Goal: Task Accomplishment & Management: Manage account settings

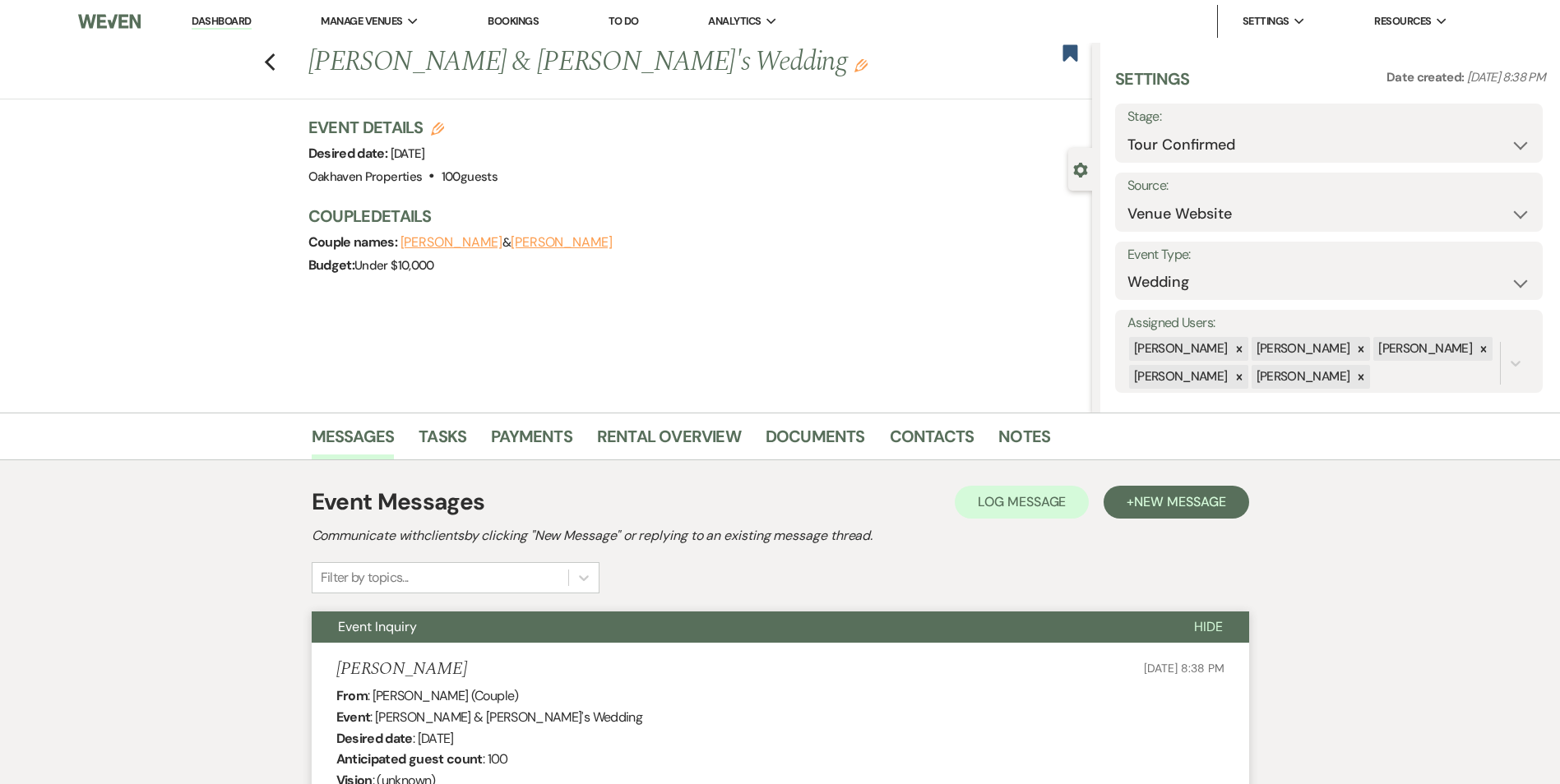
select select "4"
select select "5"
click at [1026, 432] on link "Notes" at bounding box center [1024, 441] width 52 height 36
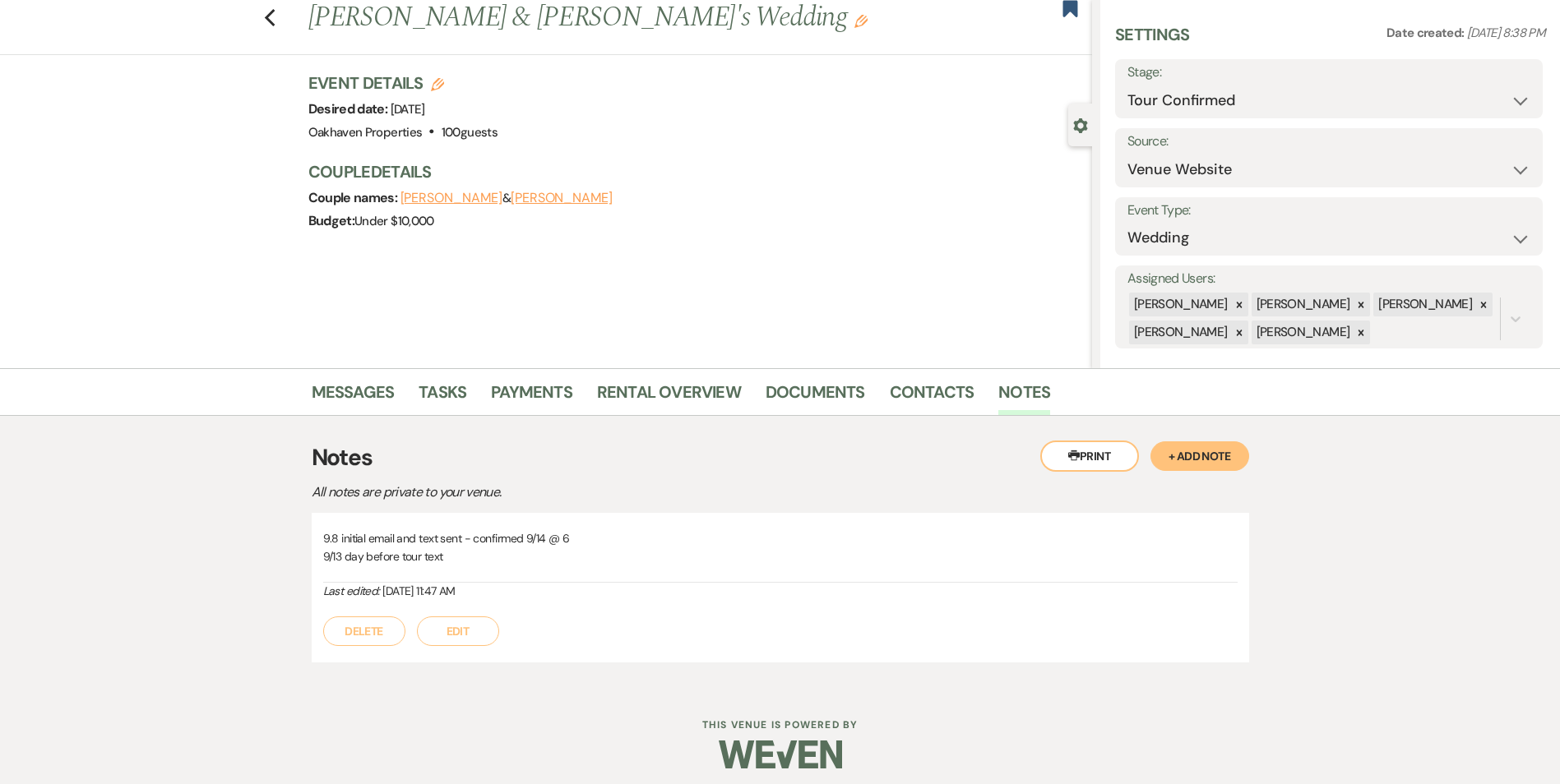
scroll to position [54, 0]
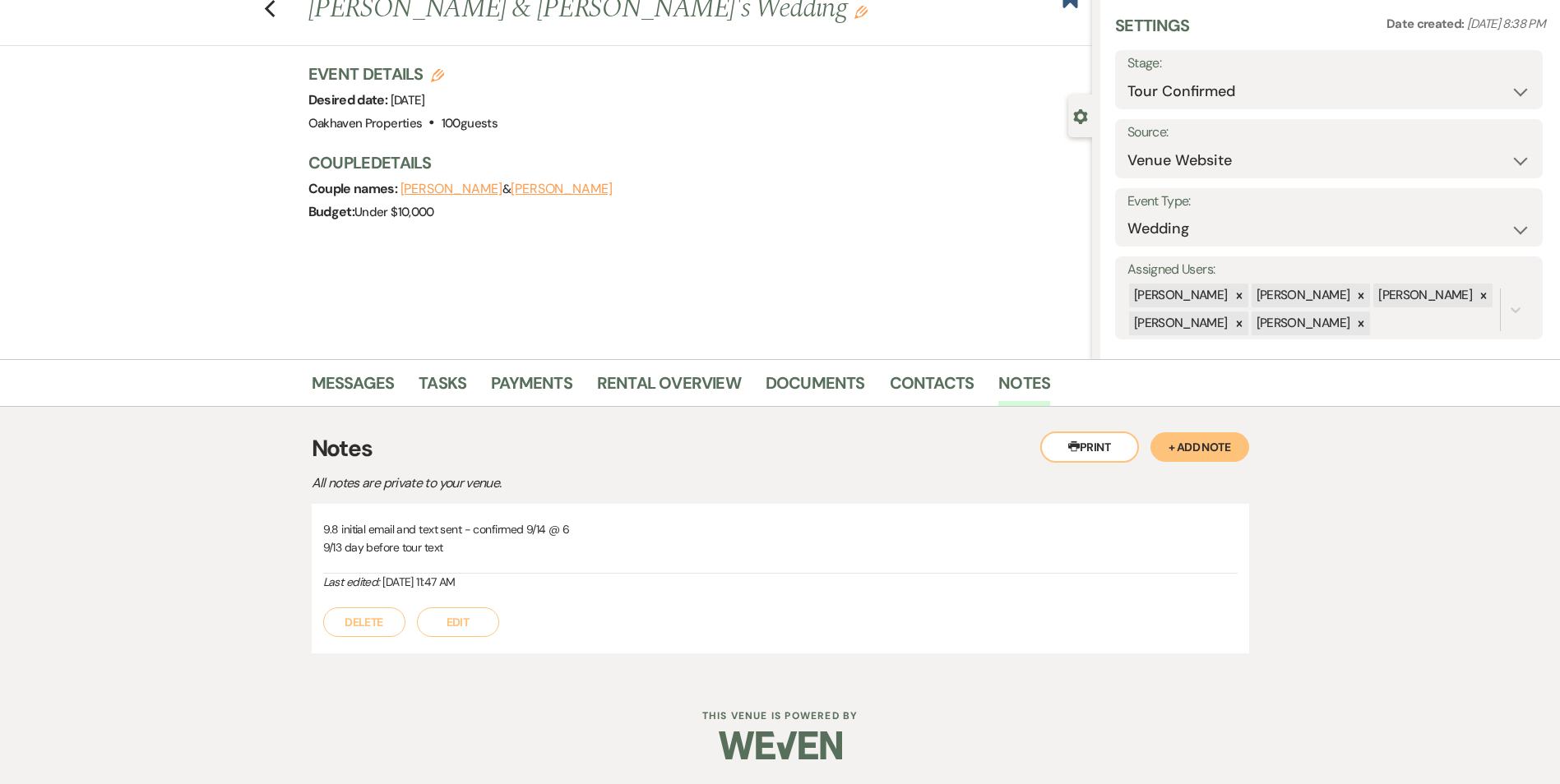
click at [487, 630] on button "Edit" at bounding box center [458, 622] width 82 height 30
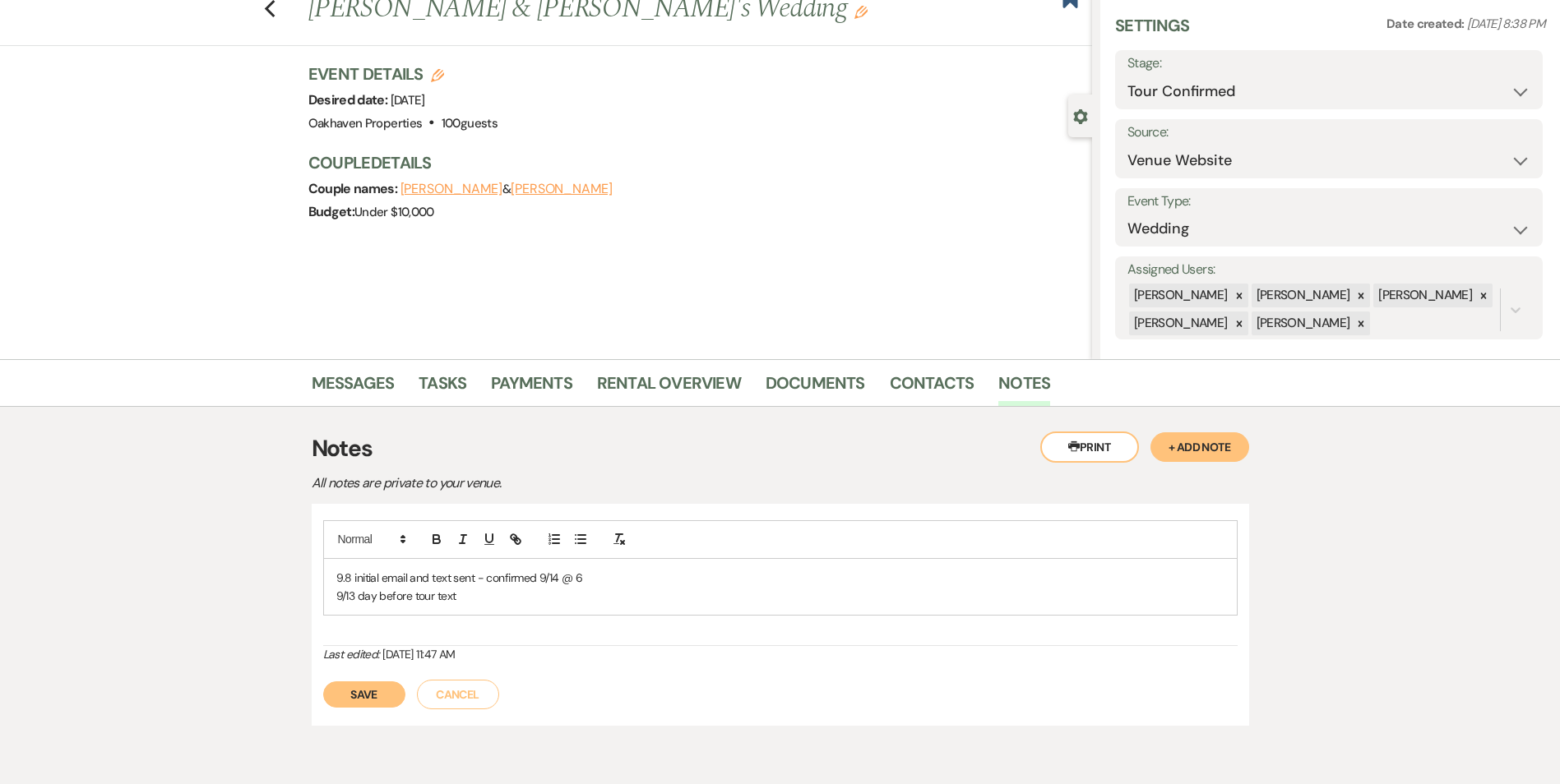
click at [513, 604] on p "9/13 day before tour text" at bounding box center [780, 595] width 888 height 18
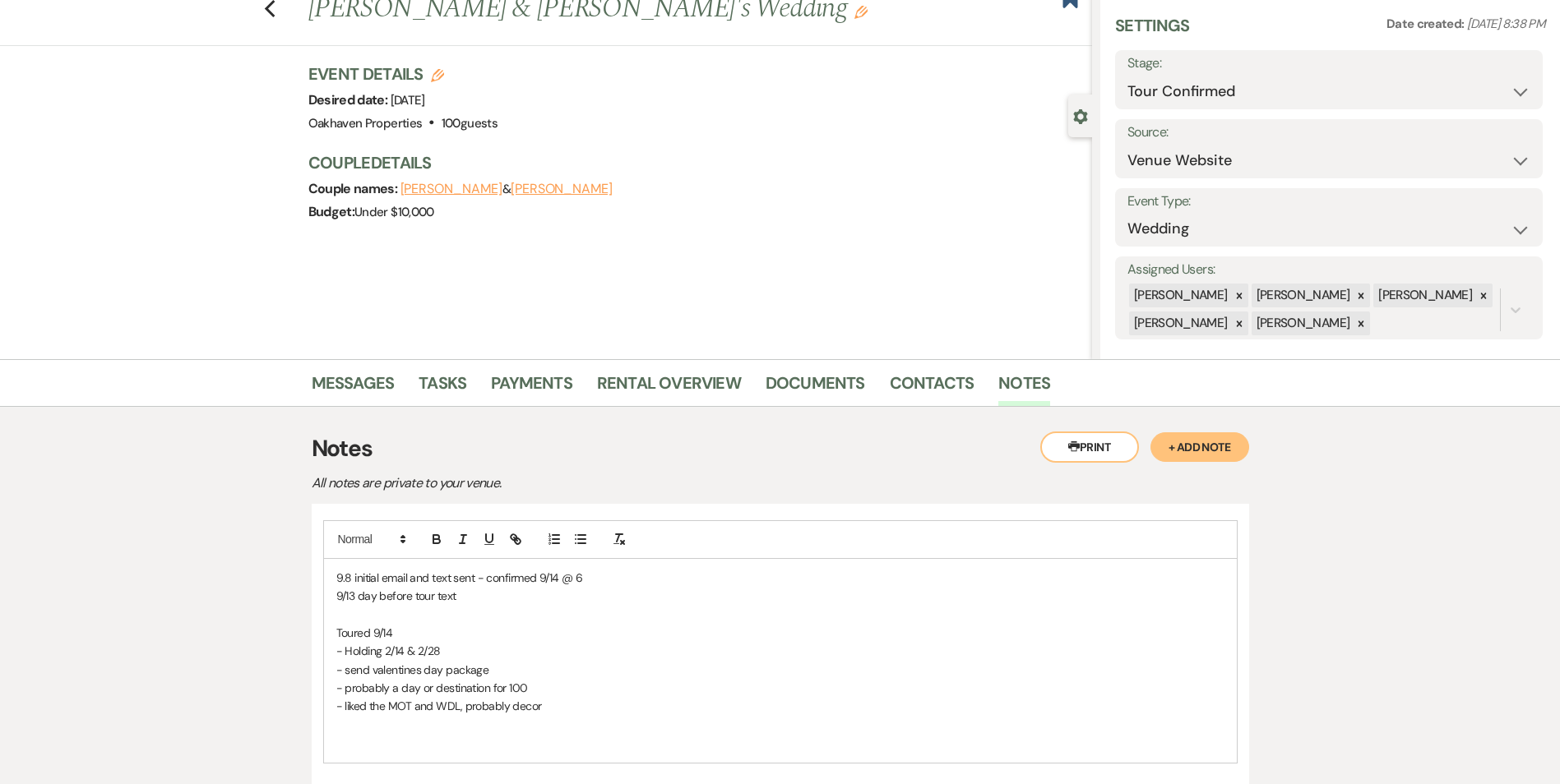
scroll to position [273, 0]
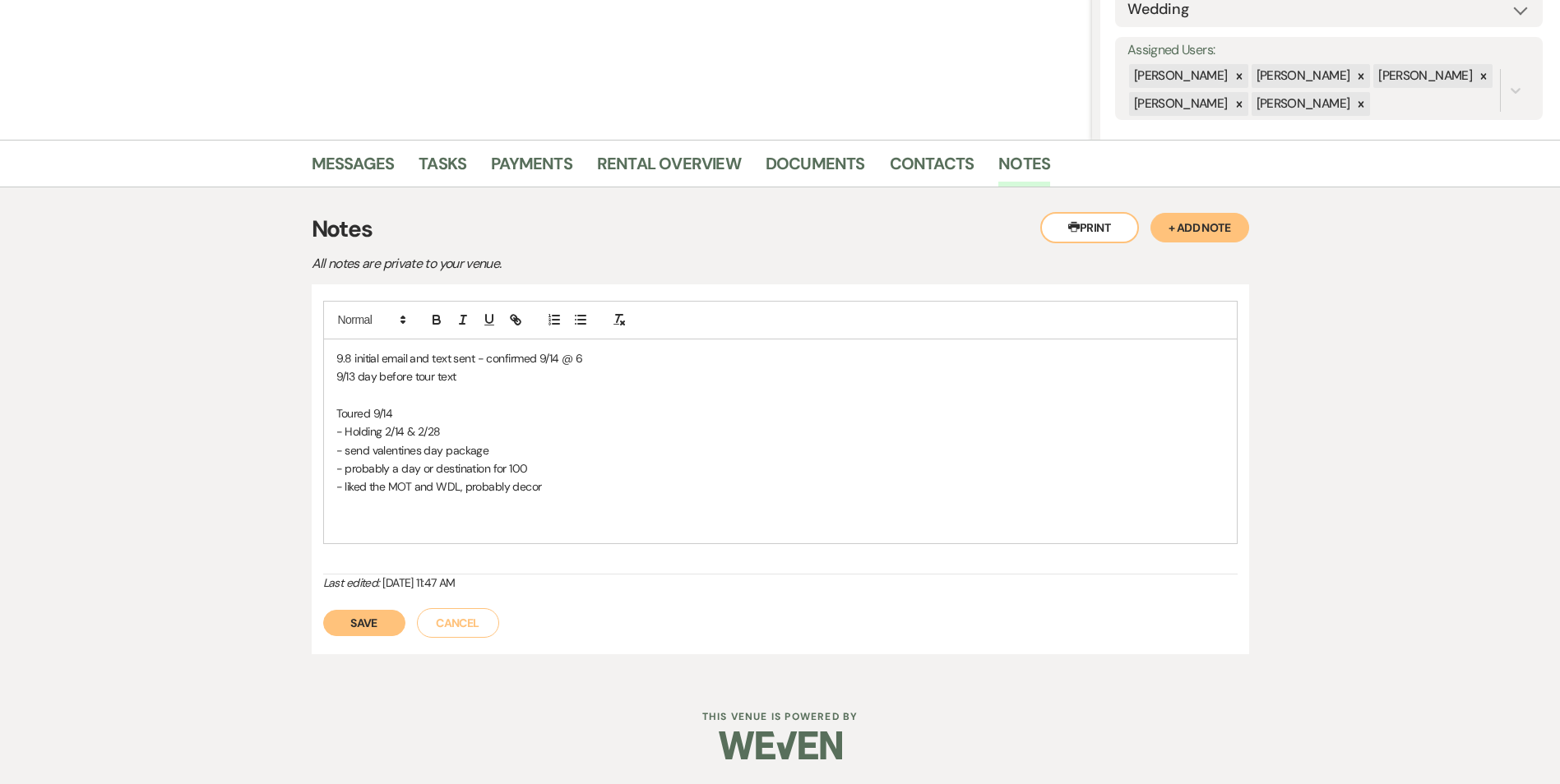
click at [364, 613] on button "Save" at bounding box center [364, 622] width 82 height 26
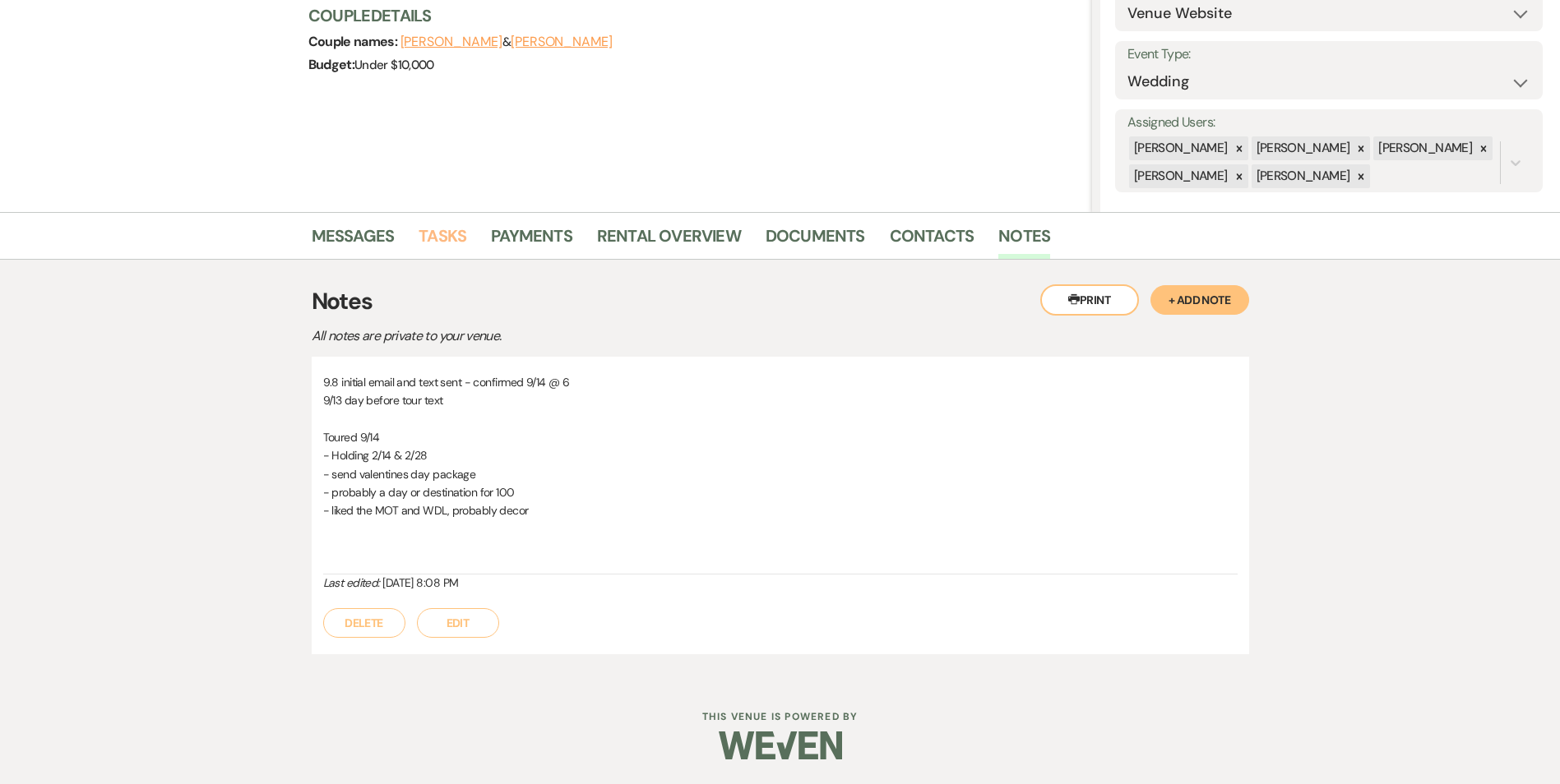
click at [460, 240] on link "Tasks" at bounding box center [442, 240] width 48 height 36
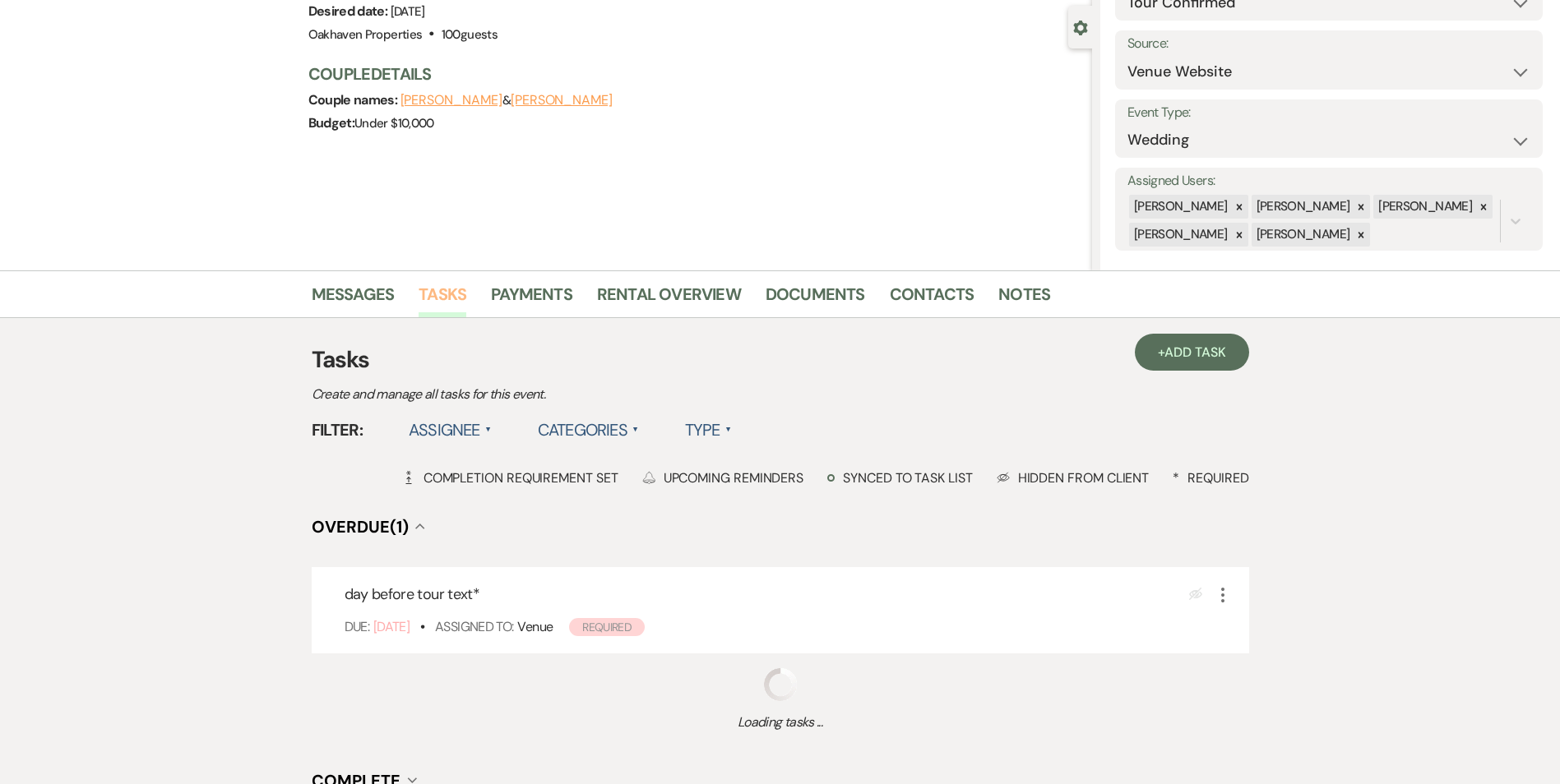
scroll to position [329, 0]
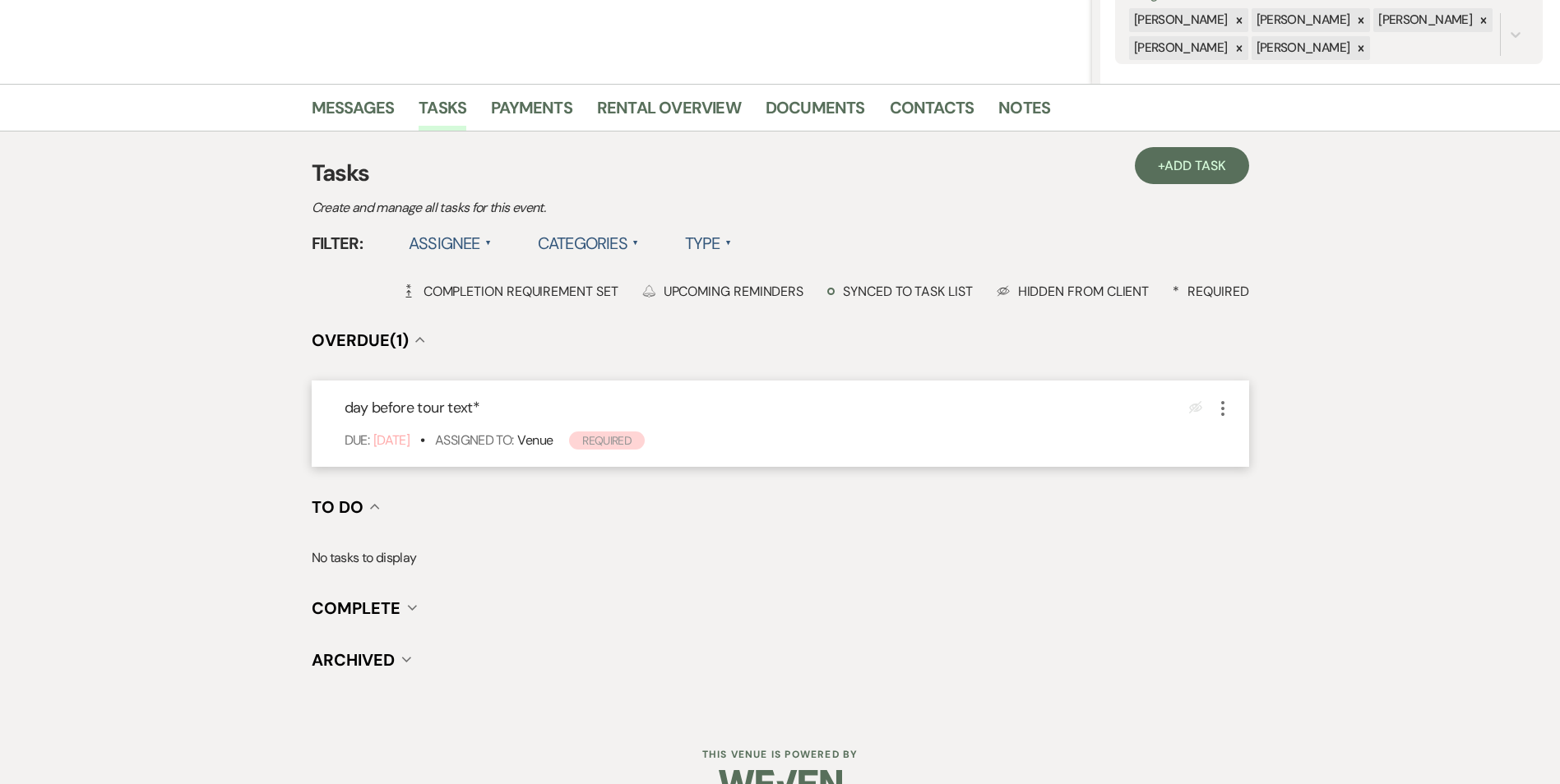
click at [1225, 415] on icon "More" at bounding box center [1223, 409] width 20 height 20
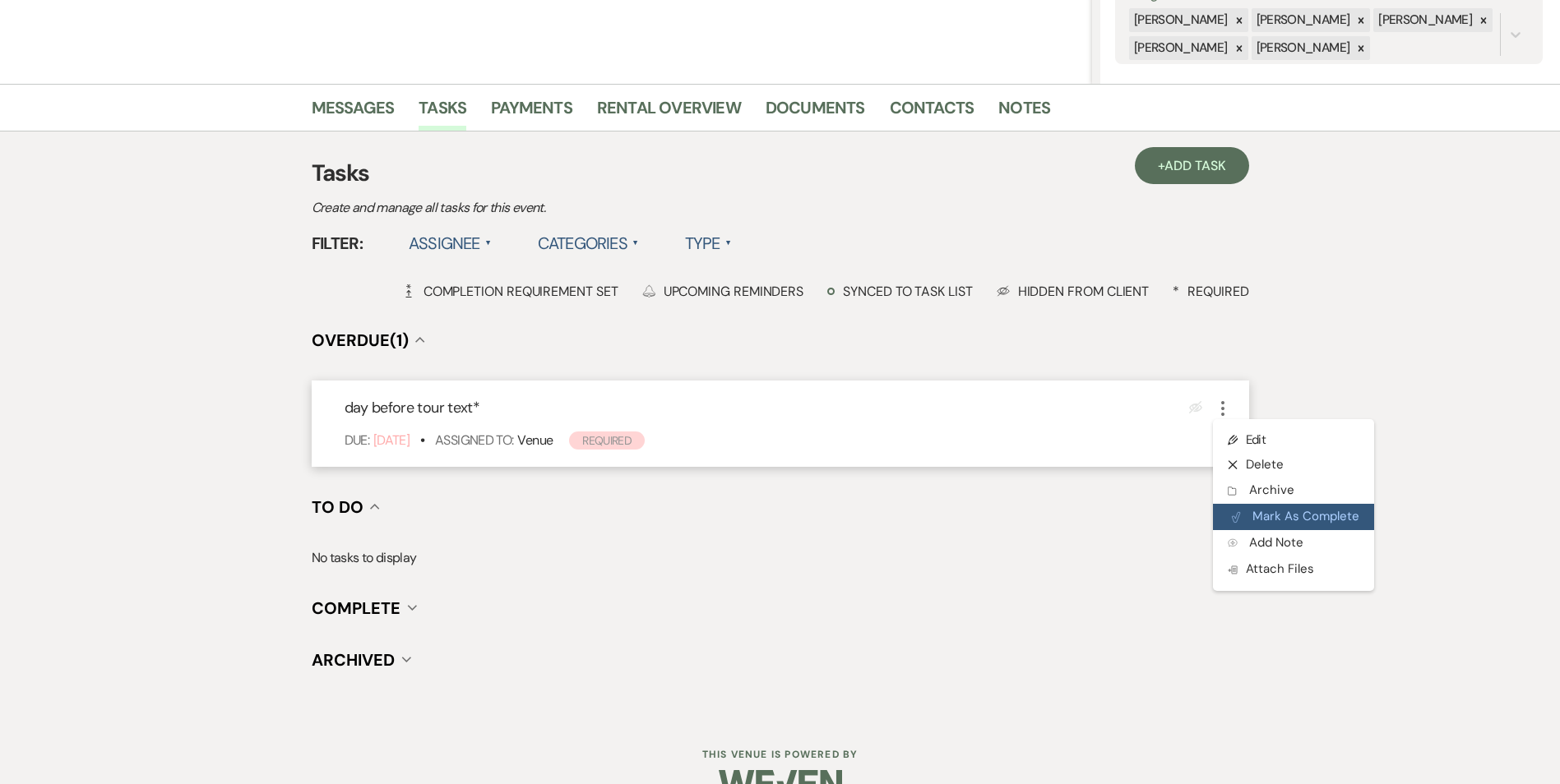
click at [1250, 511] on button "Plan Portal Link Mark As Complete" at bounding box center [1294, 517] width 162 height 26
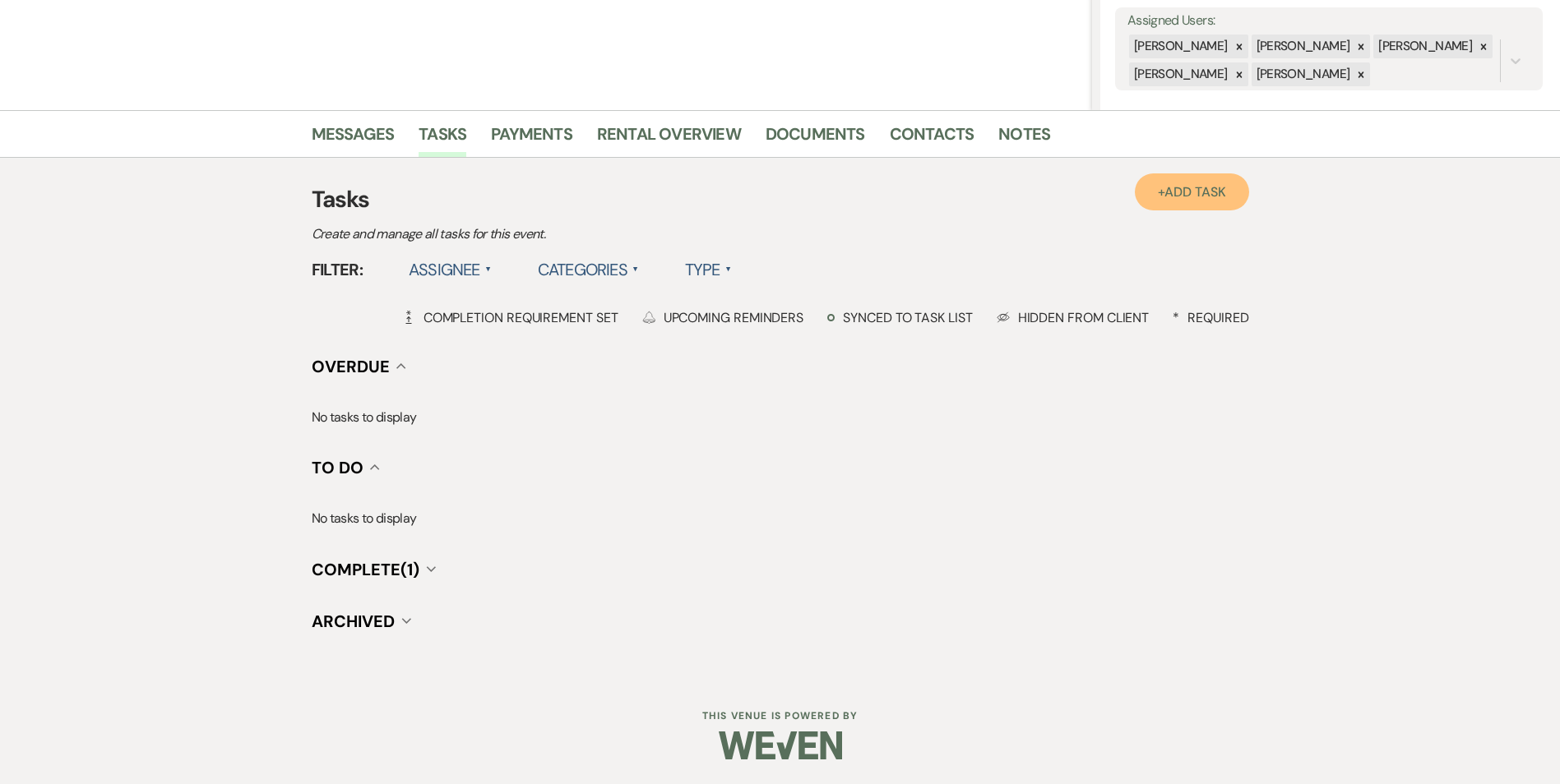
click at [1191, 187] on span "Add Task" at bounding box center [1195, 192] width 61 height 17
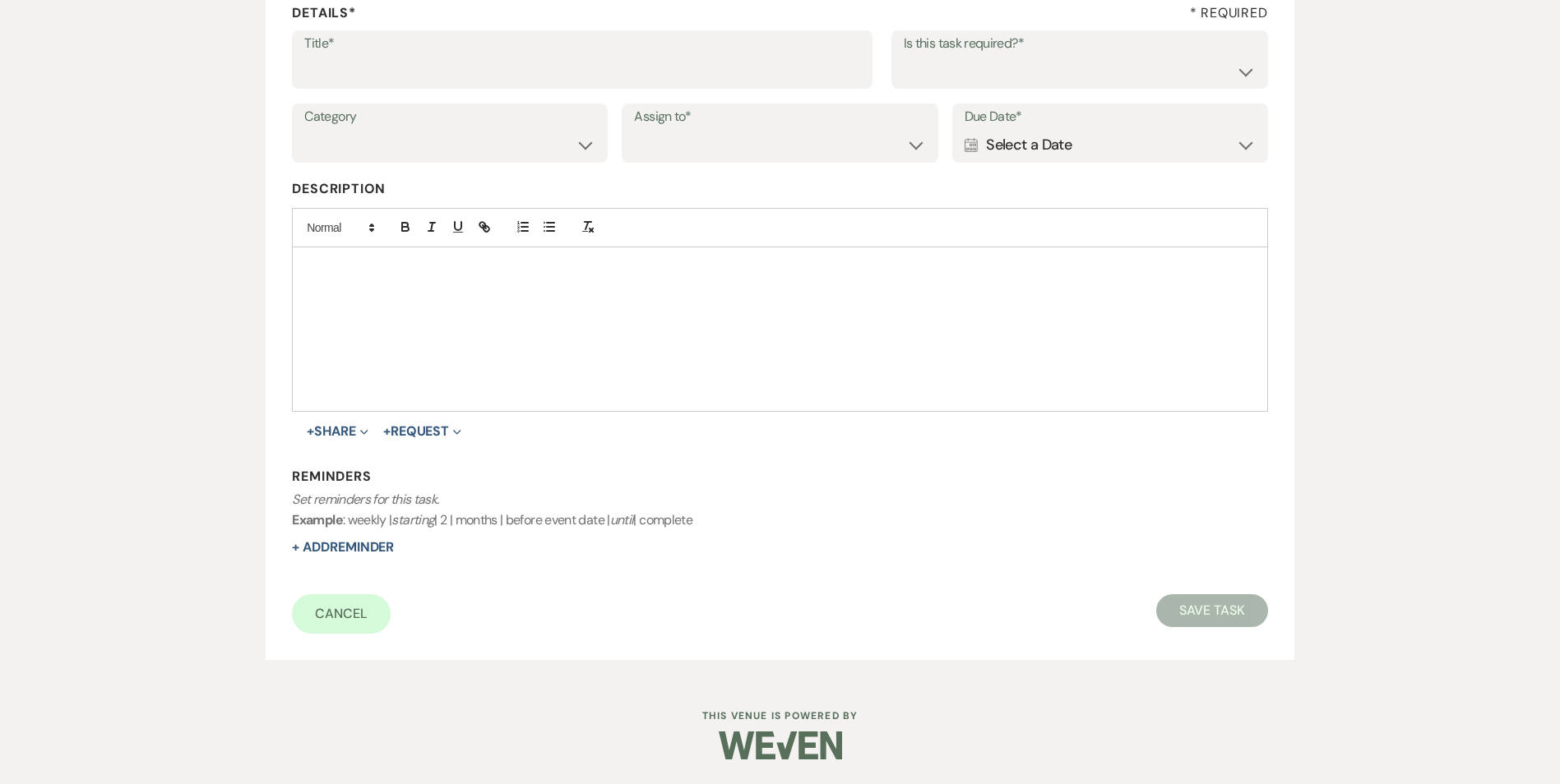
scroll to position [252, 0]
click at [417, 58] on input "Title*" at bounding box center [582, 71] width 556 height 32
type input "day after tour text"
click at [1012, 61] on select "Yes No" at bounding box center [1080, 71] width 352 height 32
select select "true"
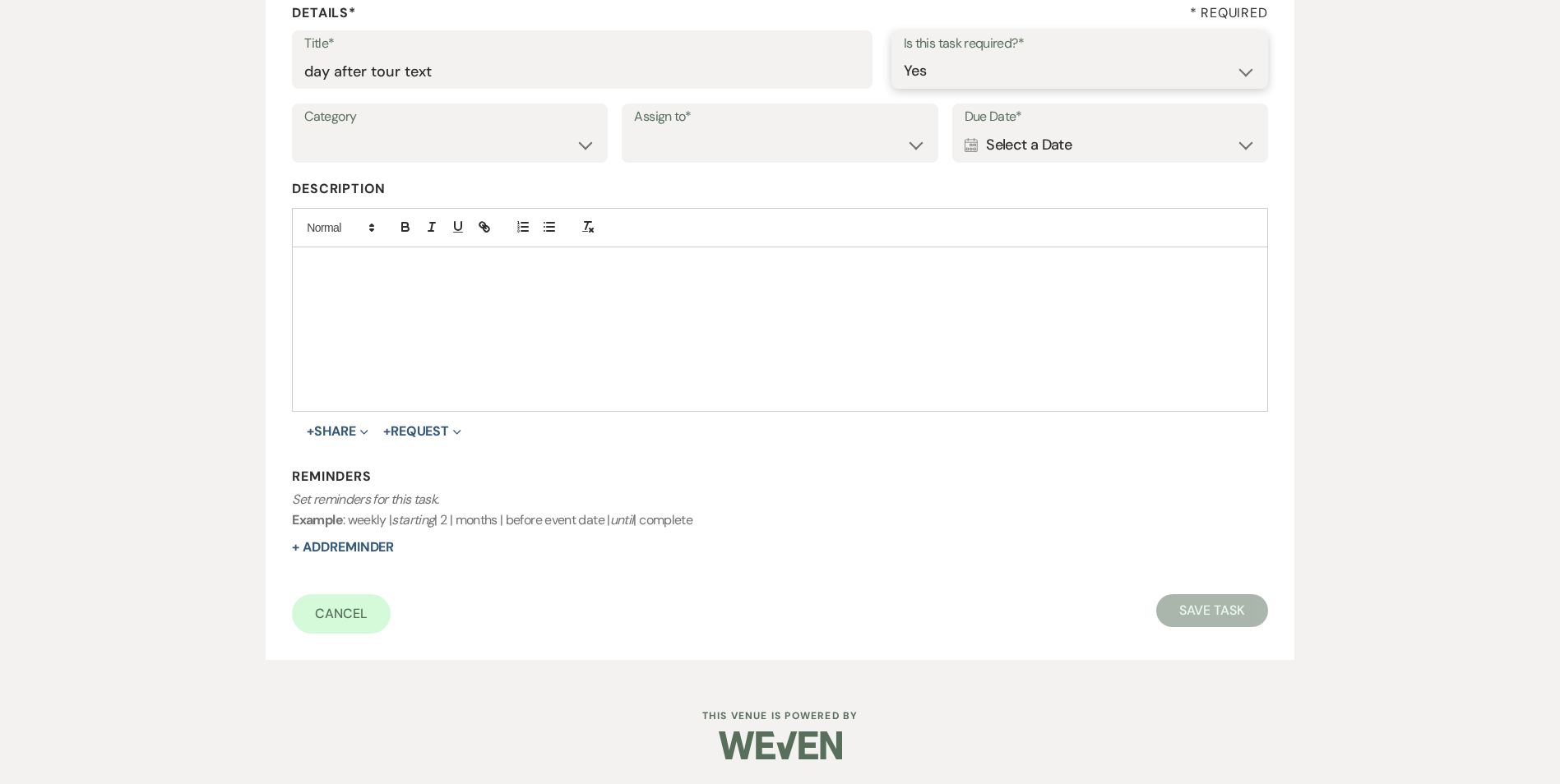
click at [904, 55] on select "Yes No" at bounding box center [1080, 71] width 352 height 32
drag, startPoint x: 498, startPoint y: 151, endPoint x: 493, endPoint y: 163, distance: 13.0
click at [498, 151] on select "Venue Vendors Guests Details Finalize & Share" at bounding box center [450, 145] width 291 height 32
select select "31"
click at [304, 129] on select "Venue Vendors Guests Details Finalize & Share" at bounding box center [450, 145] width 291 height 32
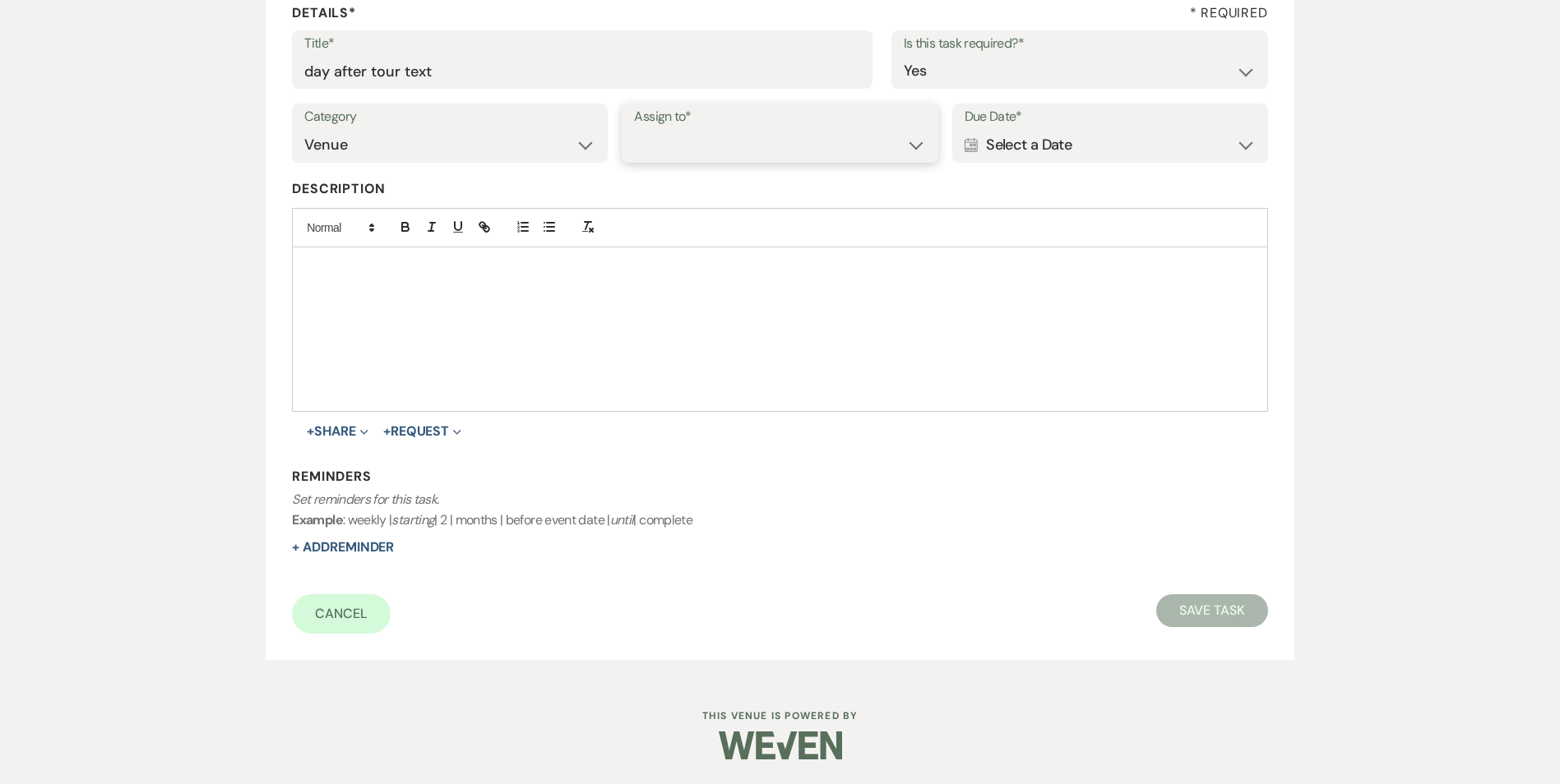
drag, startPoint x: 723, startPoint y: 150, endPoint x: 721, endPoint y: 163, distance: 13.2
click at [723, 150] on select "Venue Client" at bounding box center [780, 145] width 291 height 32
select select "venueHost"
click at [634, 129] on select "Venue Client" at bounding box center [780, 145] width 291 height 32
click at [1075, 157] on div "Calendar Select a Date Expand" at bounding box center [1111, 145] width 291 height 32
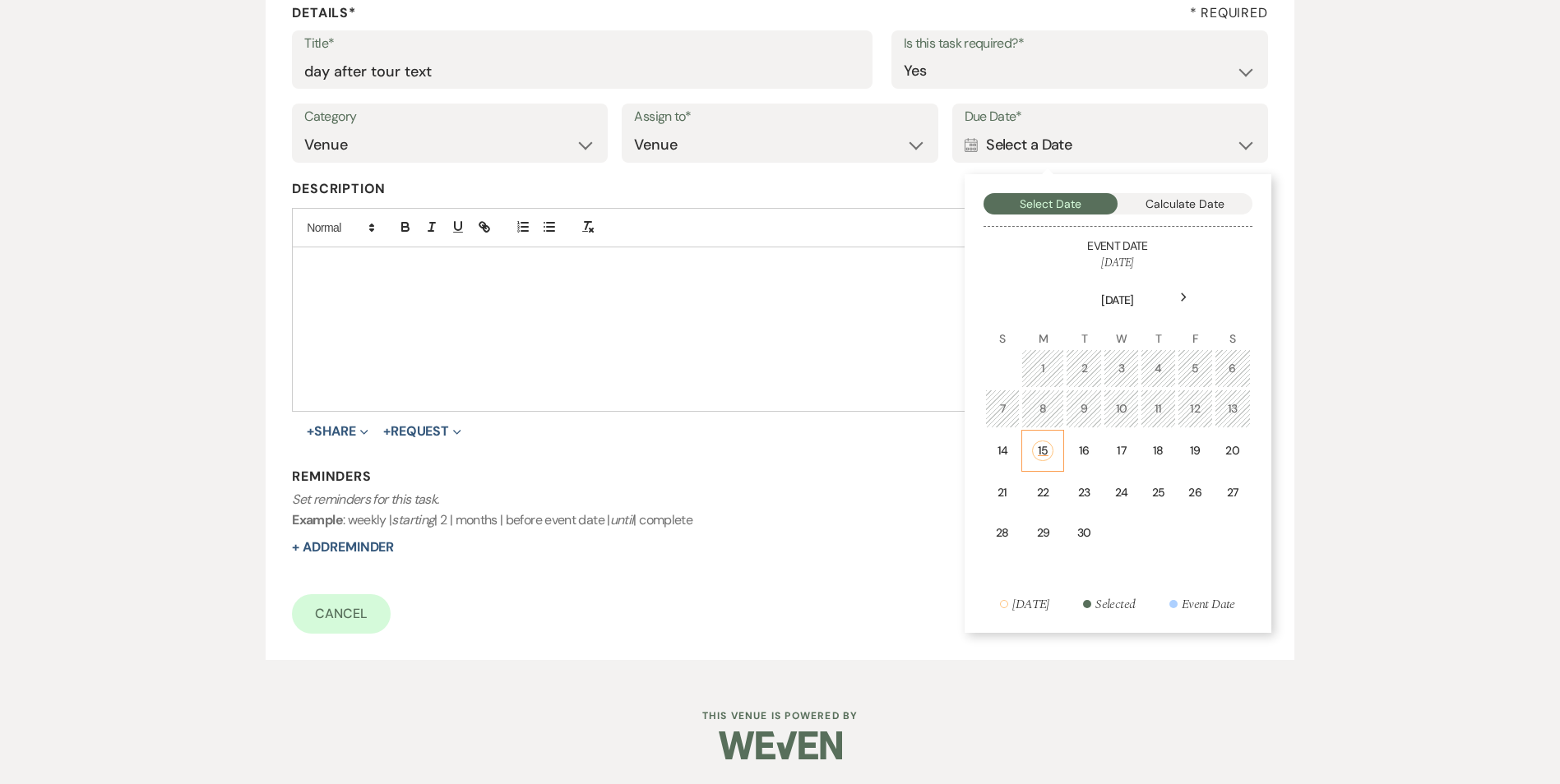
click at [1049, 459] on div "15" at bounding box center [1042, 451] width 21 height 21
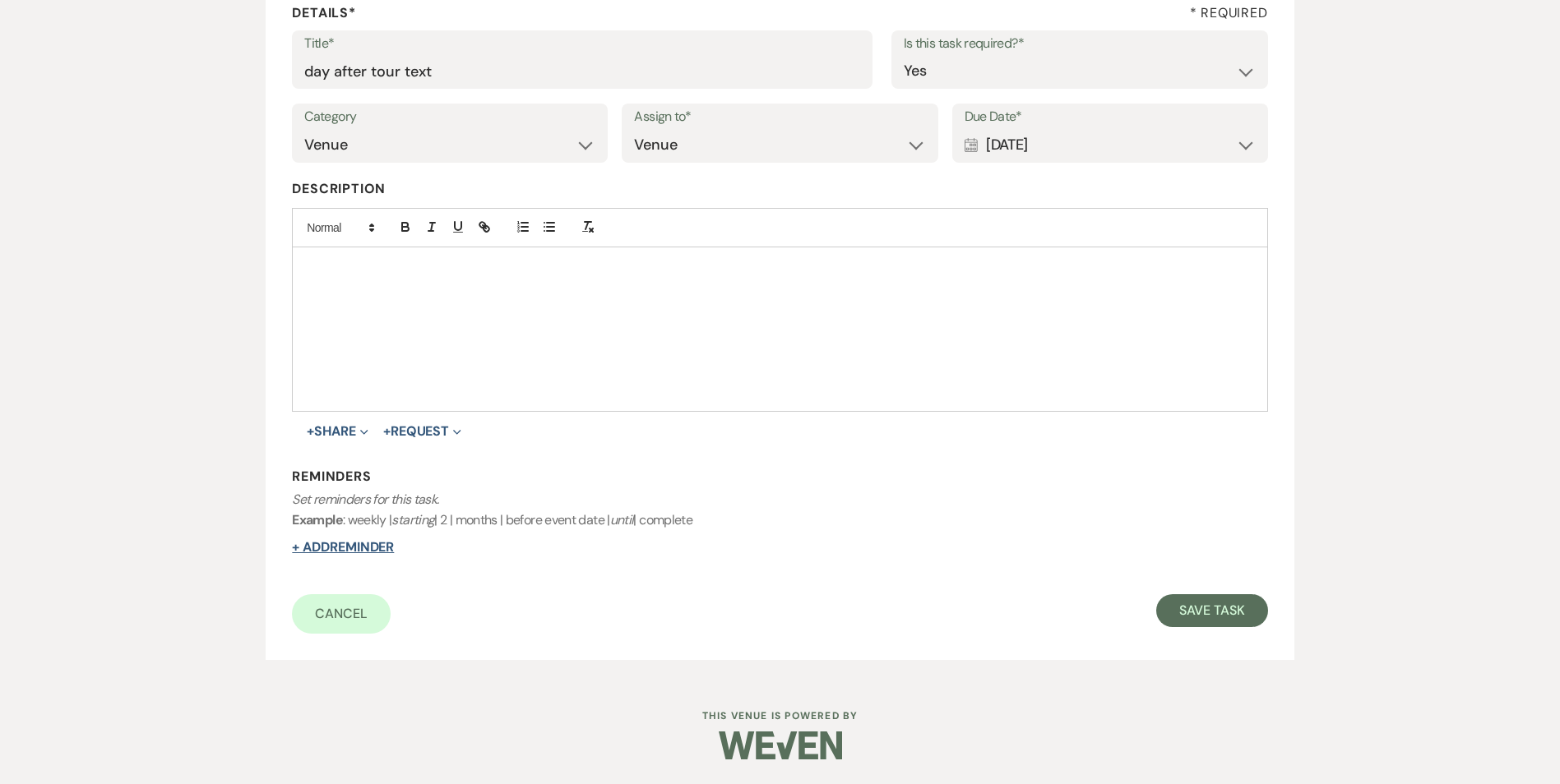
click at [357, 552] on button "+ Add Reminder" at bounding box center [343, 547] width 102 height 13
select select "host"
select select "days"
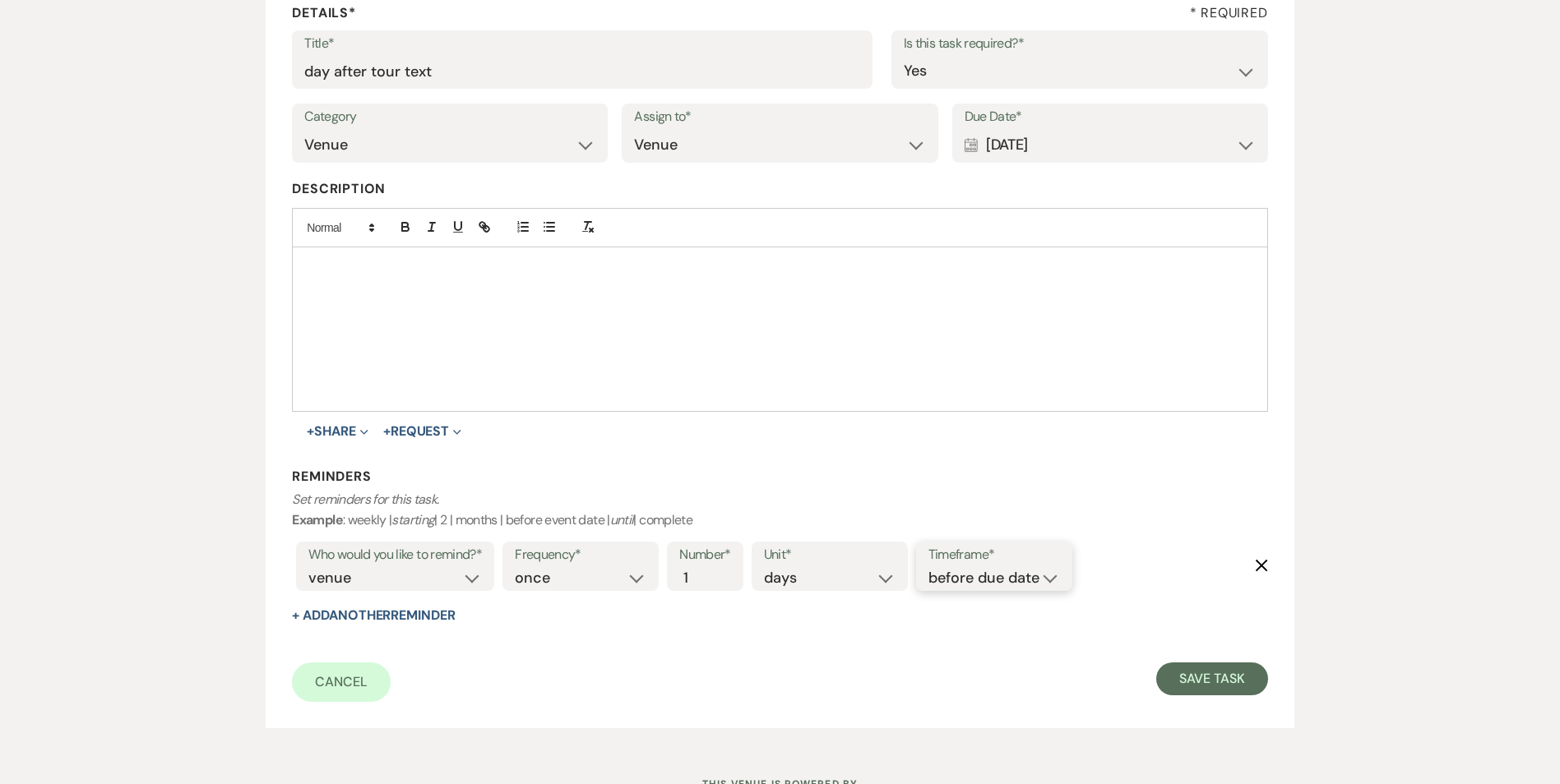
click at [982, 569] on select "before due date after due date on due date on custom date" at bounding box center [994, 579] width 132 height 22
select select "onDueDate"
click at [928, 568] on select "before due date after due date on due date on custom date" at bounding box center [994, 579] width 132 height 22
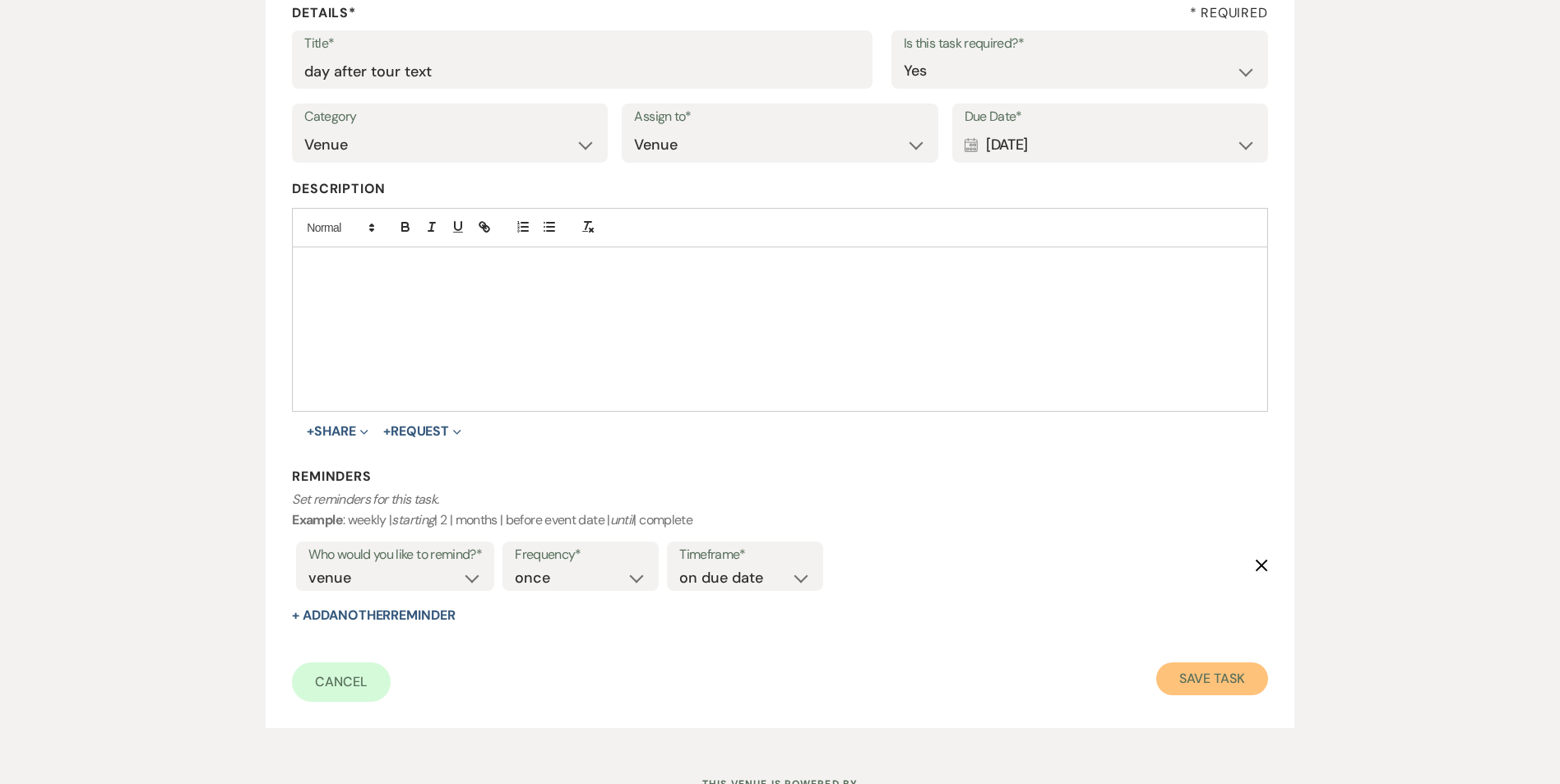
click at [1173, 672] on button "Save Task" at bounding box center [1212, 678] width 111 height 33
select select "4"
select select "5"
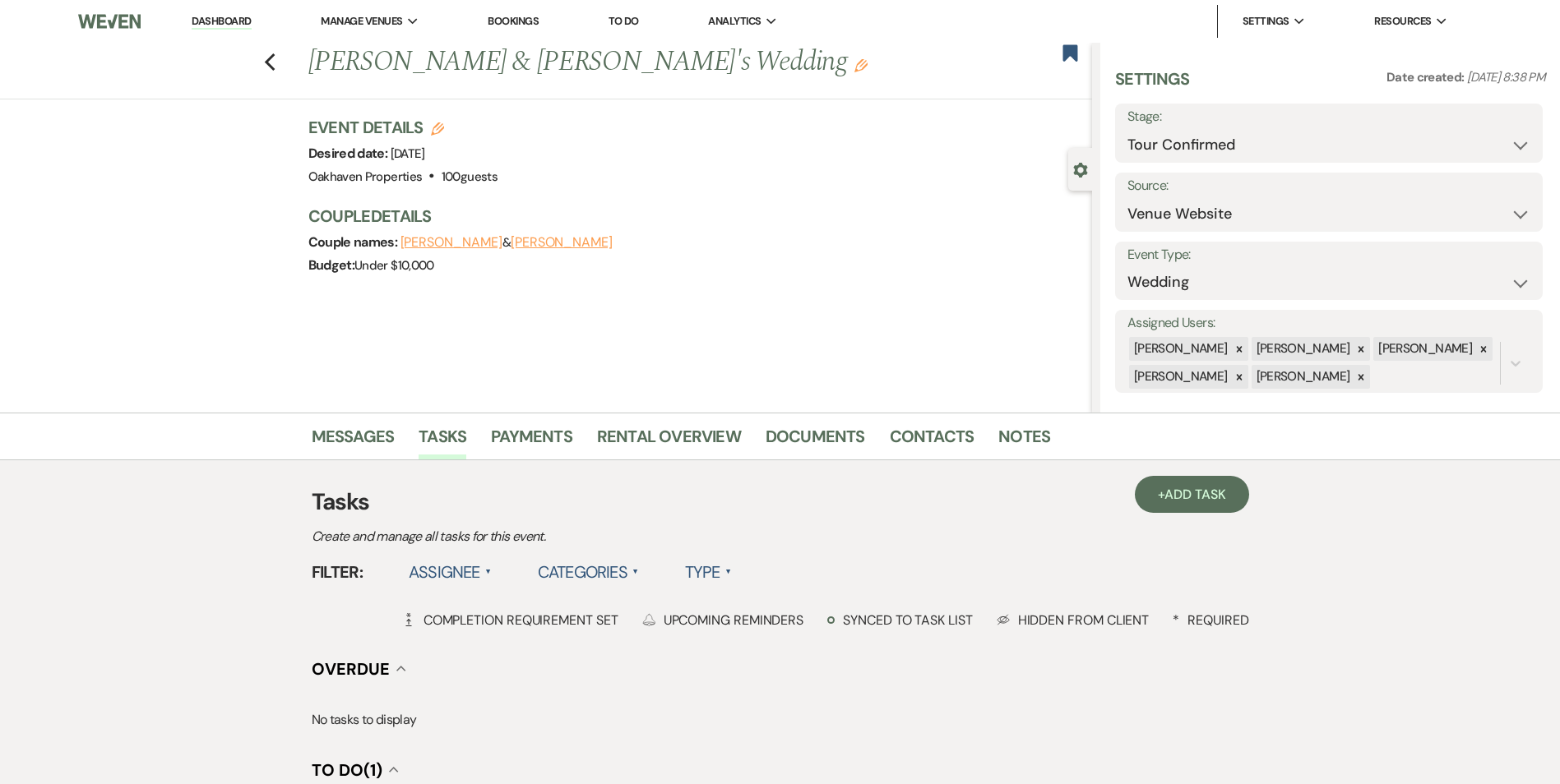
scroll to position [329, 0]
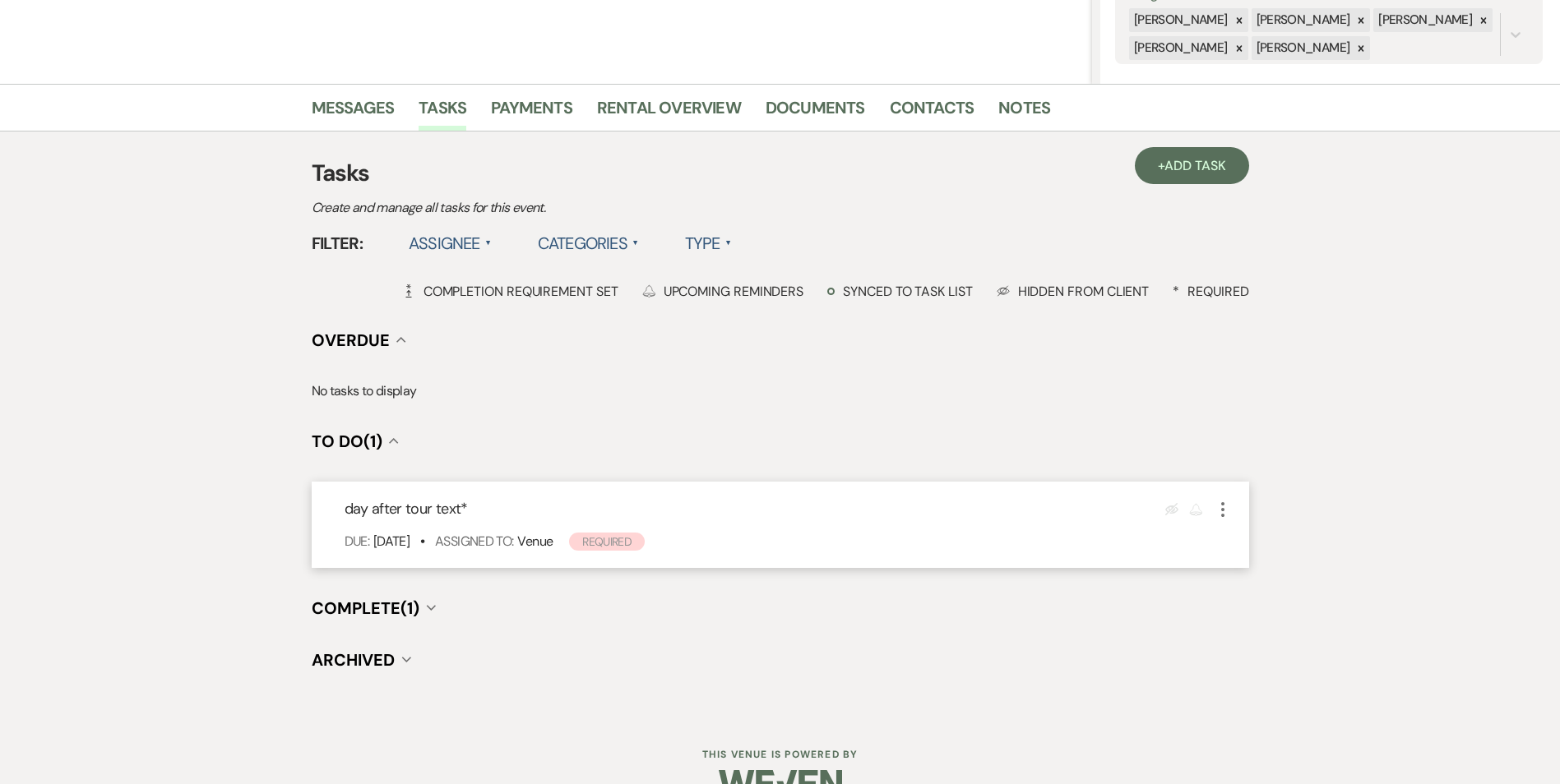
click at [1229, 509] on icon "More" at bounding box center [1223, 510] width 20 height 20
drag, startPoint x: 1306, startPoint y: 539, endPoint x: 868, endPoint y: 604, distance: 442.8
click at [1305, 539] on link "Pencil Edit" at bounding box center [1292, 541] width 158 height 25
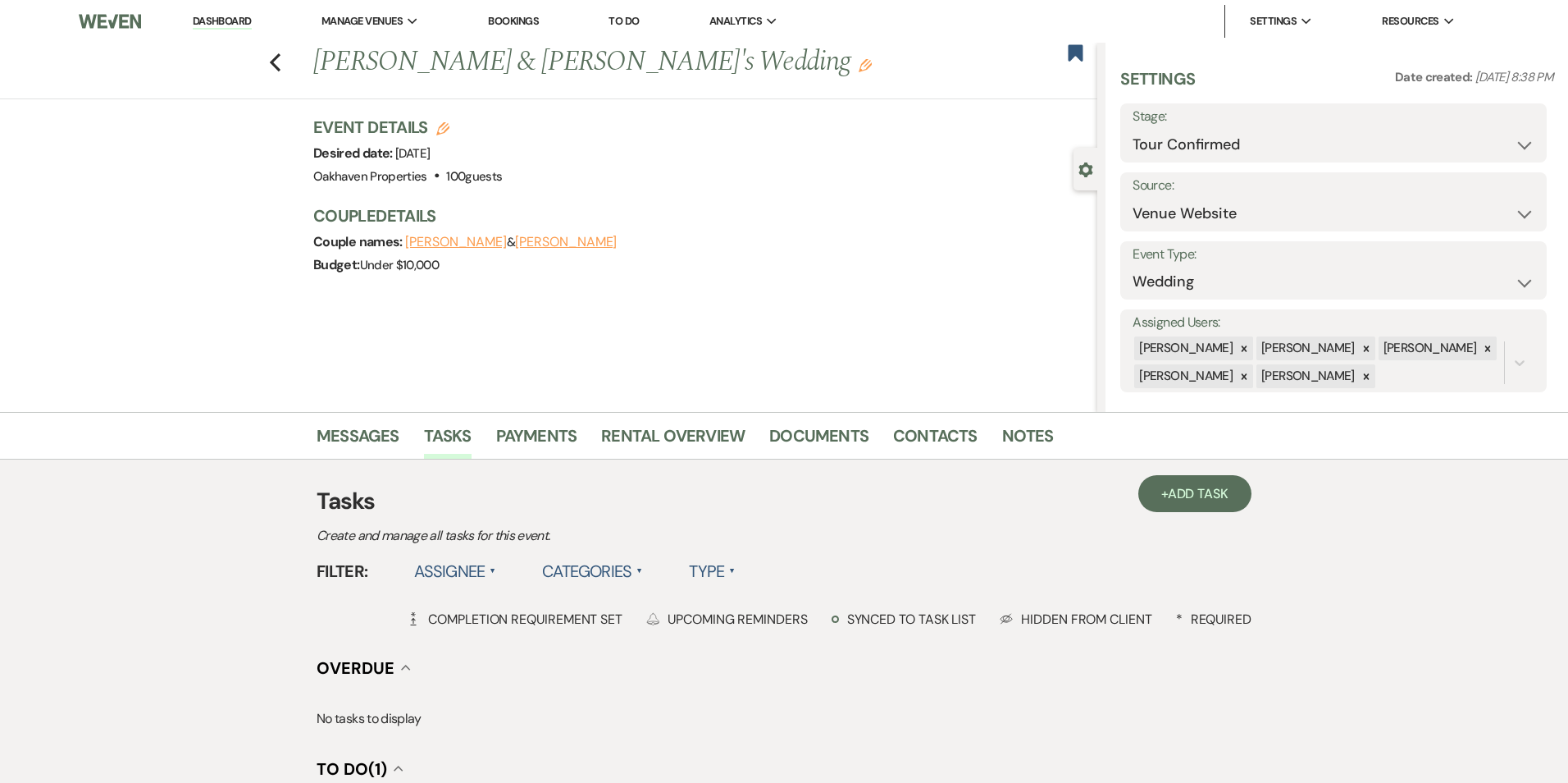
select select "true"
select select "31"
select select "venueHost"
select select "host"
select select "onDueDate"
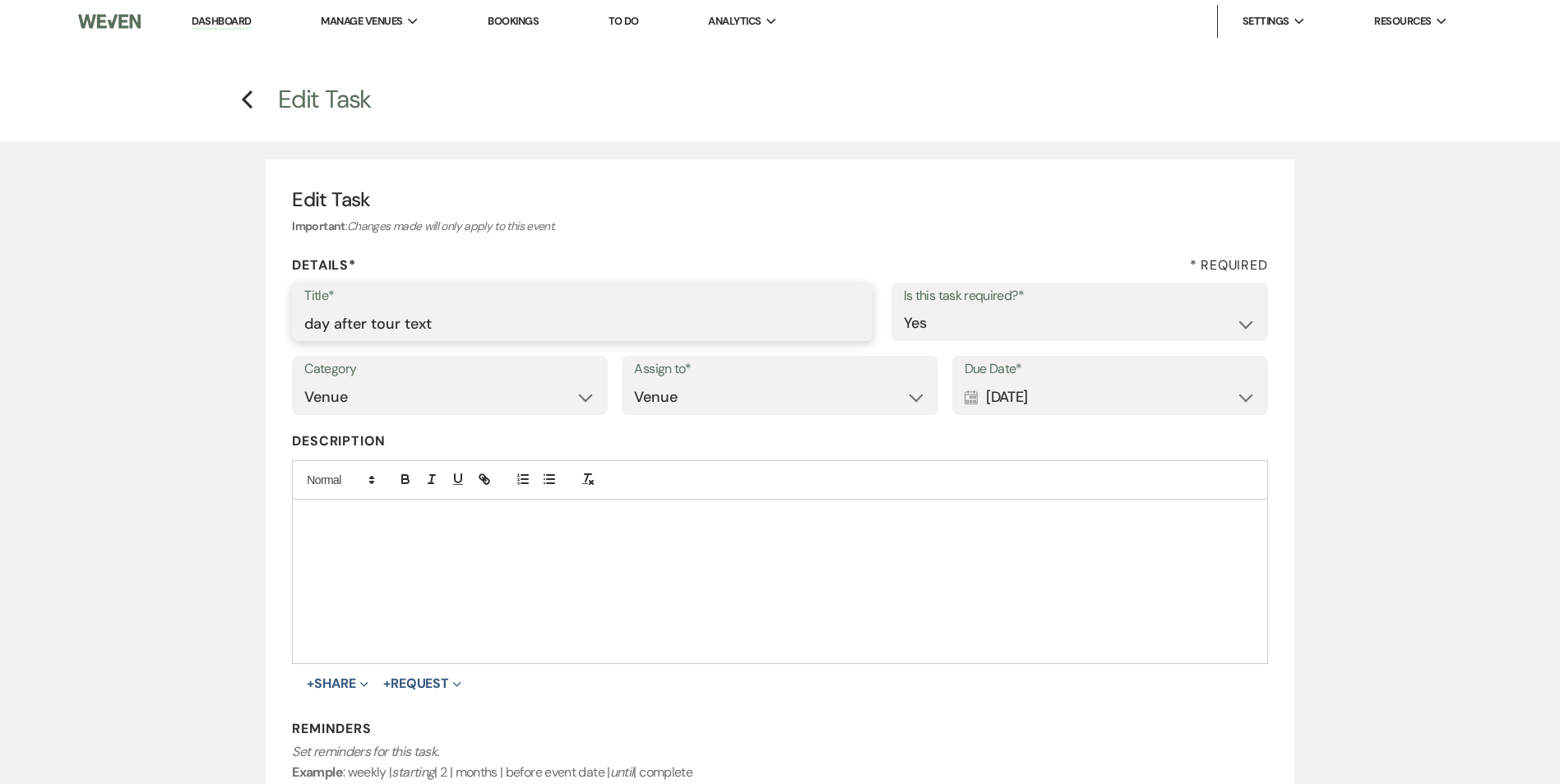
click at [506, 330] on input "day after tour text" at bounding box center [582, 323] width 556 height 32
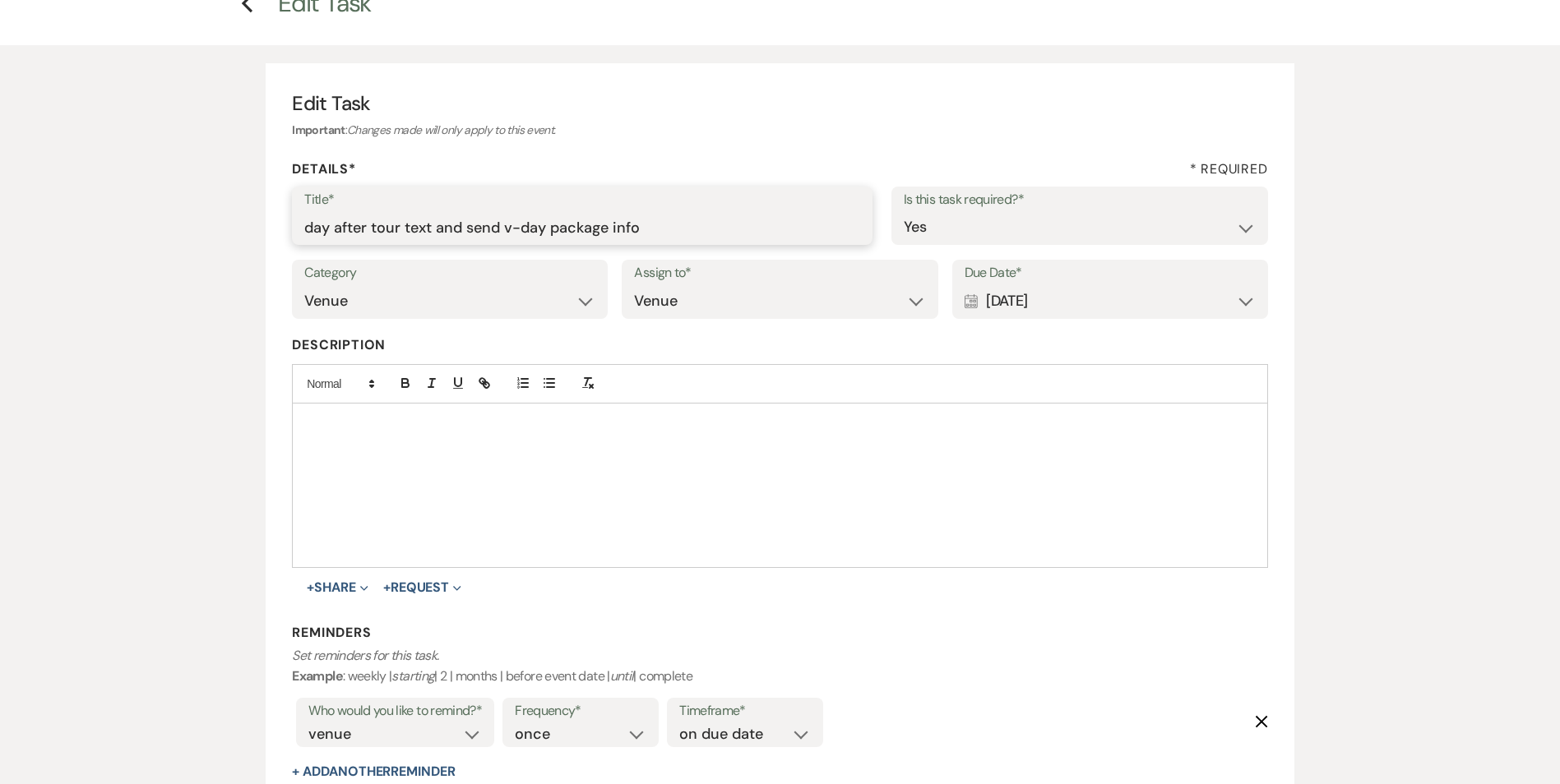
scroll to position [246, 0]
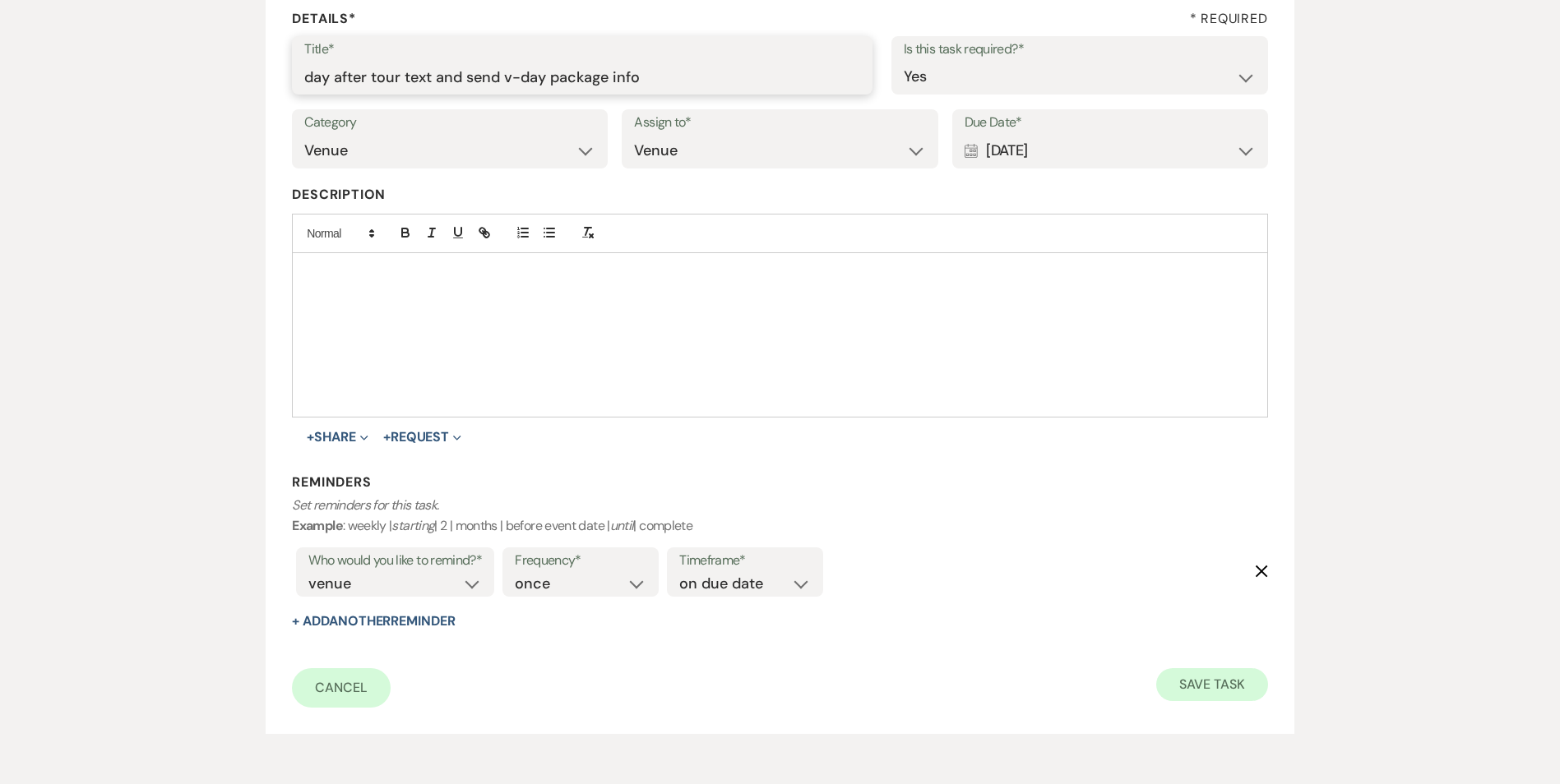
type input "day after tour text and send v-day package info"
drag, startPoint x: 1202, startPoint y: 684, endPoint x: 1204, endPoint y: 696, distance: 12.2
click at [1202, 689] on button "Save Task" at bounding box center [1212, 684] width 111 height 33
select select "4"
select select "5"
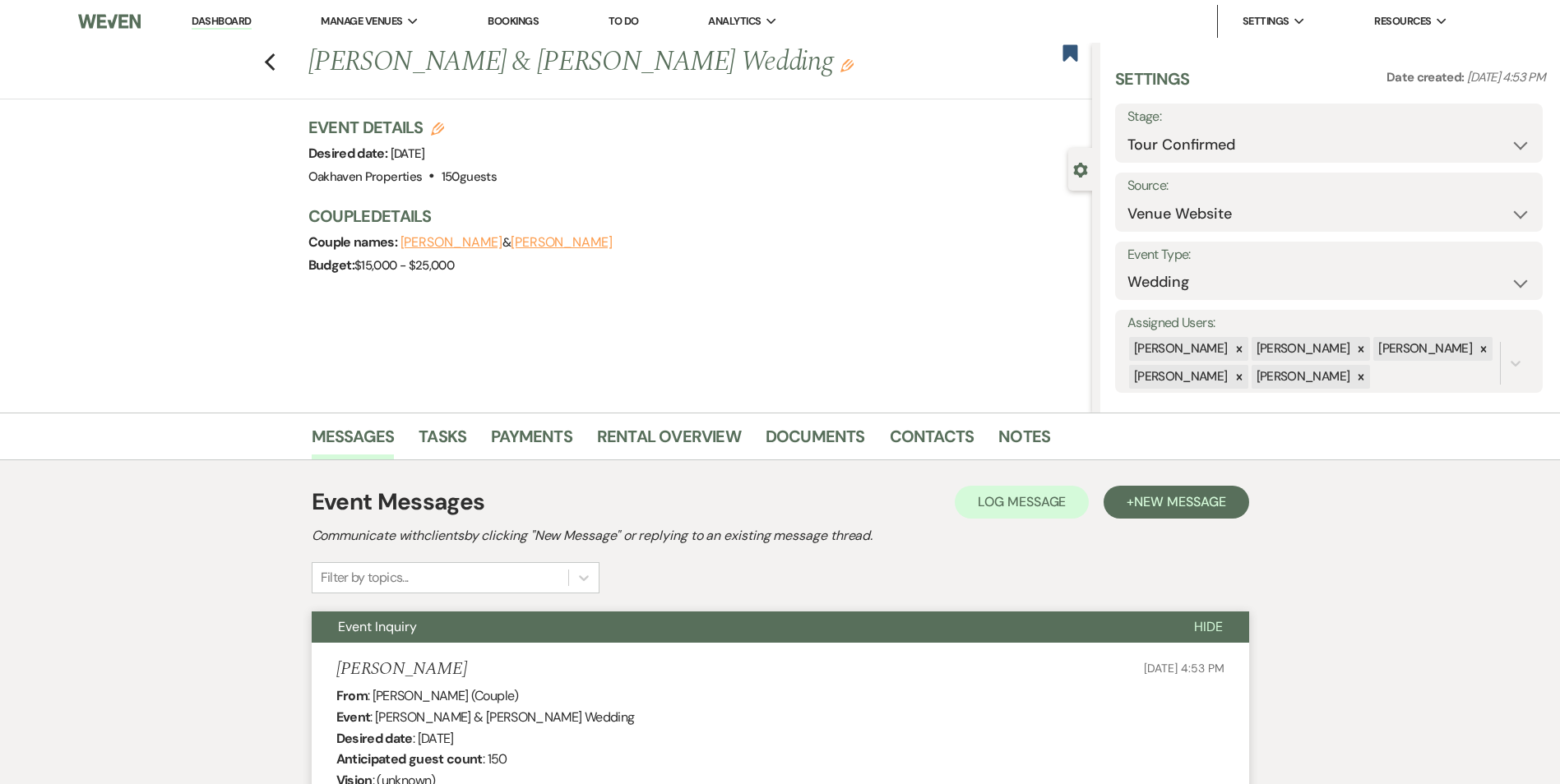
select select "4"
select select "5"
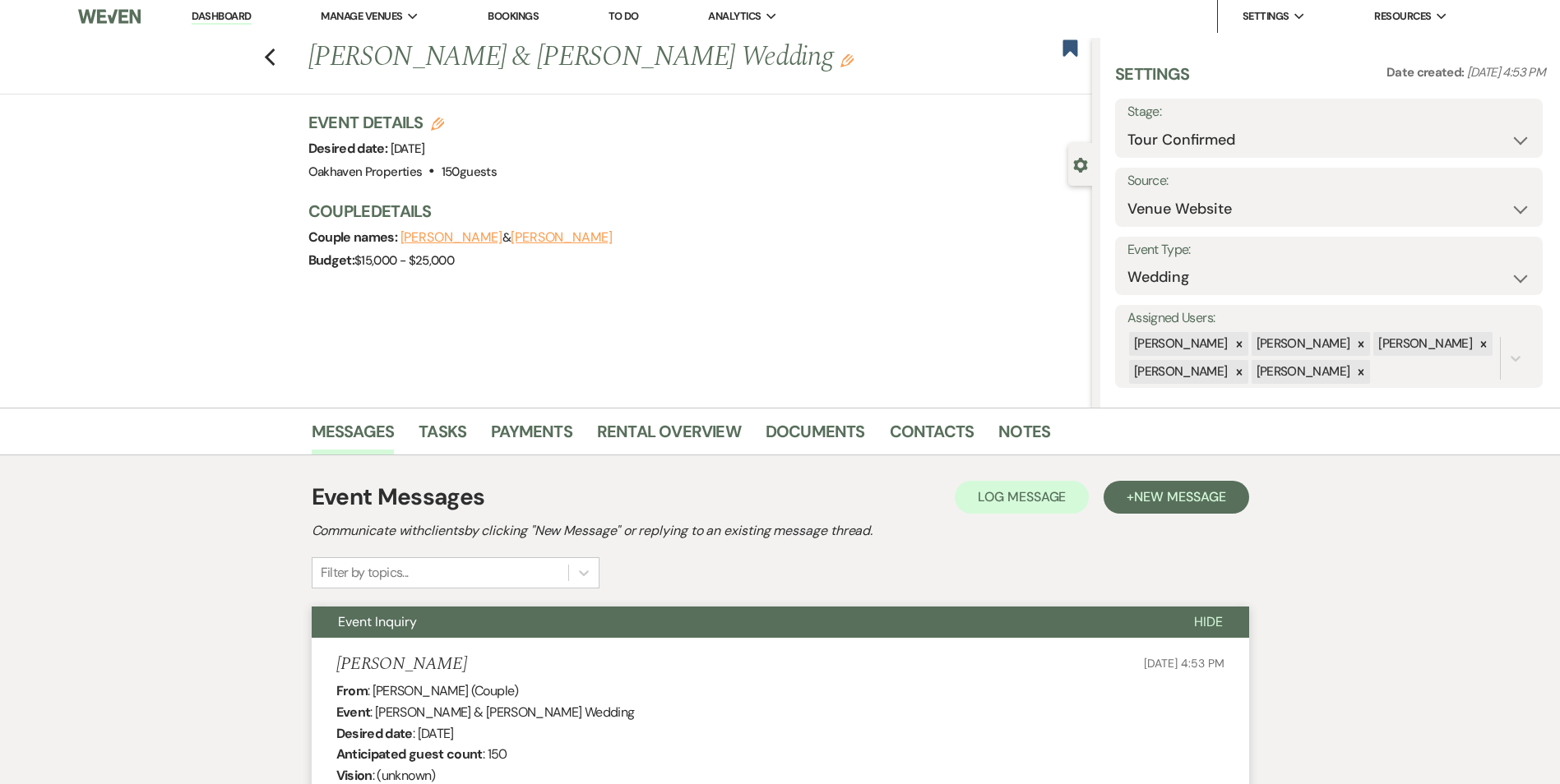
scroll to position [246, 0]
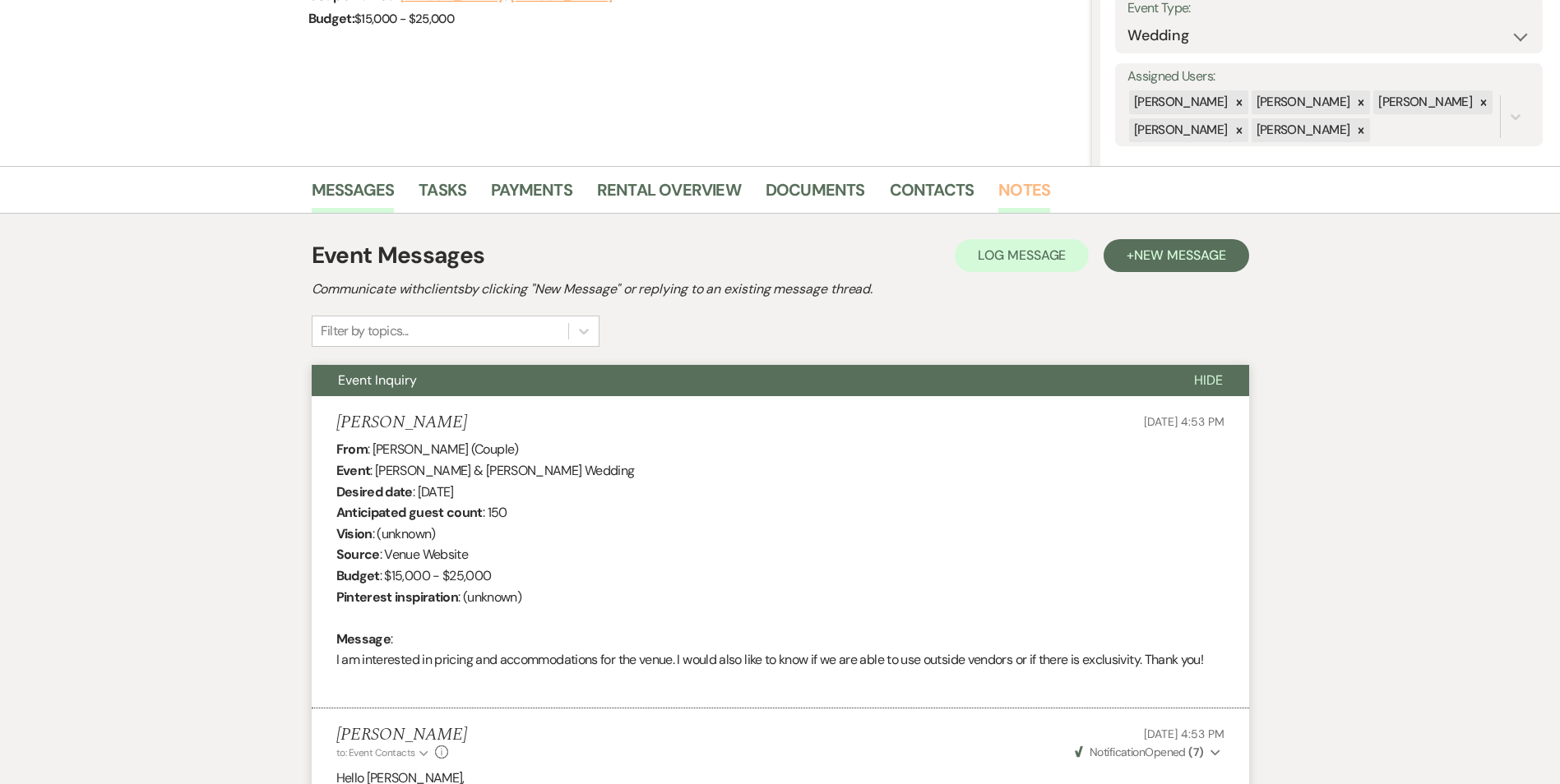
click at [1016, 199] on link "Notes" at bounding box center [1024, 195] width 52 height 36
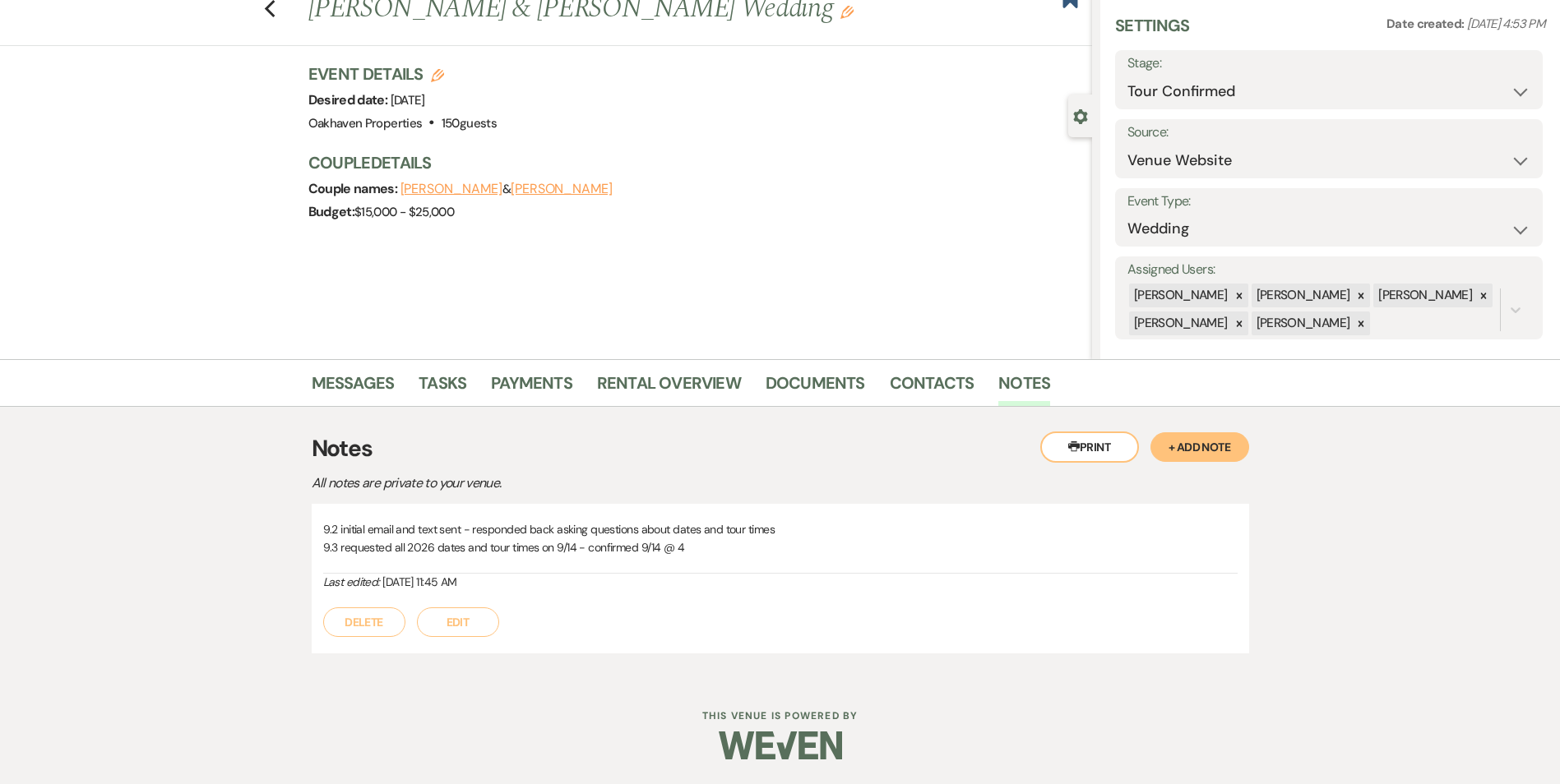
click at [451, 608] on button "Edit" at bounding box center [458, 622] width 82 height 30
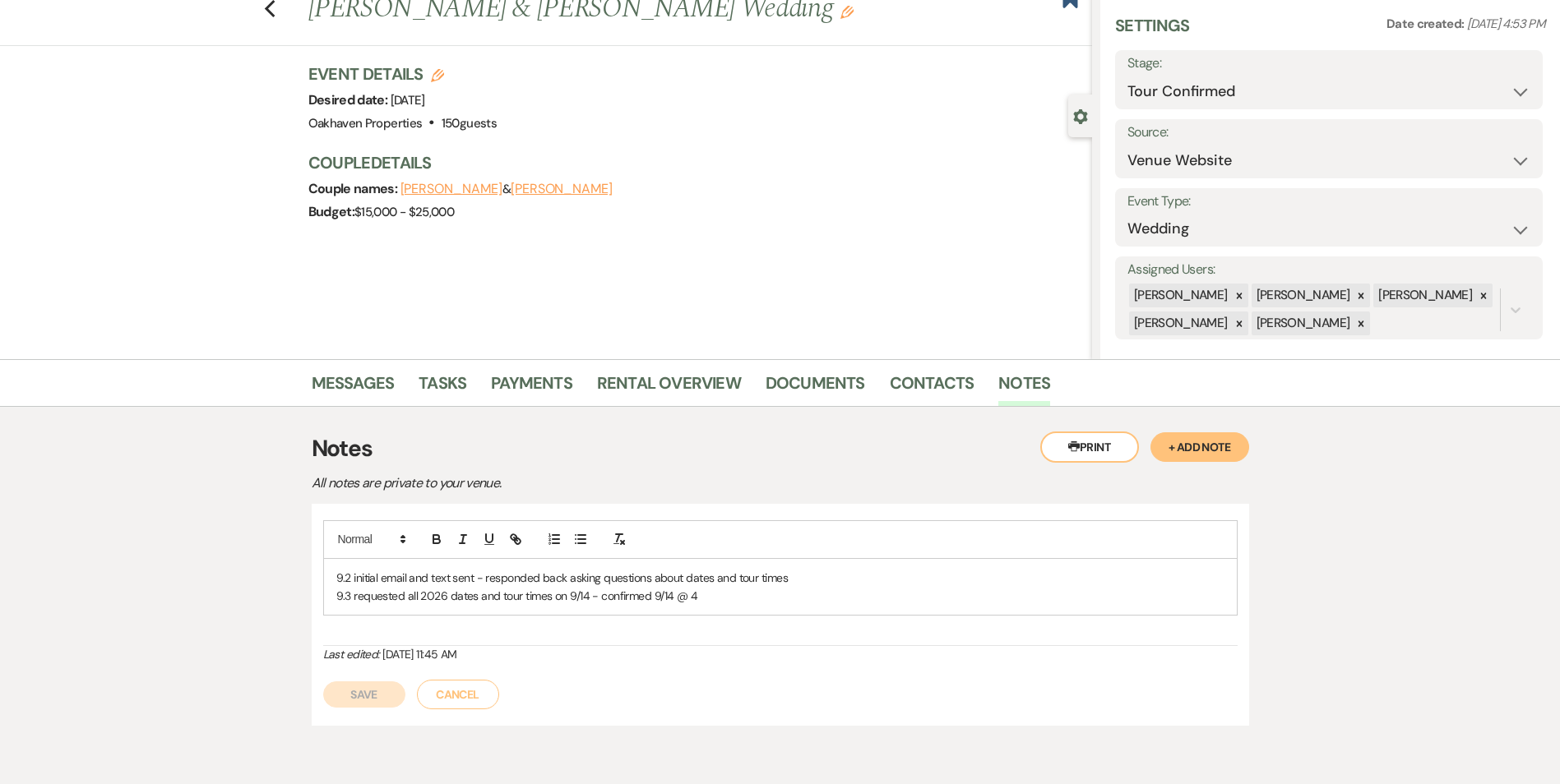
drag, startPoint x: 736, startPoint y: 604, endPoint x: 746, endPoint y: 600, distance: 10.8
click at [737, 602] on p "9.3 requested all 2026 dates and tour times on 9/14 - confirmed 9/14 @ 4" at bounding box center [780, 595] width 888 height 18
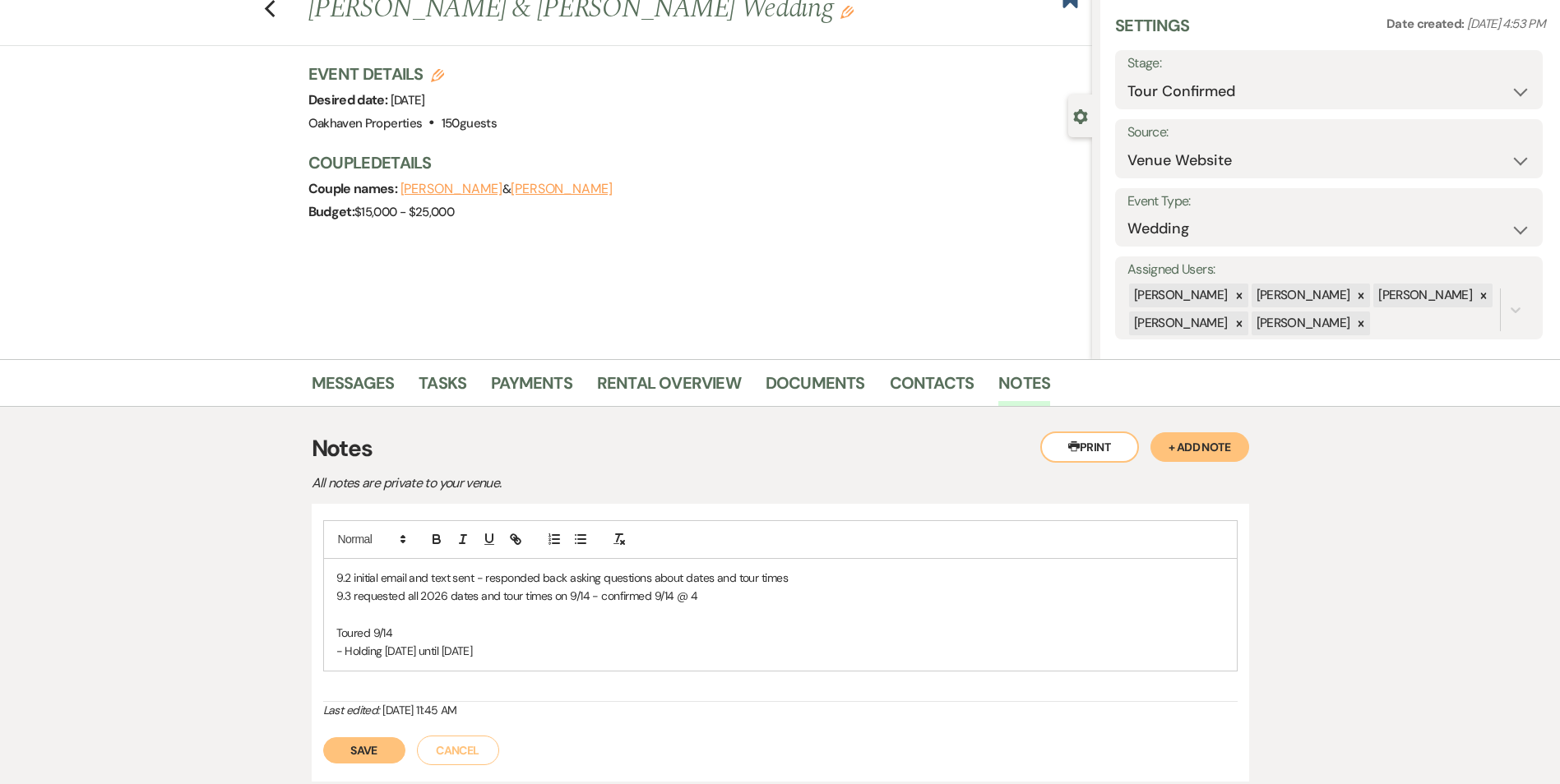
click at [516, 656] on p "- Holding 6/20/26 until Sunday 9/21" at bounding box center [780, 651] width 888 height 18
click at [550, 669] on p "- probably destination package" at bounding box center [780, 669] width 888 height 18
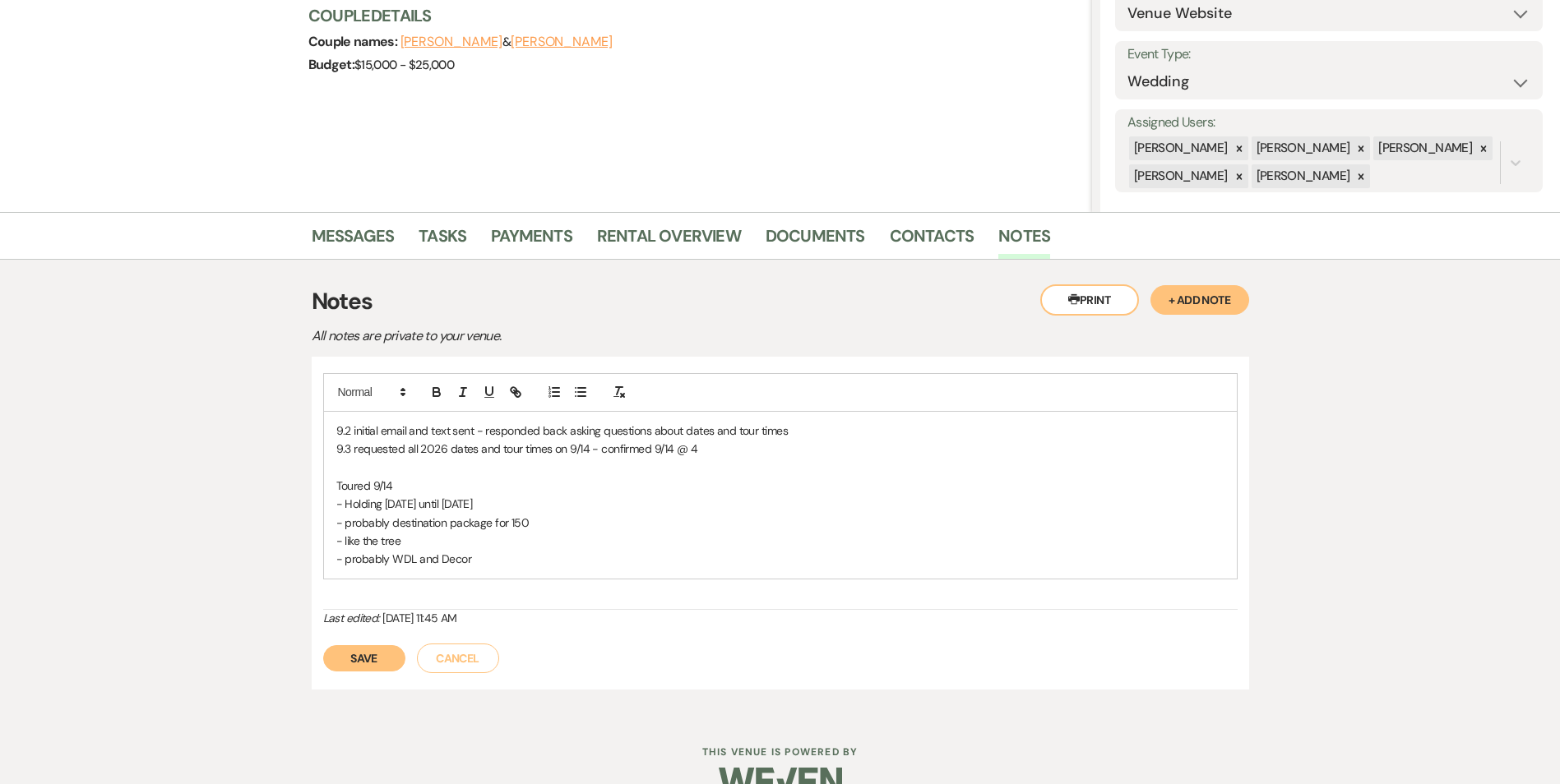
scroll to position [217, 0]
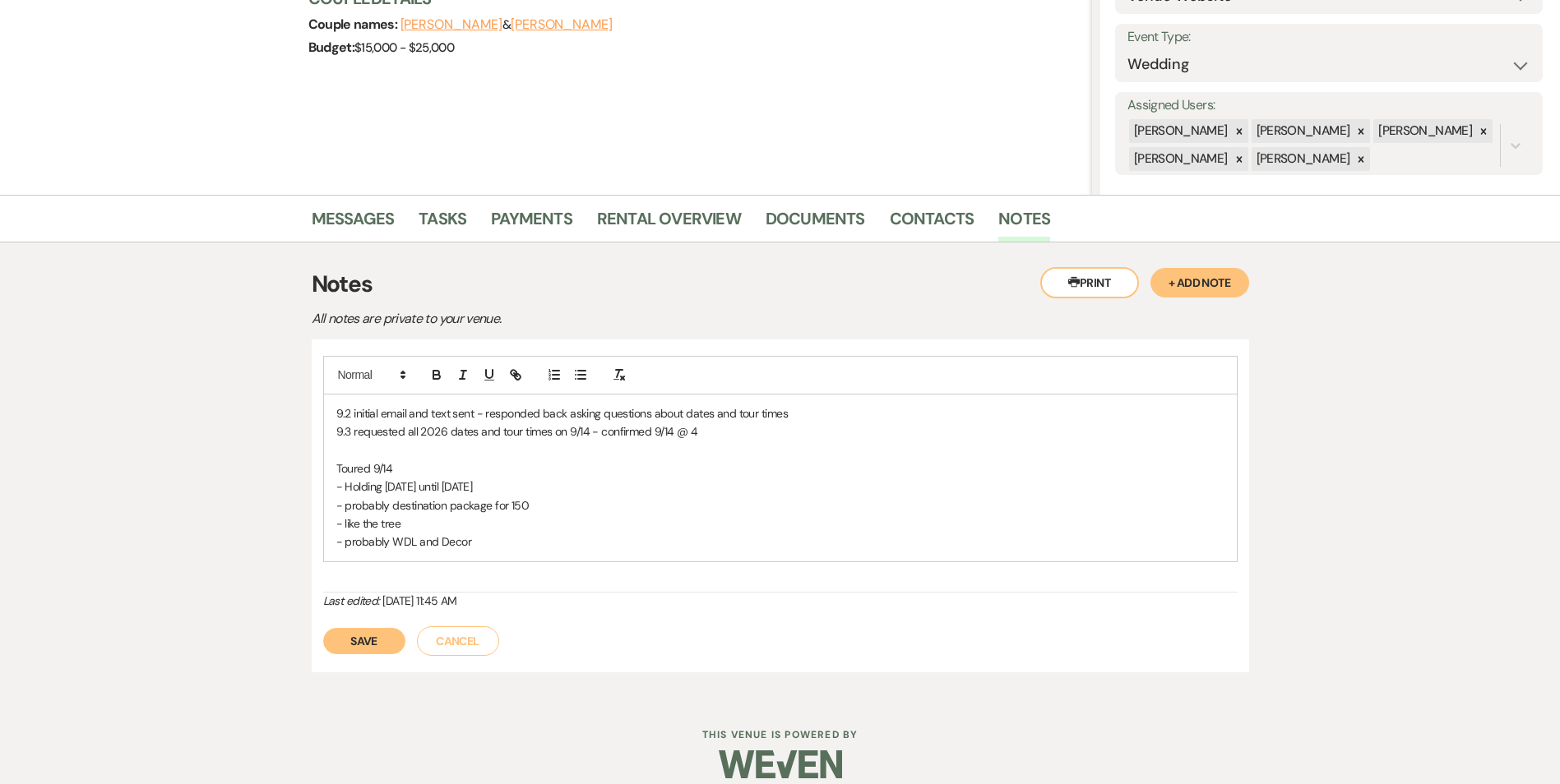
drag, startPoint x: 362, startPoint y: 650, endPoint x: 925, endPoint y: 552, distance: 571.5
click at [366, 651] on button "Save" at bounding box center [364, 641] width 82 height 26
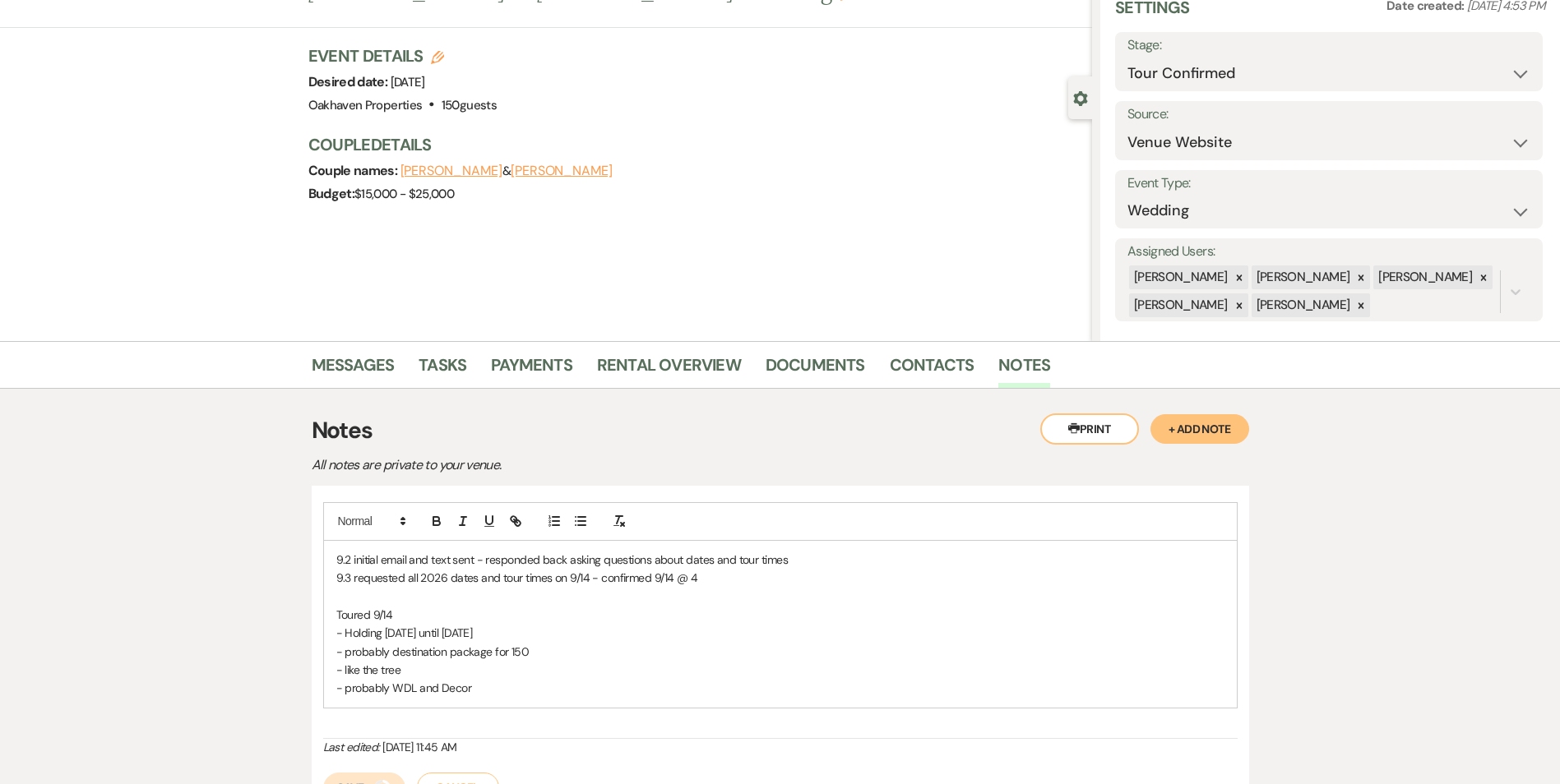
scroll to position [0, 0]
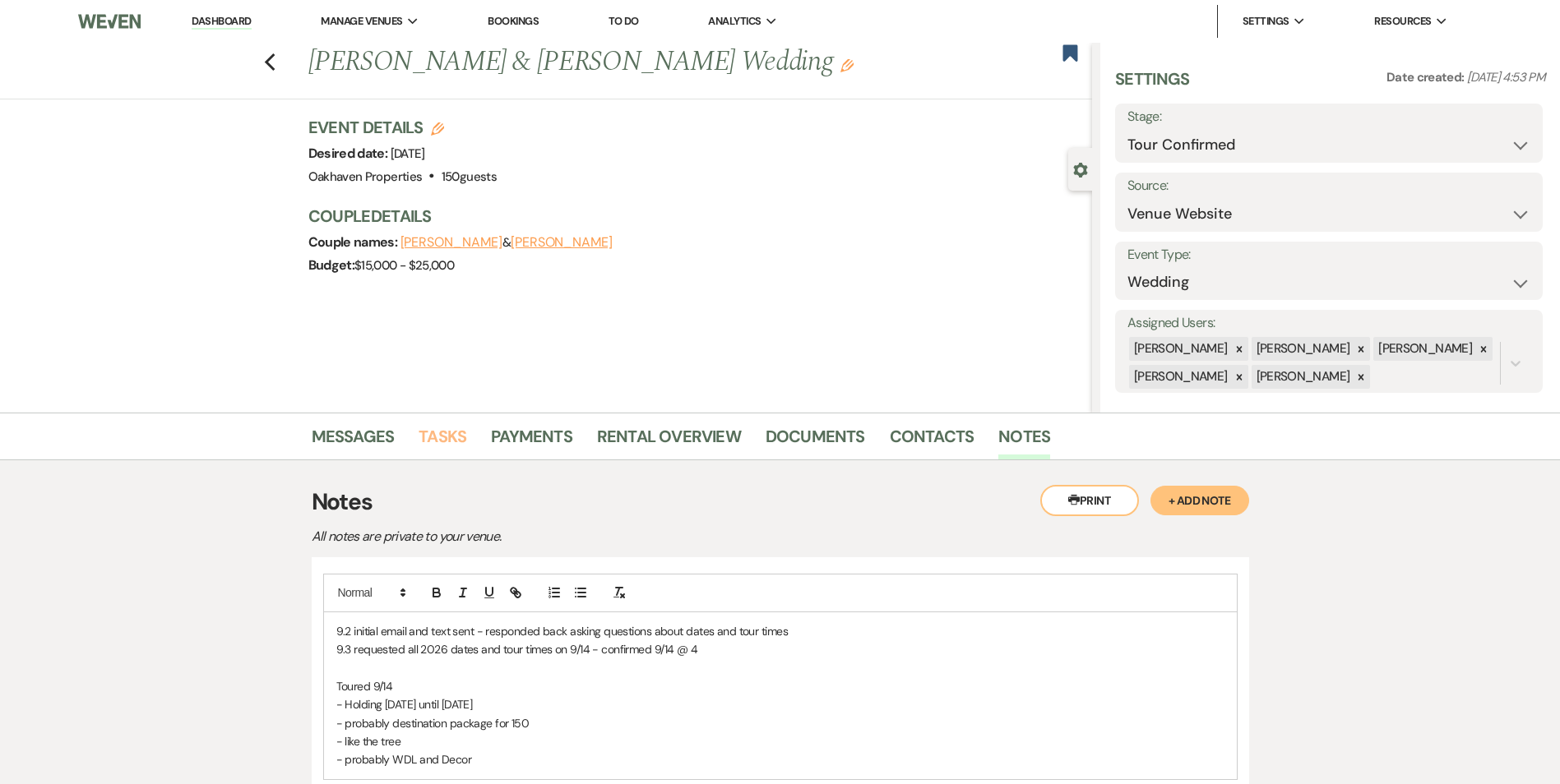
drag, startPoint x: 455, startPoint y: 438, endPoint x: 587, endPoint y: 462, distance: 134.2
click at [455, 438] on link "Tasks" at bounding box center [442, 441] width 48 height 36
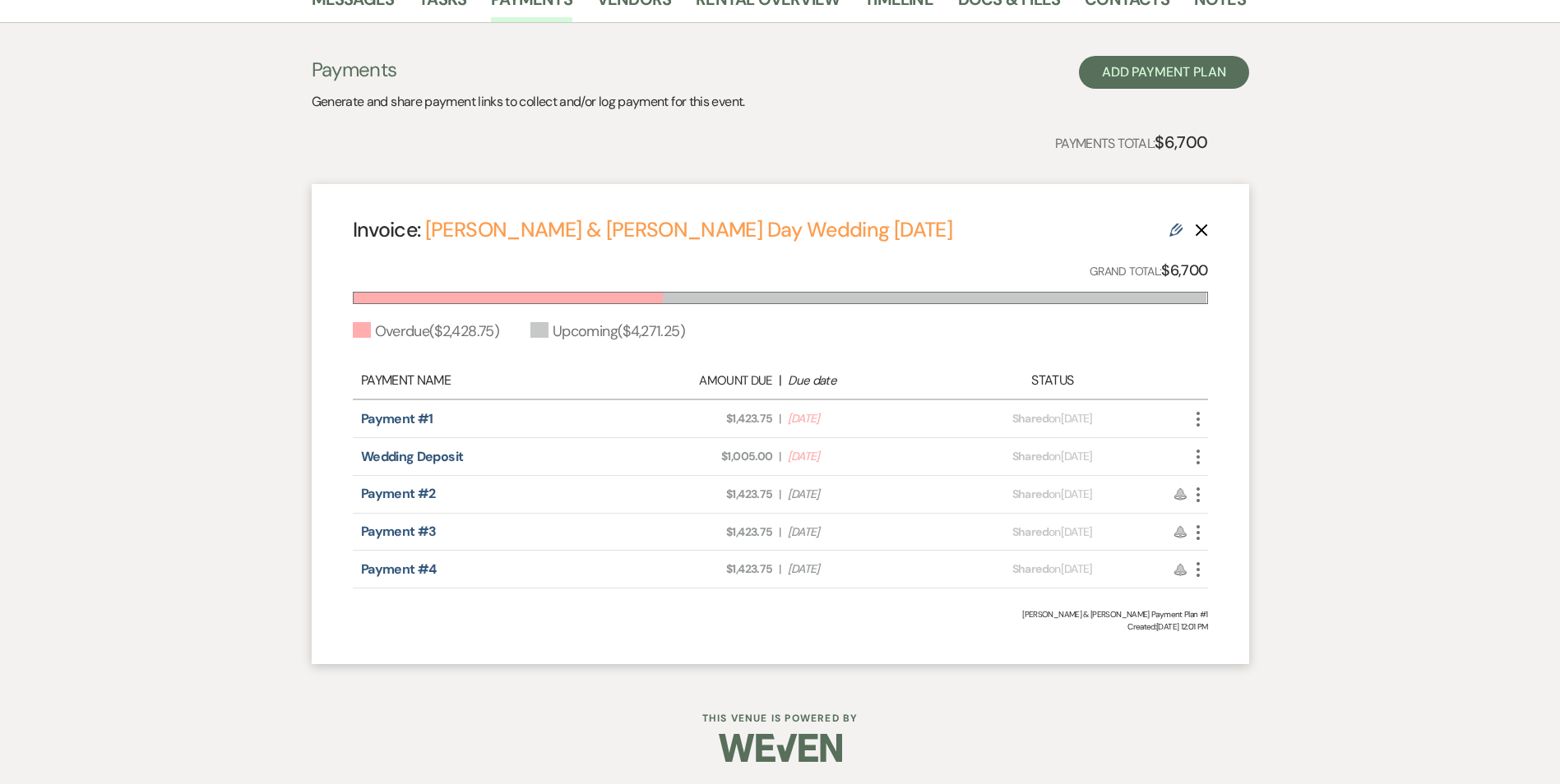
scroll to position [297, 0]
click at [1199, 458] on icon "More" at bounding box center [1199, 455] width 20 height 20
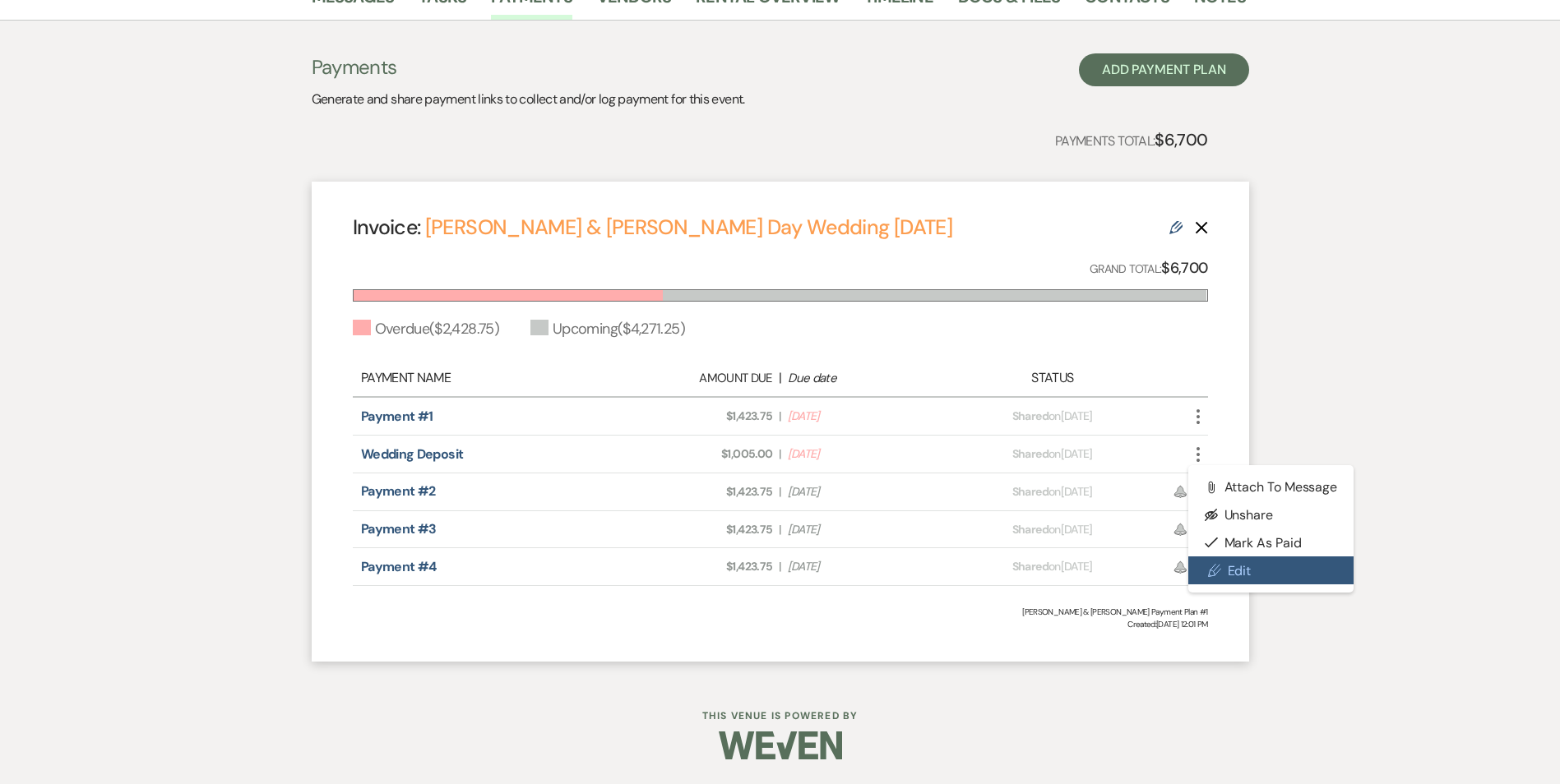
click at [1236, 572] on link "Pencil Edit" at bounding box center [1272, 571] width 166 height 28
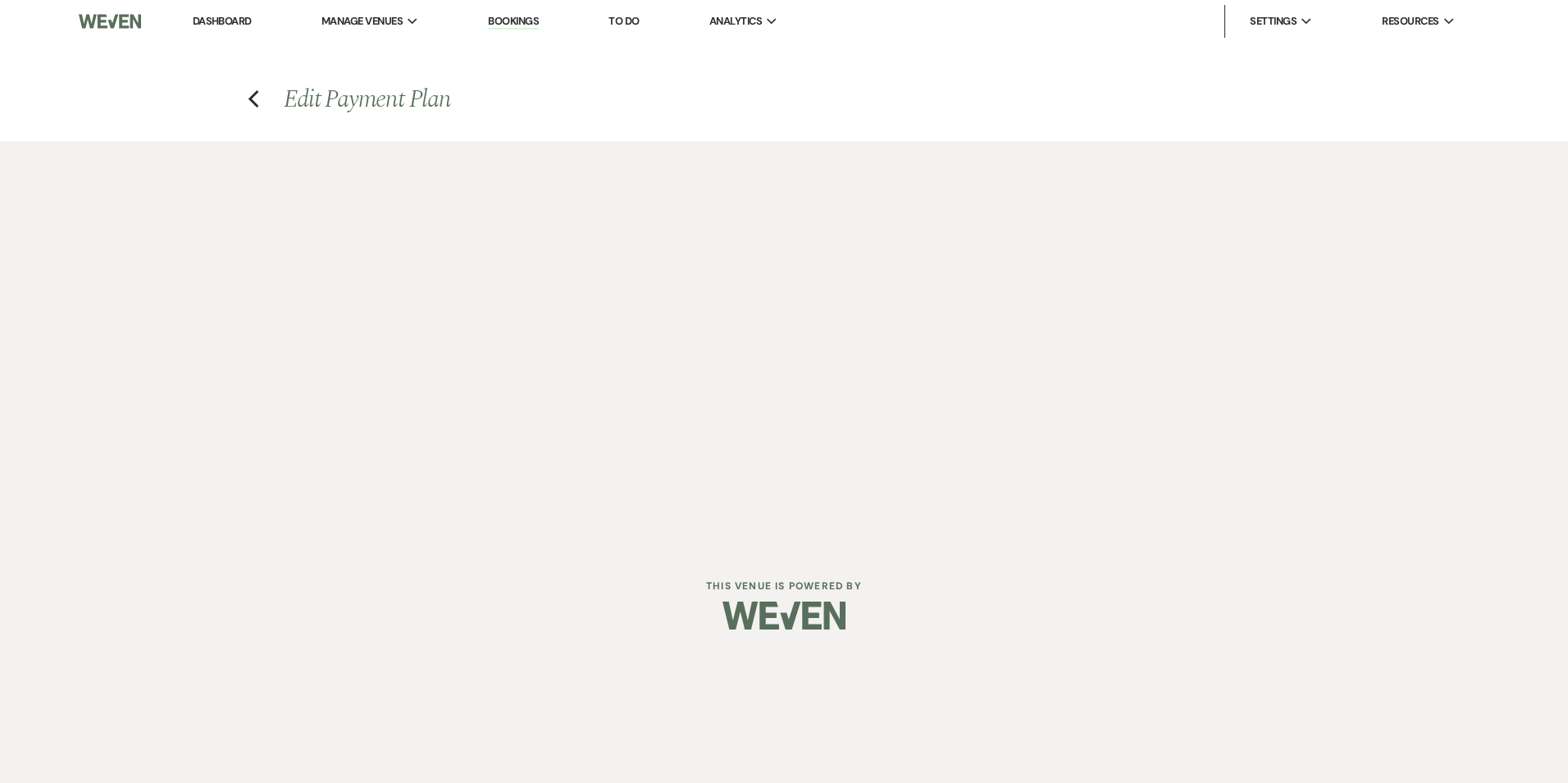
select select "27932"
select select "2"
select select "flat"
select select "true"
select select "2"
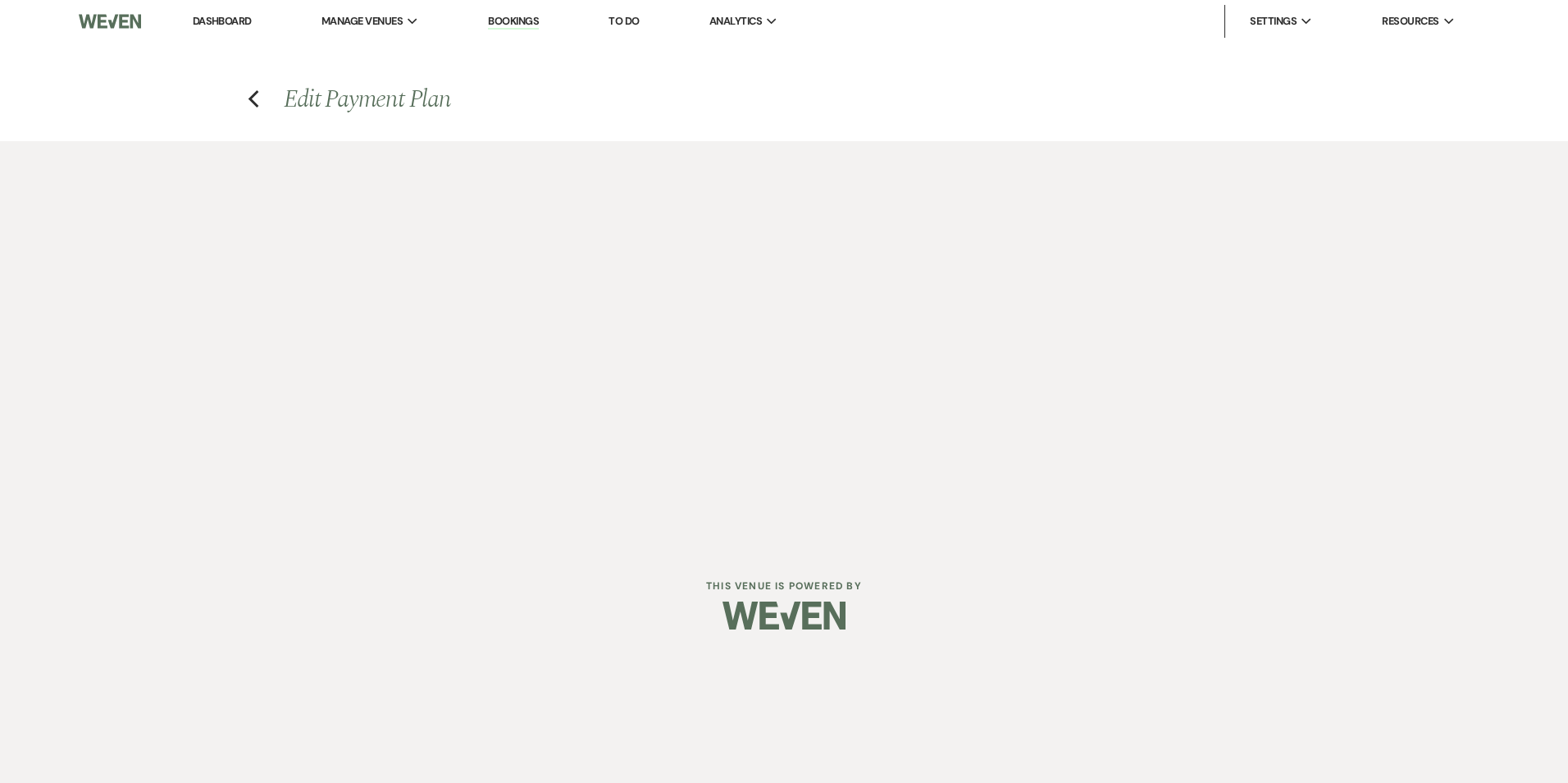
select select "flat"
select select "true"
select select "2"
select select "flat"
select select "true"
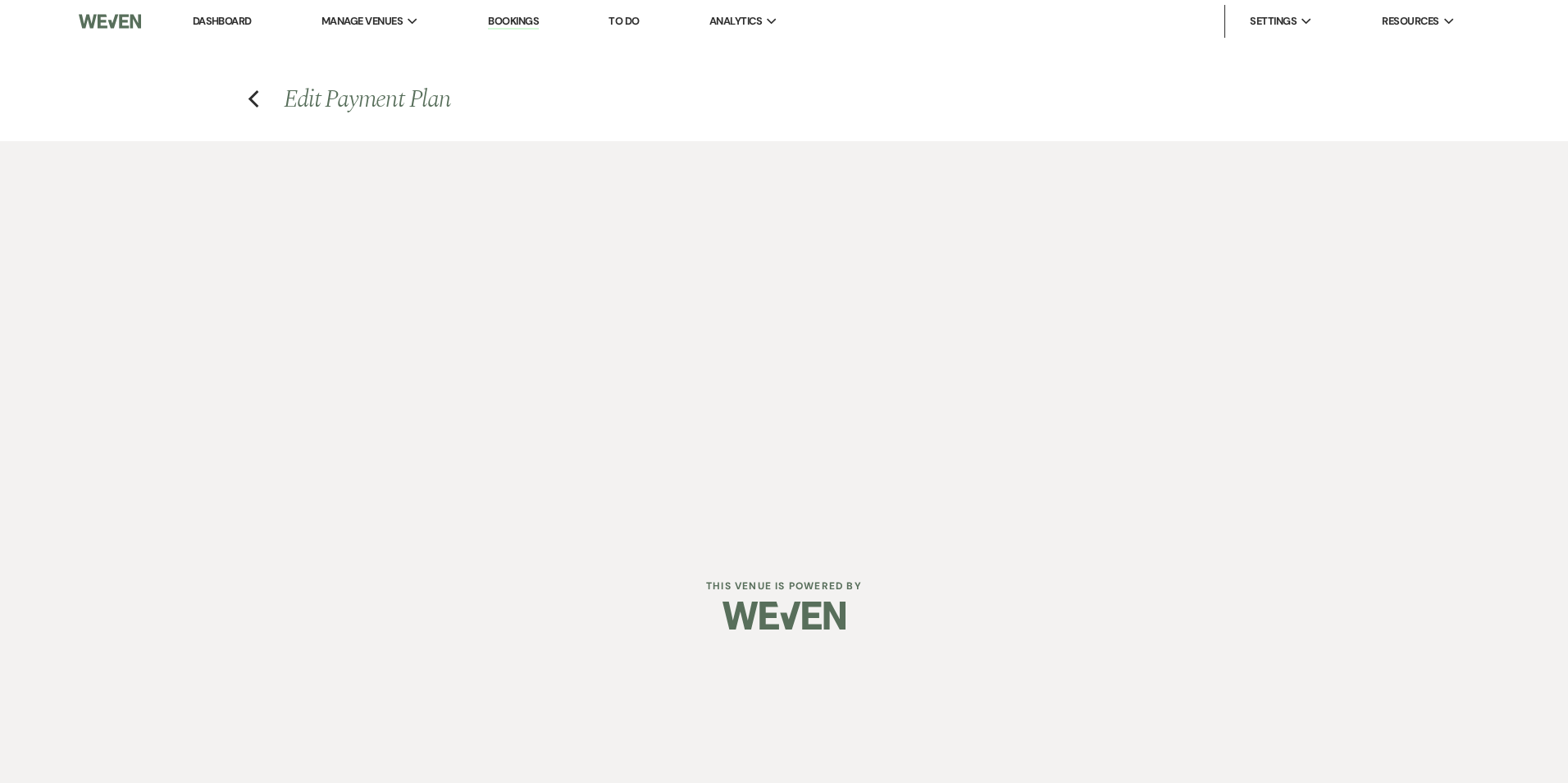
select select "client"
select select "weeks"
select select "2"
select select "flat"
select select "true"
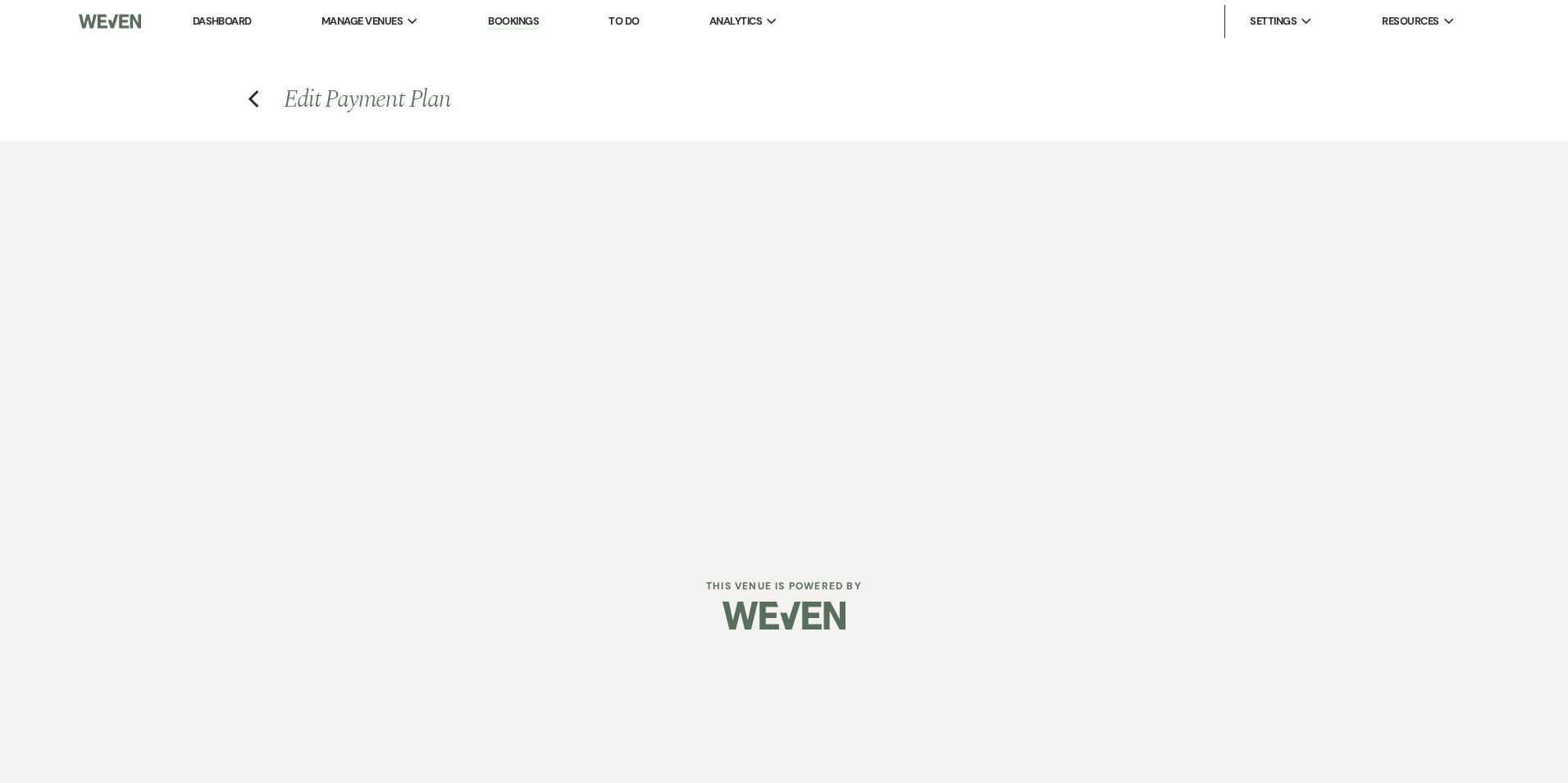
select select "client"
select select "weeks"
select select "2"
select select "flat"
select select "true"
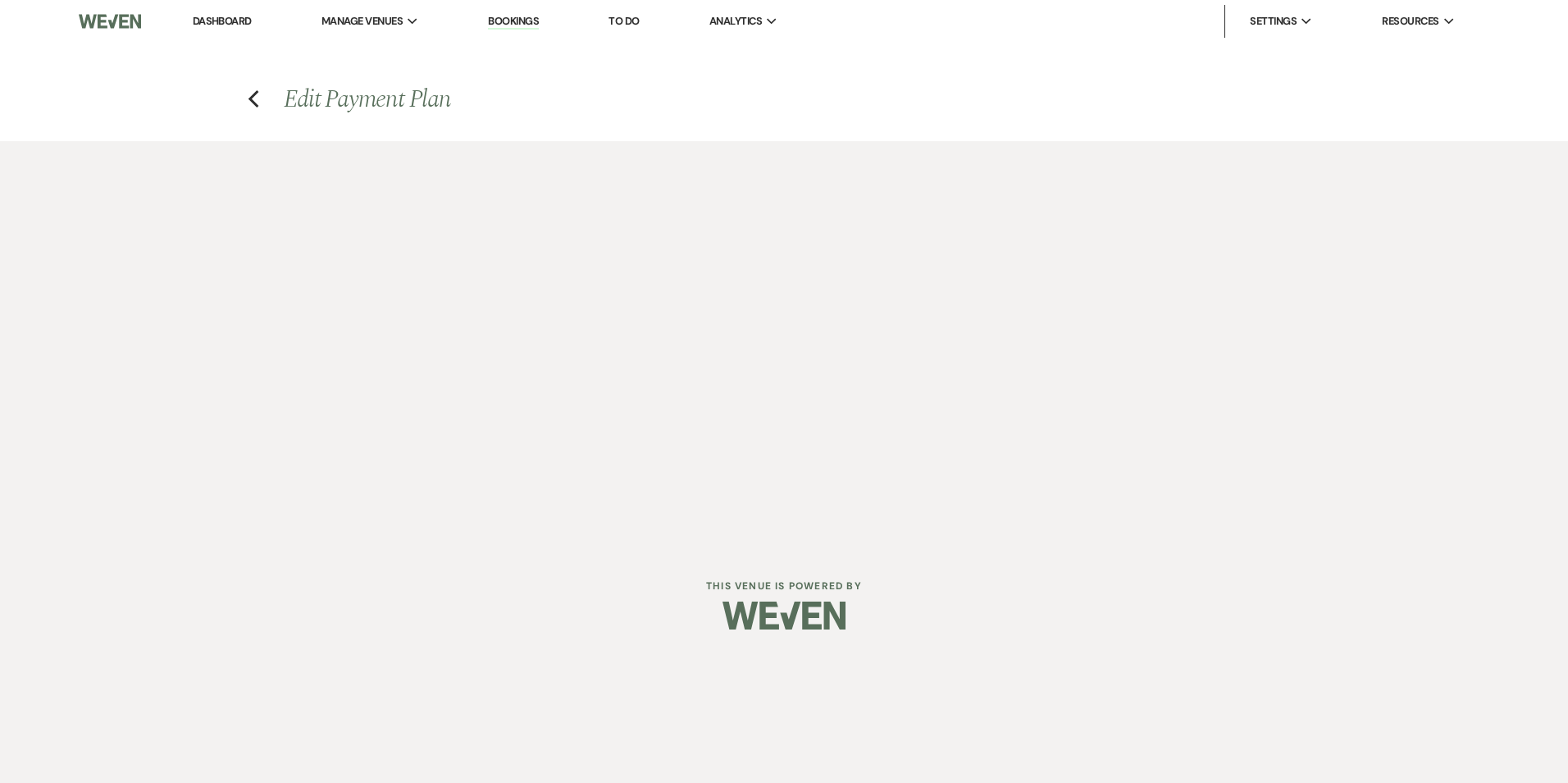
select select "client"
select select "weeks"
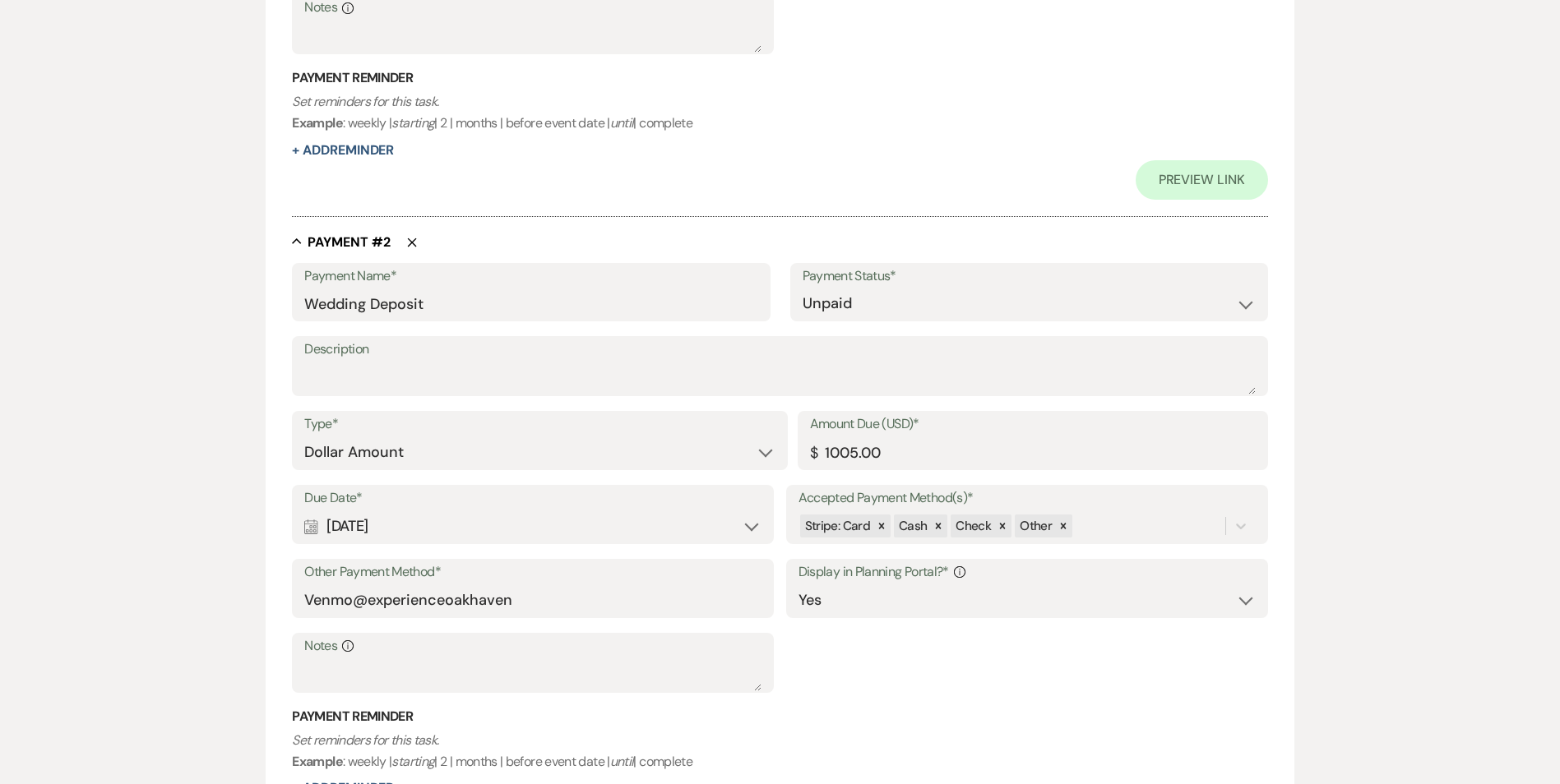
scroll to position [904, 0]
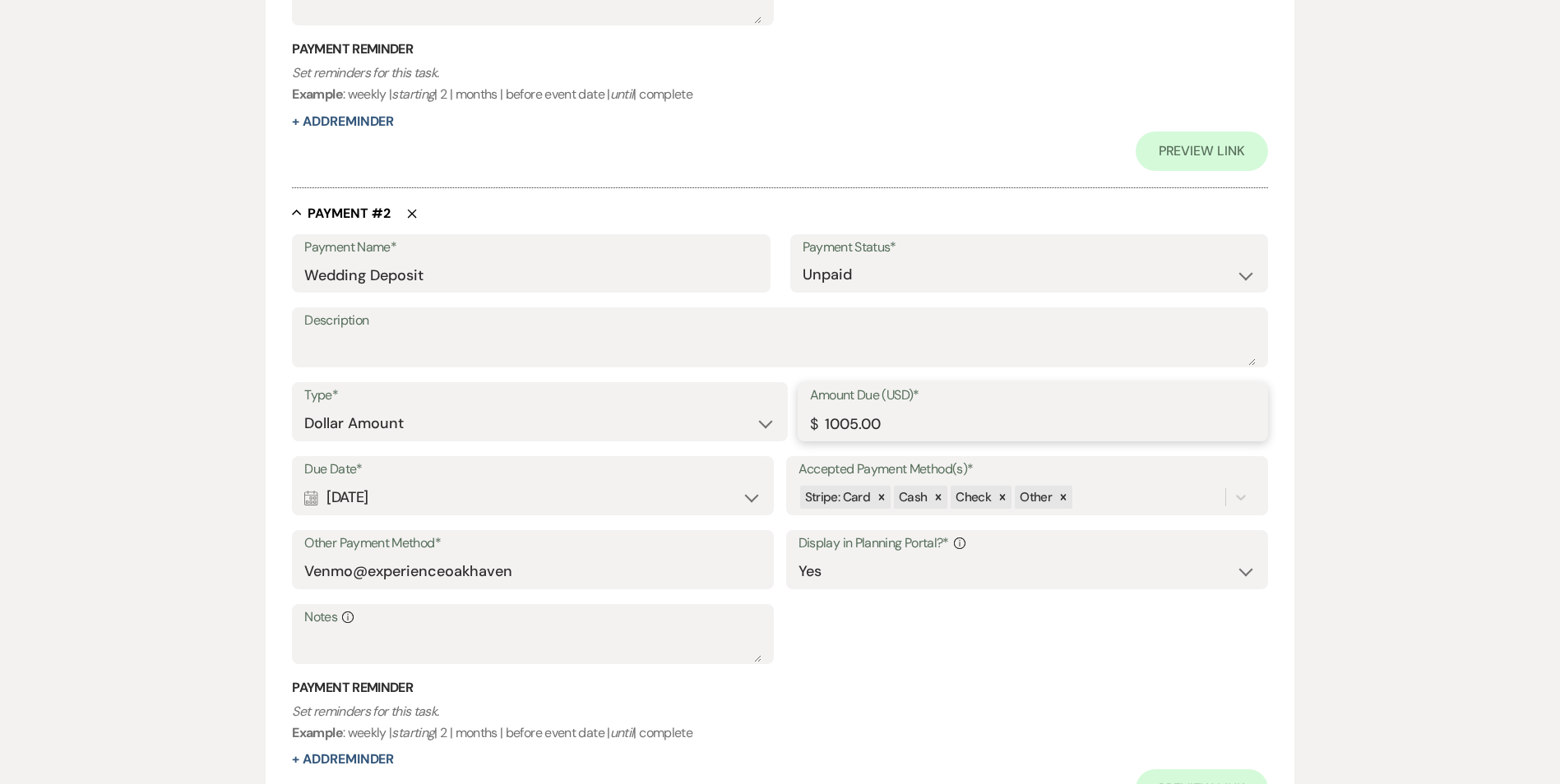
drag, startPoint x: 901, startPoint y: 426, endPoint x: 808, endPoint y: 429, distance: 93.0
click at [808, 428] on div "Amount Due (USD)* $ 1005.00" at bounding box center [1032, 411] width 470 height 59
type input "1100.00"
click at [1021, 707] on p "Set reminders for this task. Example : weekly | starting | 2 | months | before …" at bounding box center [780, 722] width 975 height 42
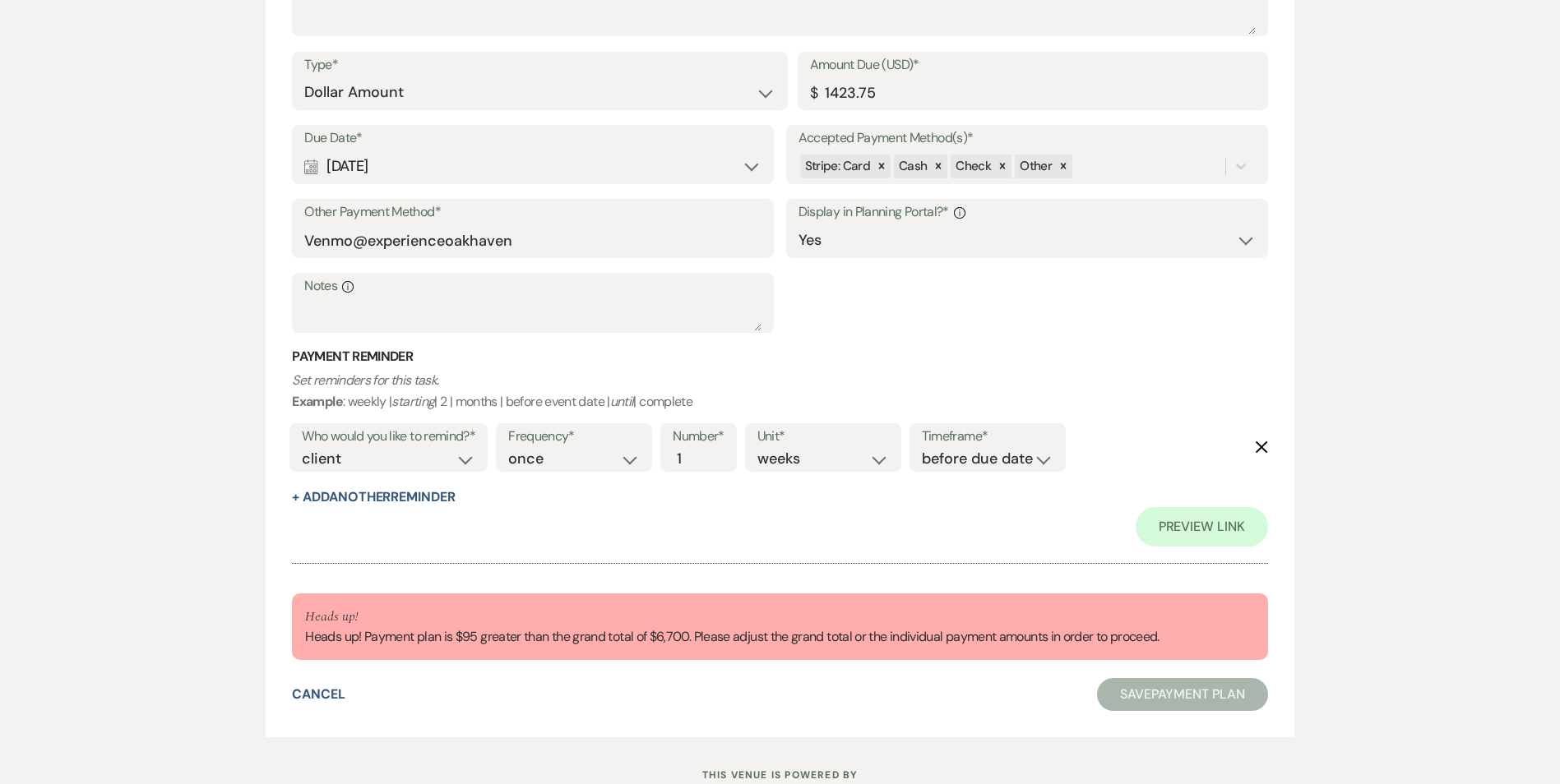
scroll to position [3288, 0]
click at [886, 96] on input "1423.75" at bounding box center [1033, 92] width 446 height 32
type input "1400.00"
click at [1087, 294] on div "Due Date* Calendar Nov 08, 2025 Expand Accepted Payment Method(s)* Stripe: Card…" at bounding box center [780, 234] width 975 height 222
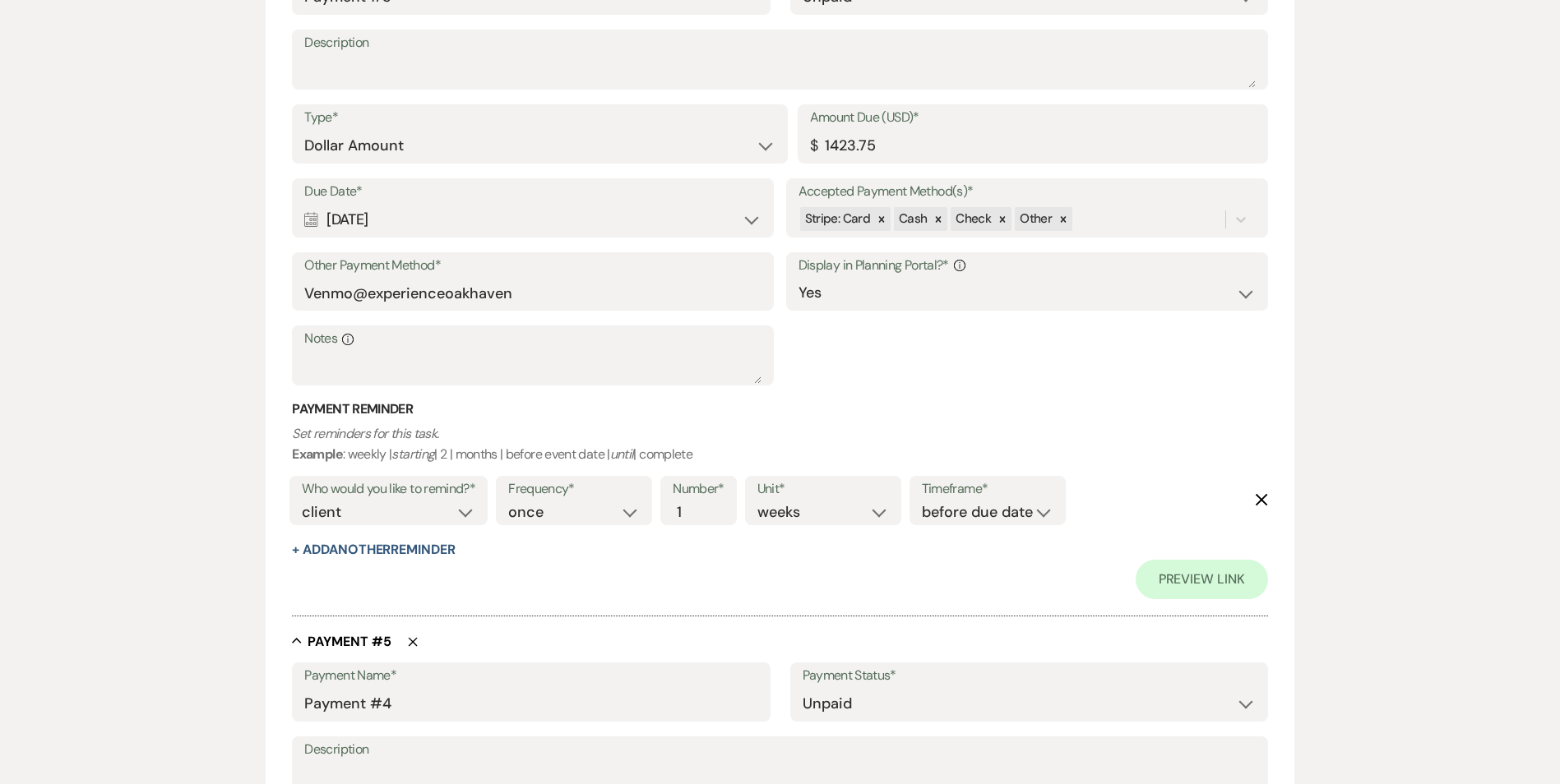
scroll to position [2527, 0]
click at [888, 145] on input "1423.75" at bounding box center [1033, 147] width 446 height 32
type input "1400.00"
click at [846, 390] on div "Due Date* Calendar Oct 20, 2025 Expand Accepted Payment Method(s)* Stripe: Card…" at bounding box center [780, 290] width 975 height 222
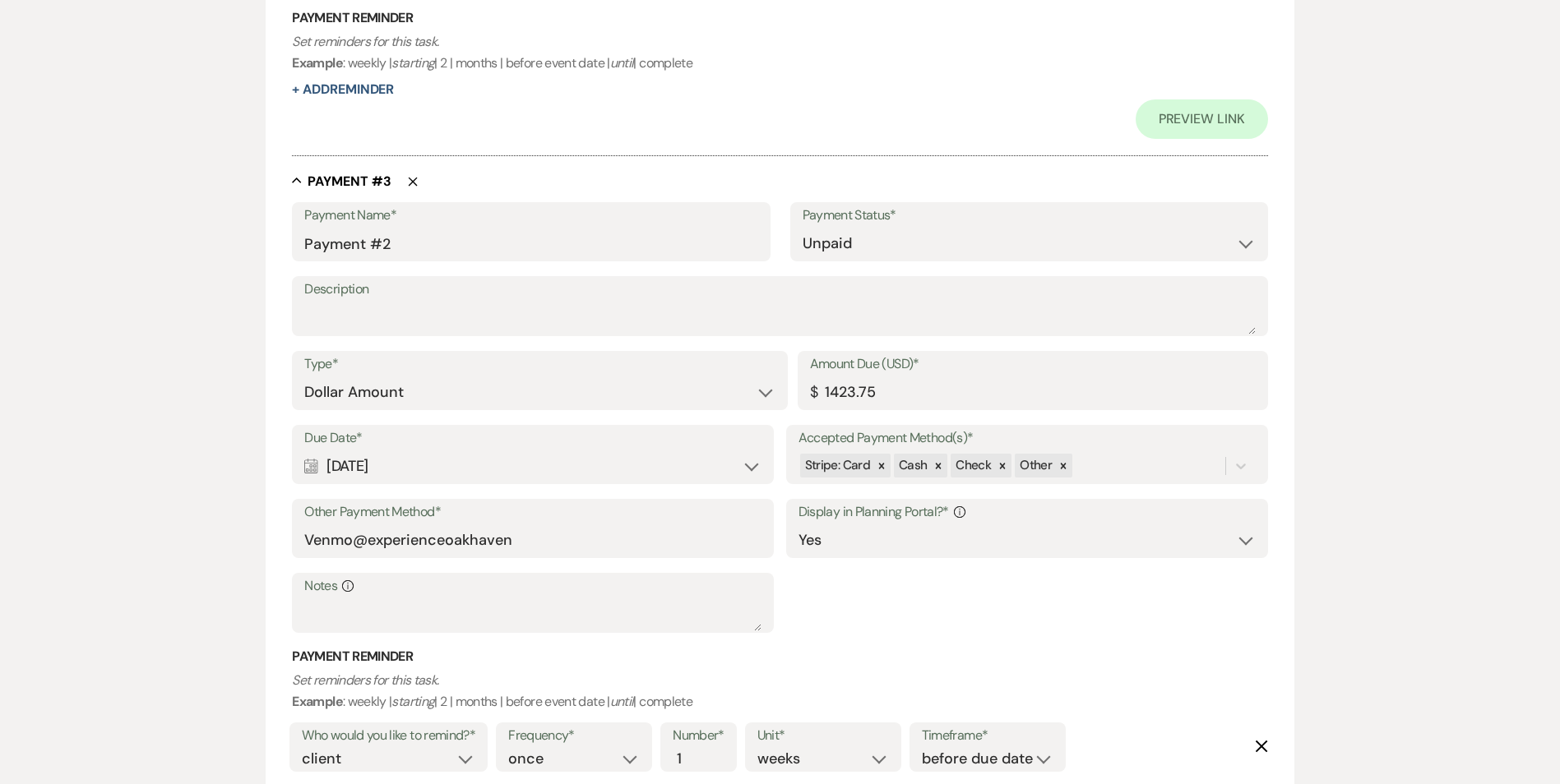
scroll to position [1573, 0]
click at [888, 393] on input "1423.75" at bounding box center [1033, 393] width 446 height 32
type input "1400.00"
click at [857, 680] on p "Set reminders for this task. Example : weekly | starting | 2 | months | before …" at bounding box center [780, 691] width 975 height 42
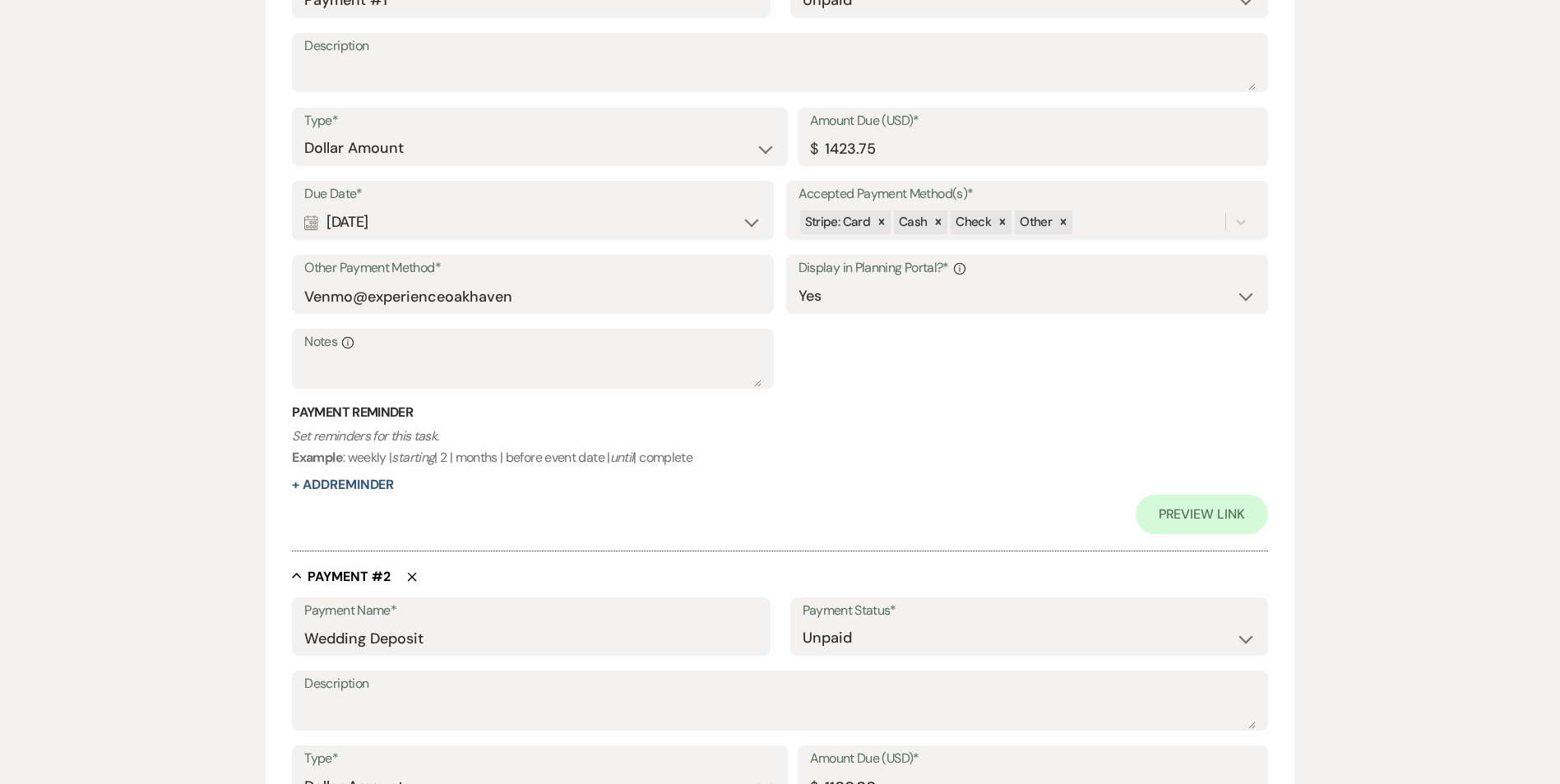
scroll to position [540, 0]
click at [885, 156] on input "1423.75" at bounding box center [1033, 149] width 446 height 32
type input "1400.00"
click at [941, 417] on h3 "Payment Reminder" at bounding box center [780, 413] width 975 height 18
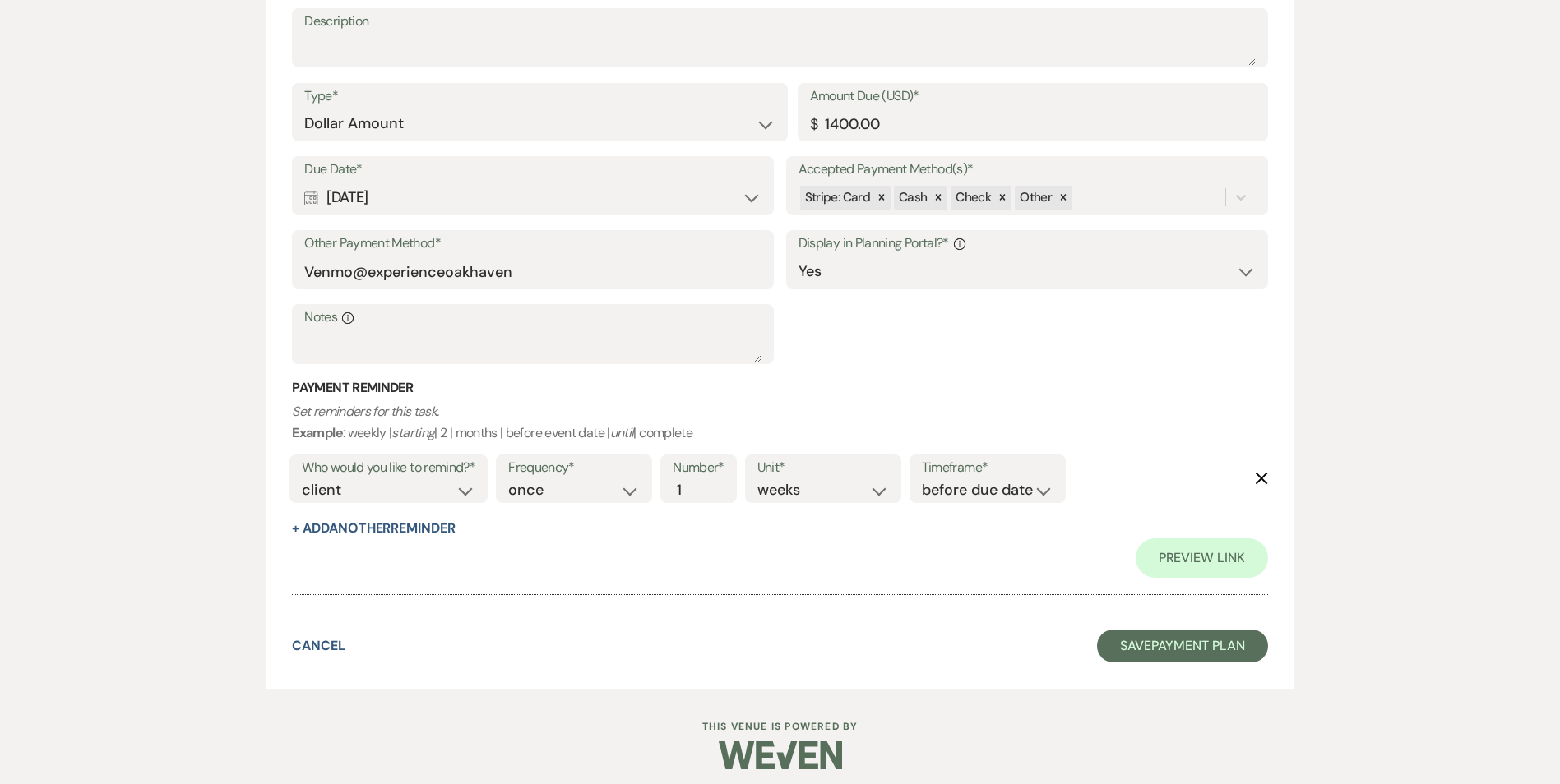
scroll to position [3266, 0]
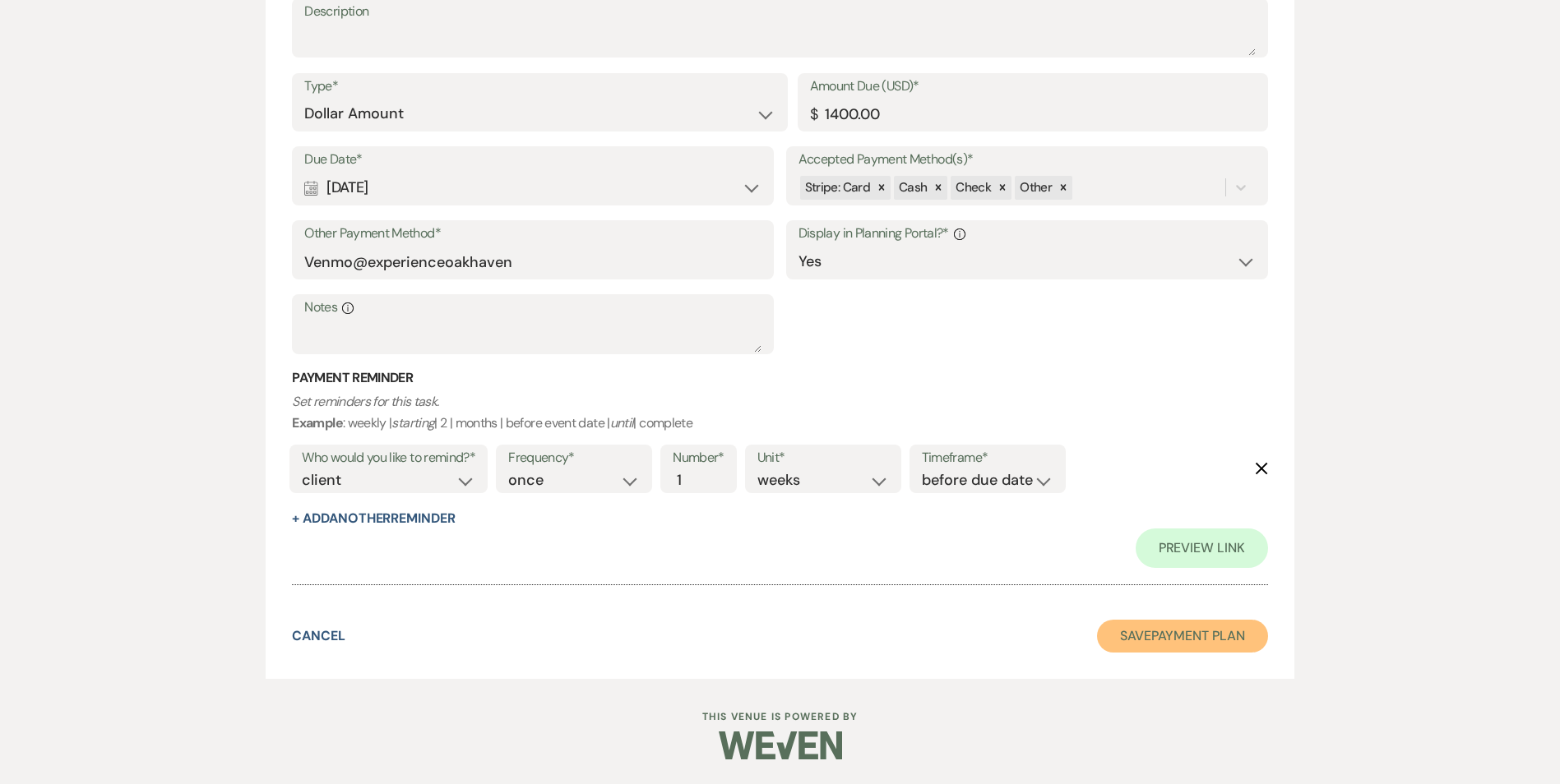
click at [1119, 633] on button "Save Payment Plan" at bounding box center [1182, 635] width 171 height 33
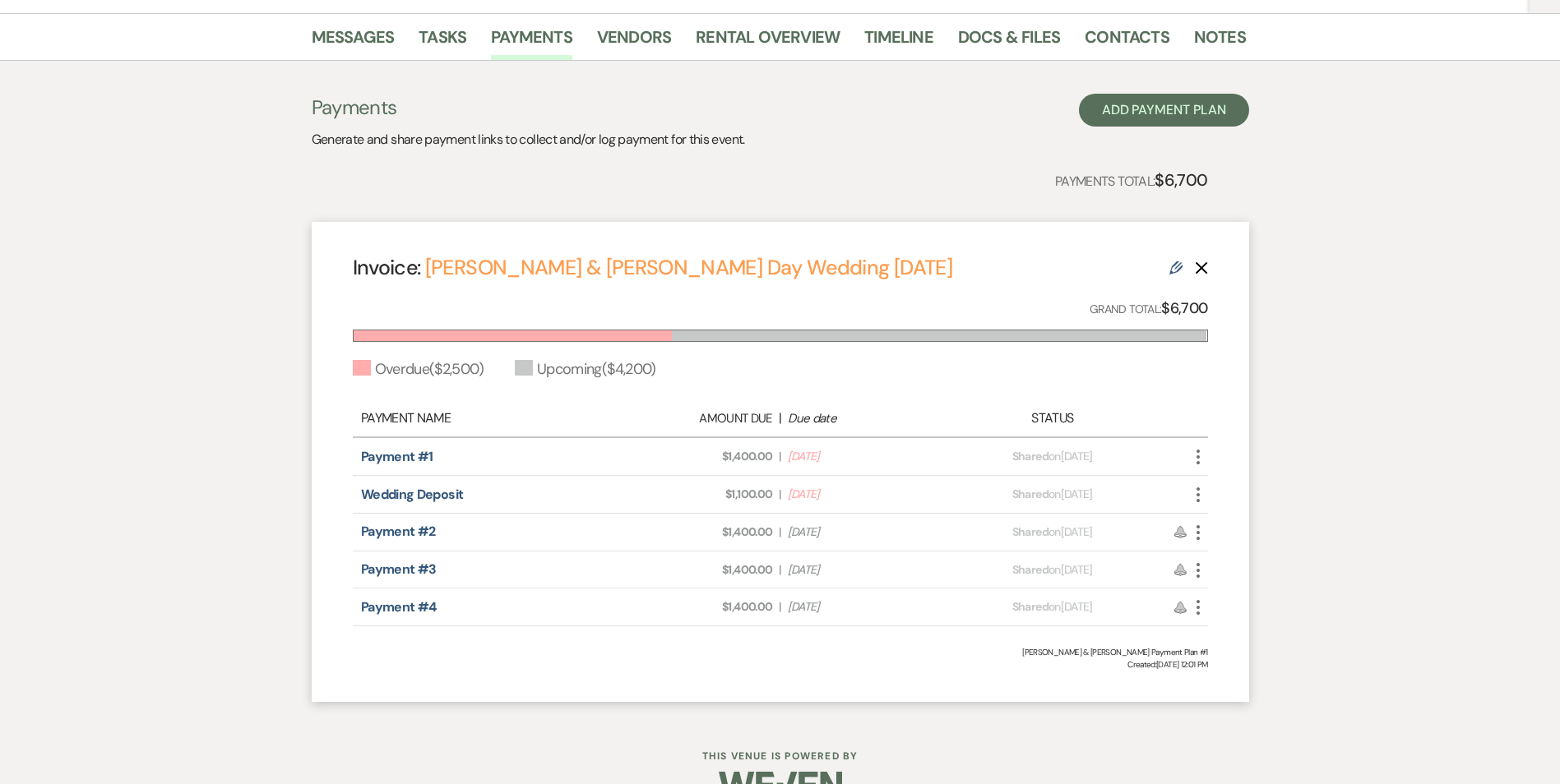
scroll to position [297, 0]
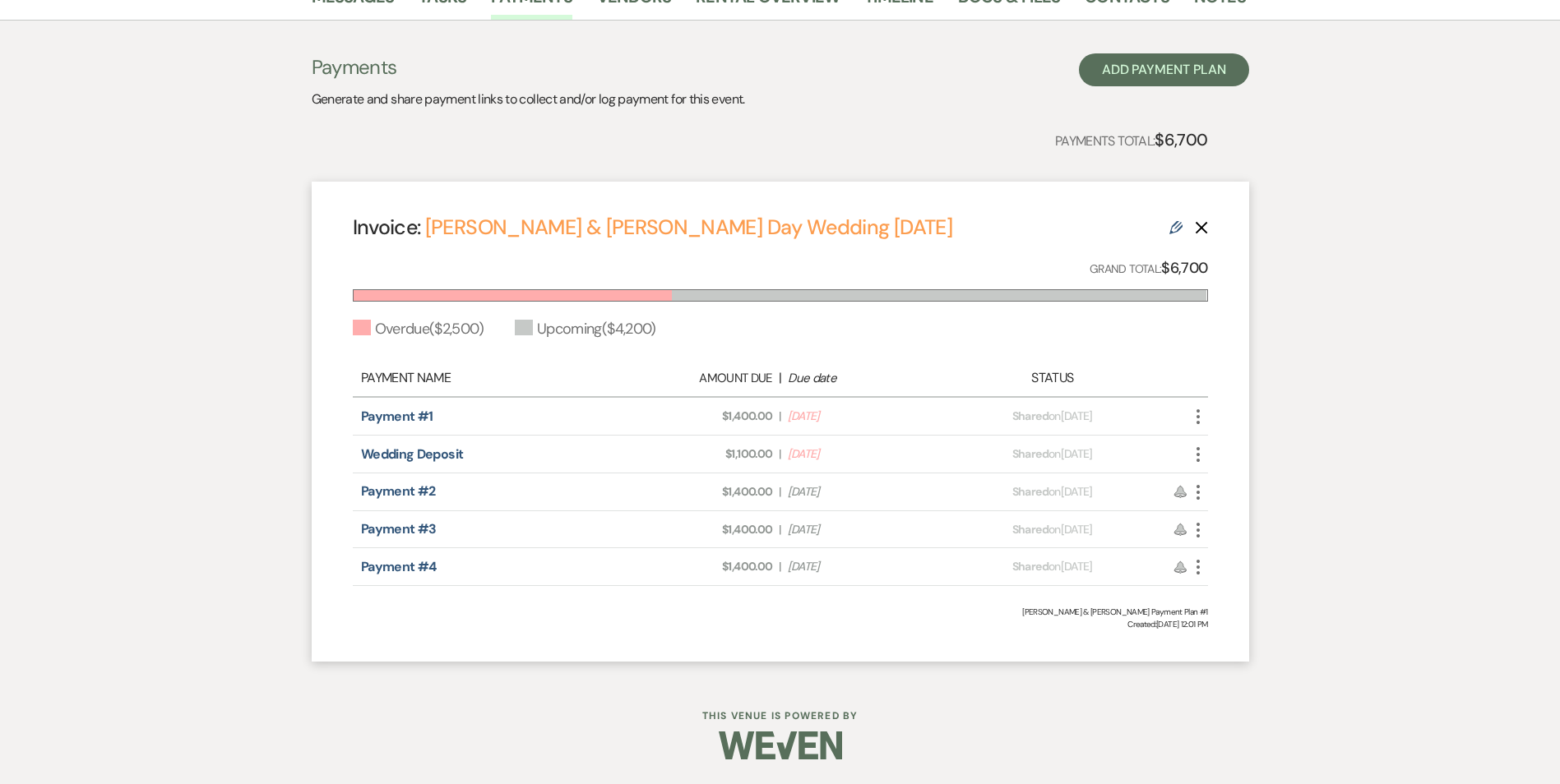
click at [1197, 453] on icon "More" at bounding box center [1199, 455] width 20 height 20
click at [1204, 535] on button "Check Mark Mark as Paid" at bounding box center [1272, 544] width 166 height 28
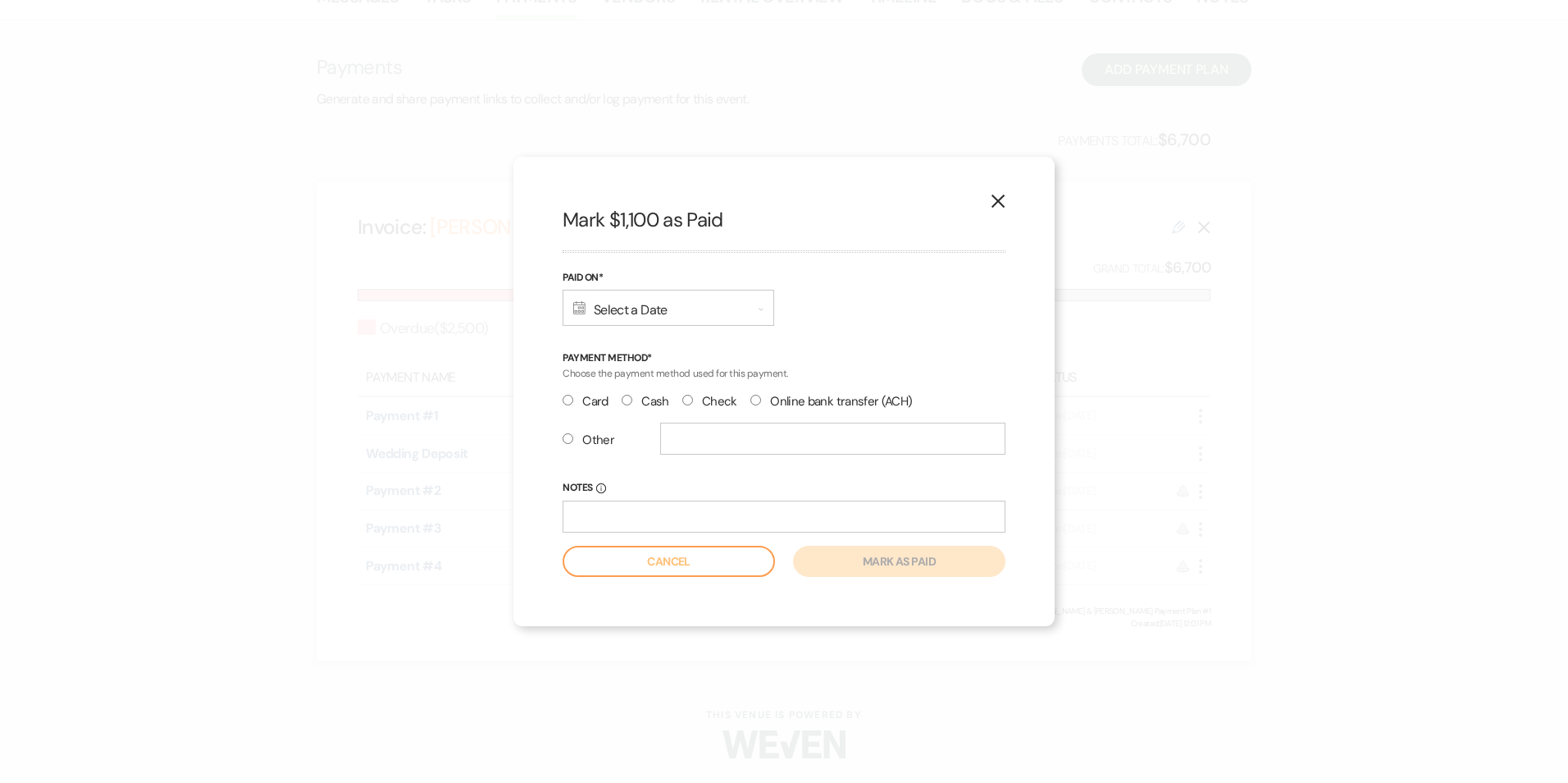
click at [614, 306] on div "Calendar Select a Date Expand" at bounding box center [668, 308] width 212 height 36
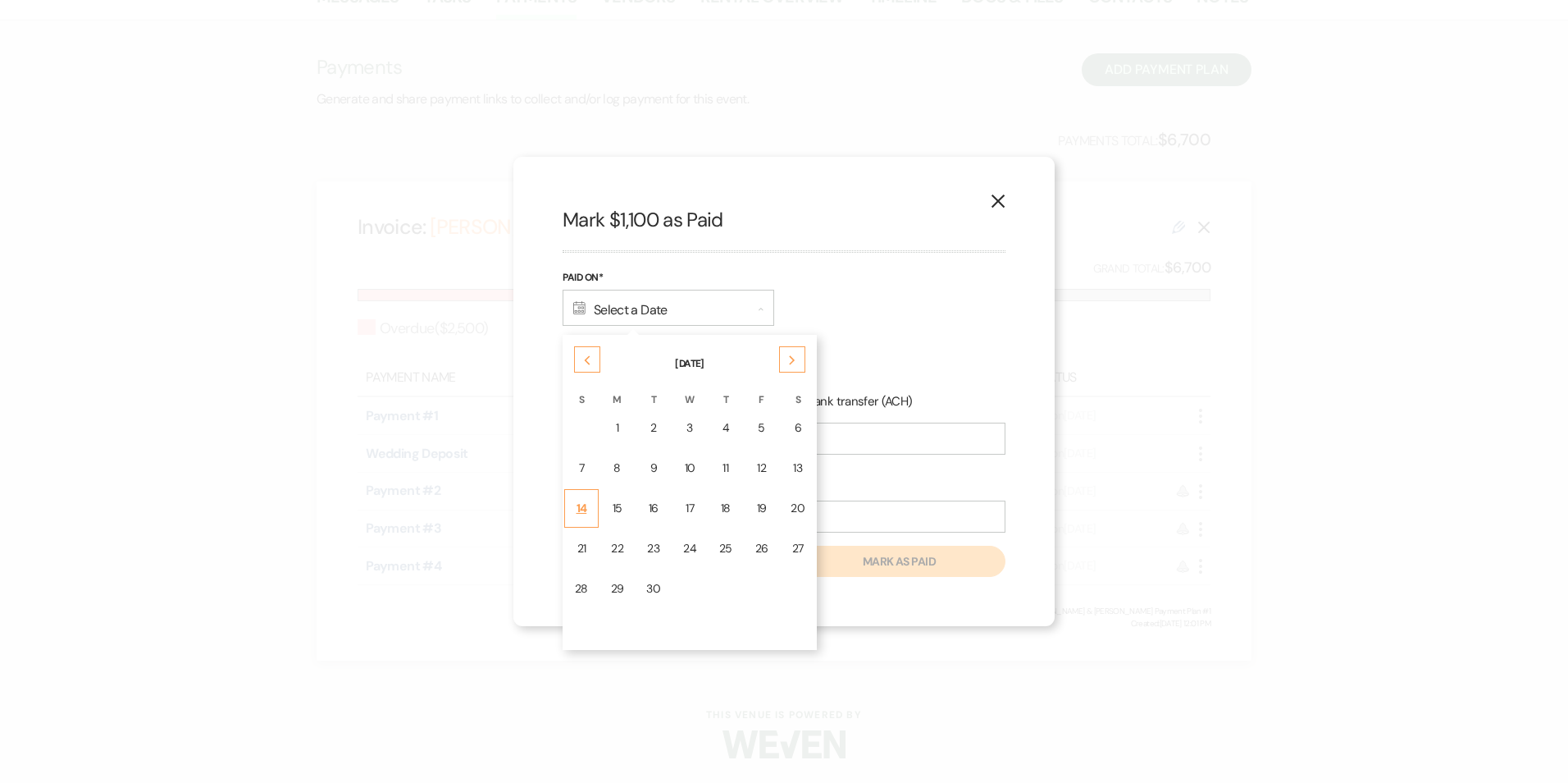
click at [584, 502] on div "14" at bounding box center [581, 508] width 13 height 17
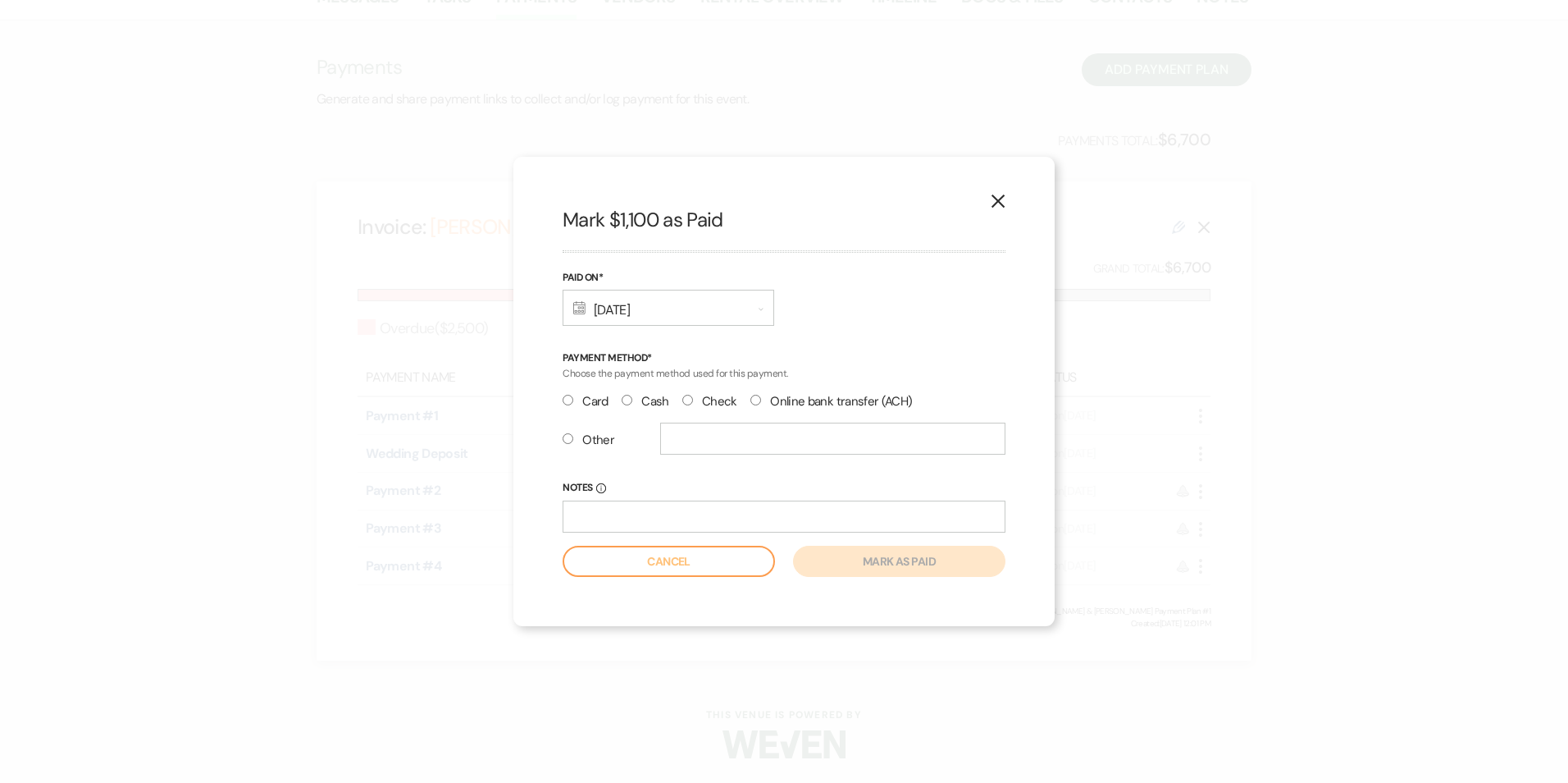
click at [633, 403] on label "Cash" at bounding box center [646, 401] width 48 height 22
click at [632, 403] on input "Cash" at bounding box center [627, 399] width 11 height 11
radio input "true"
click at [622, 509] on input "Notes Info" at bounding box center [784, 517] width 443 height 32
type input "received by Kara"
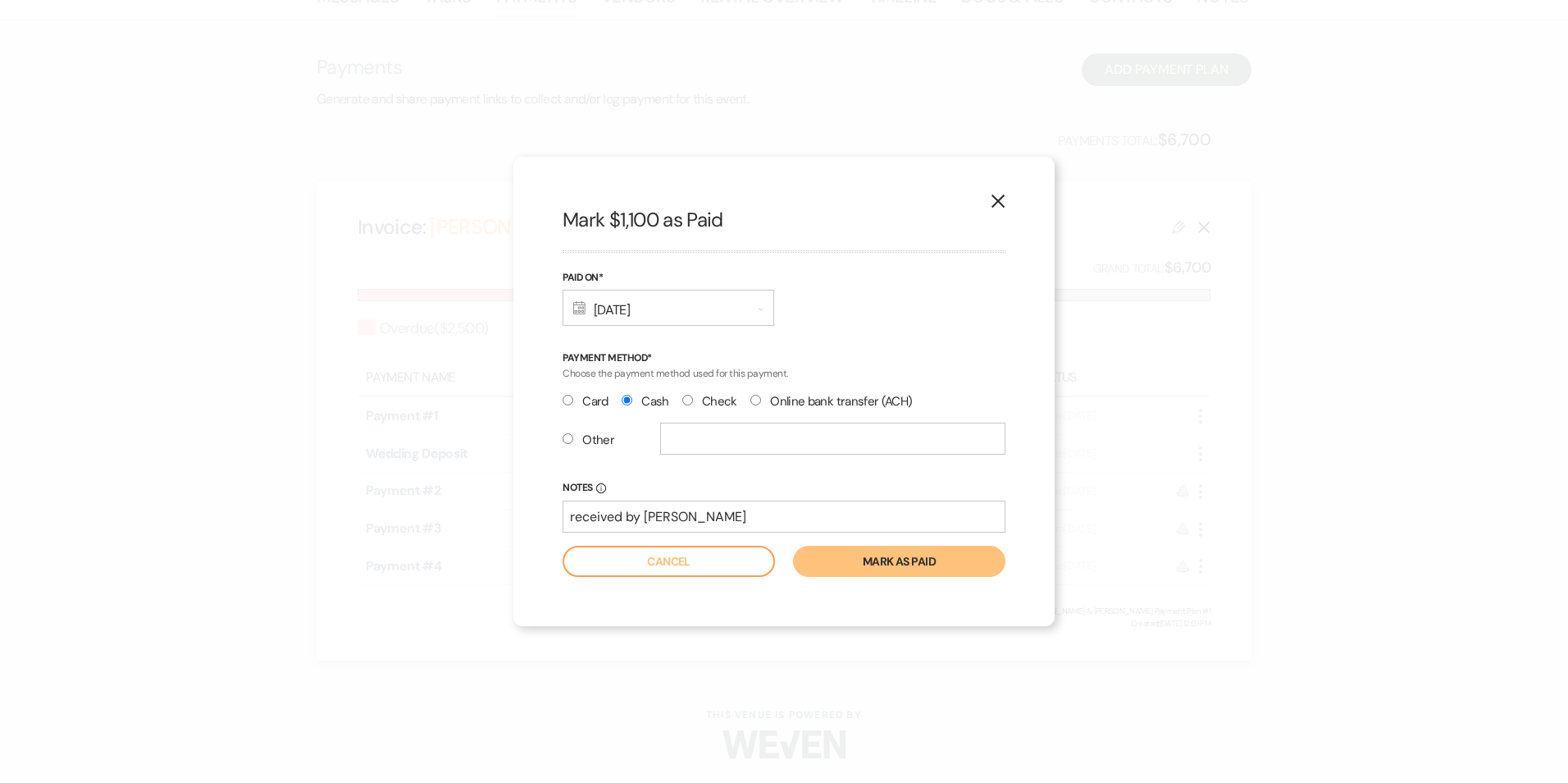
click at [911, 571] on button "Mark as paid" at bounding box center [899, 561] width 212 height 31
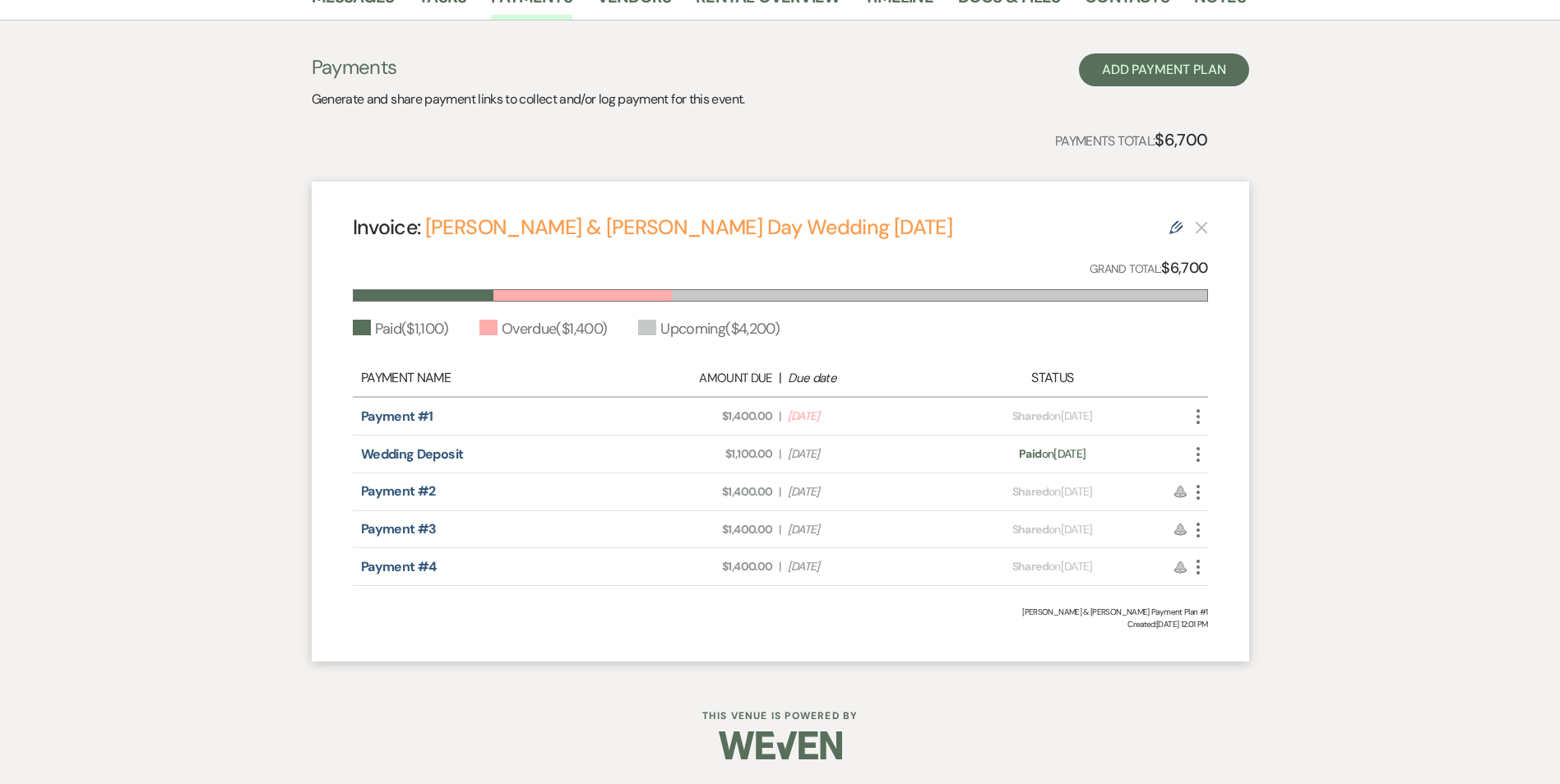
click at [1196, 410] on icon "More" at bounding box center [1199, 417] width 20 height 20
click at [1220, 527] on icon "Pencil" at bounding box center [1214, 532] width 13 height 13
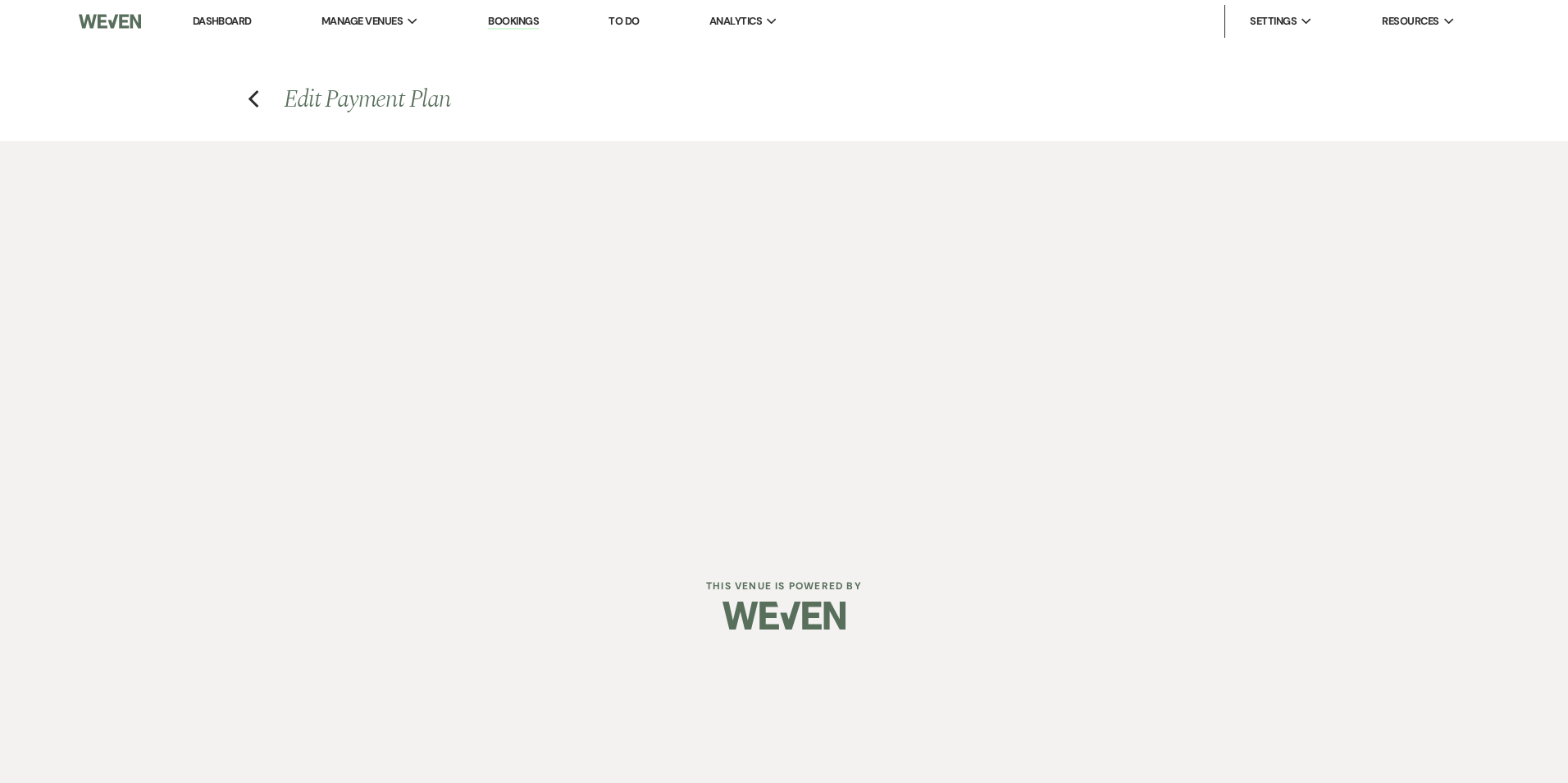
select select "27932"
select select "2"
select select "flat"
select select "true"
select select "1"
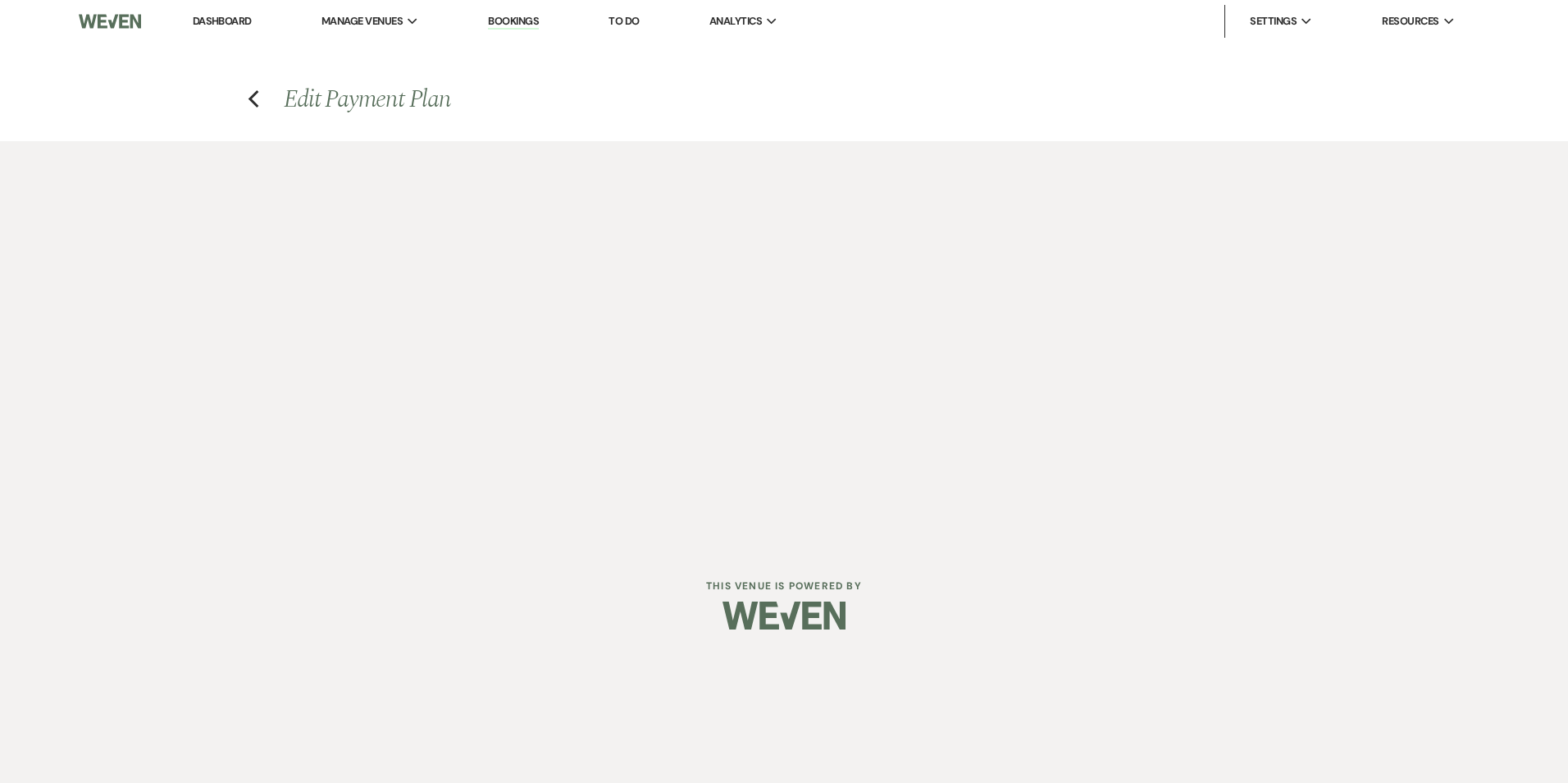
select select "true"
select select "2"
select select "flat"
select select "true"
select select "client"
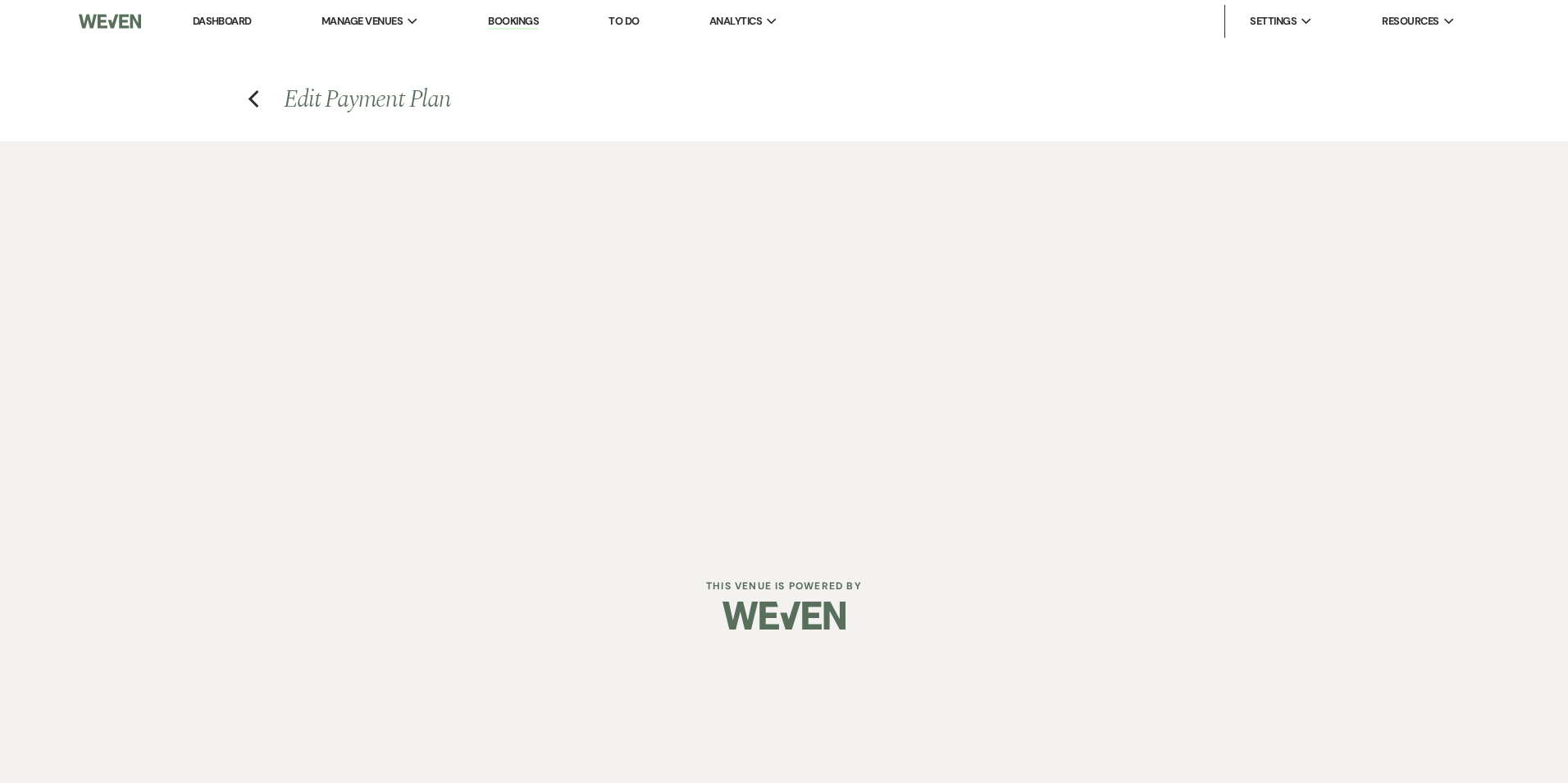
select select "weeks"
select select "2"
select select "flat"
select select "true"
select select "client"
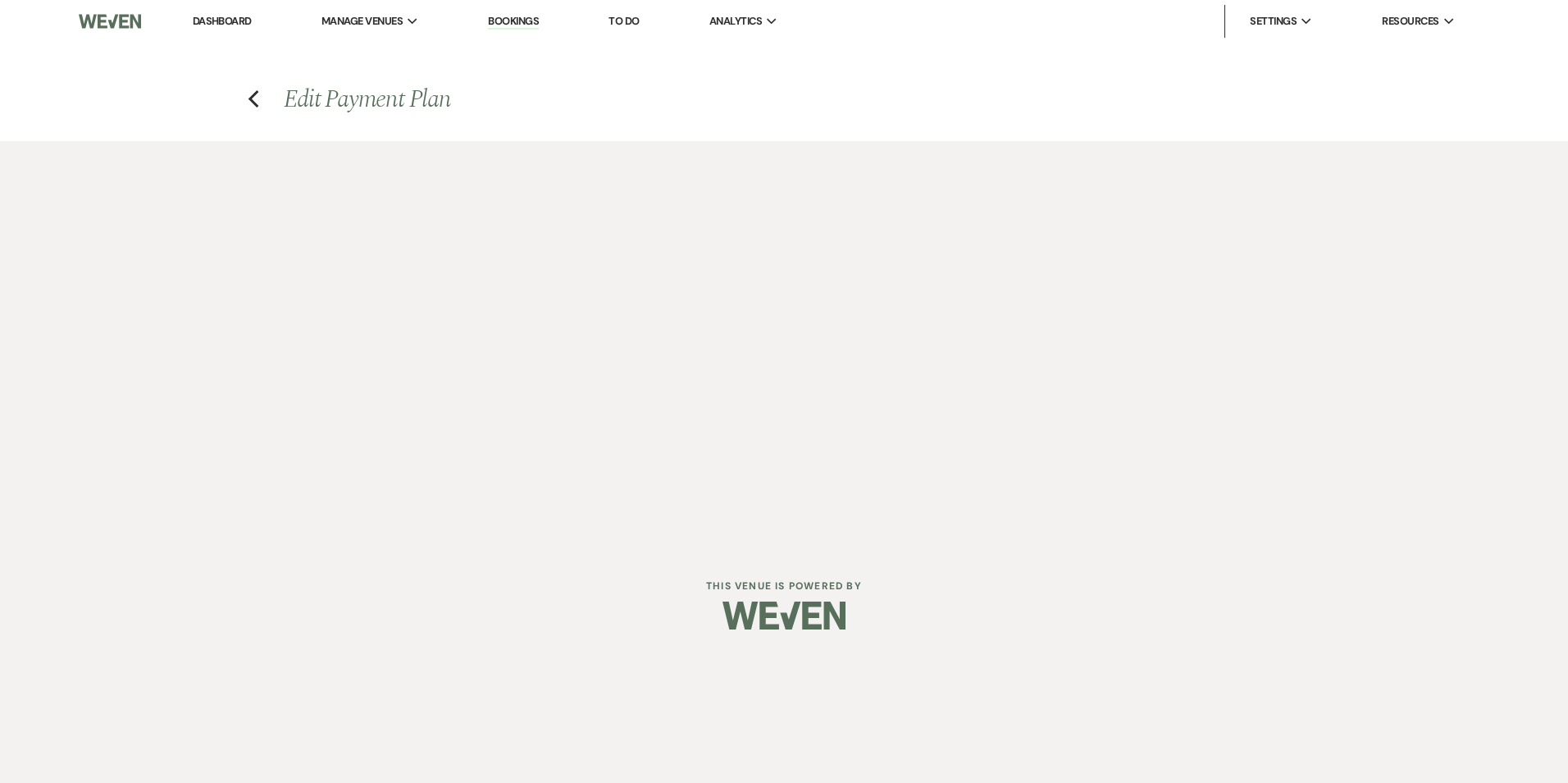
select select "weeks"
select select "2"
select select "flat"
select select "true"
select select "client"
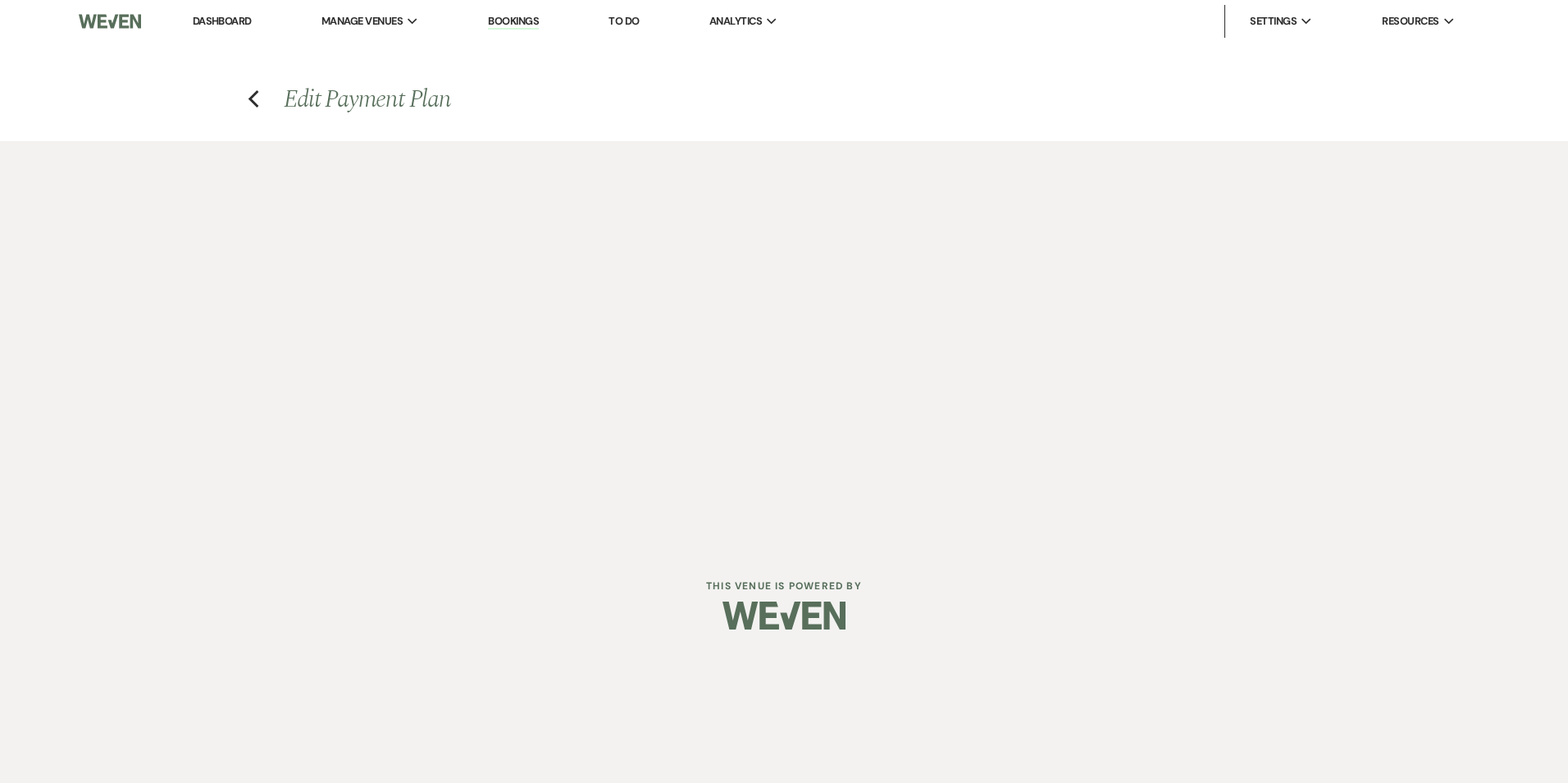
select select "weeks"
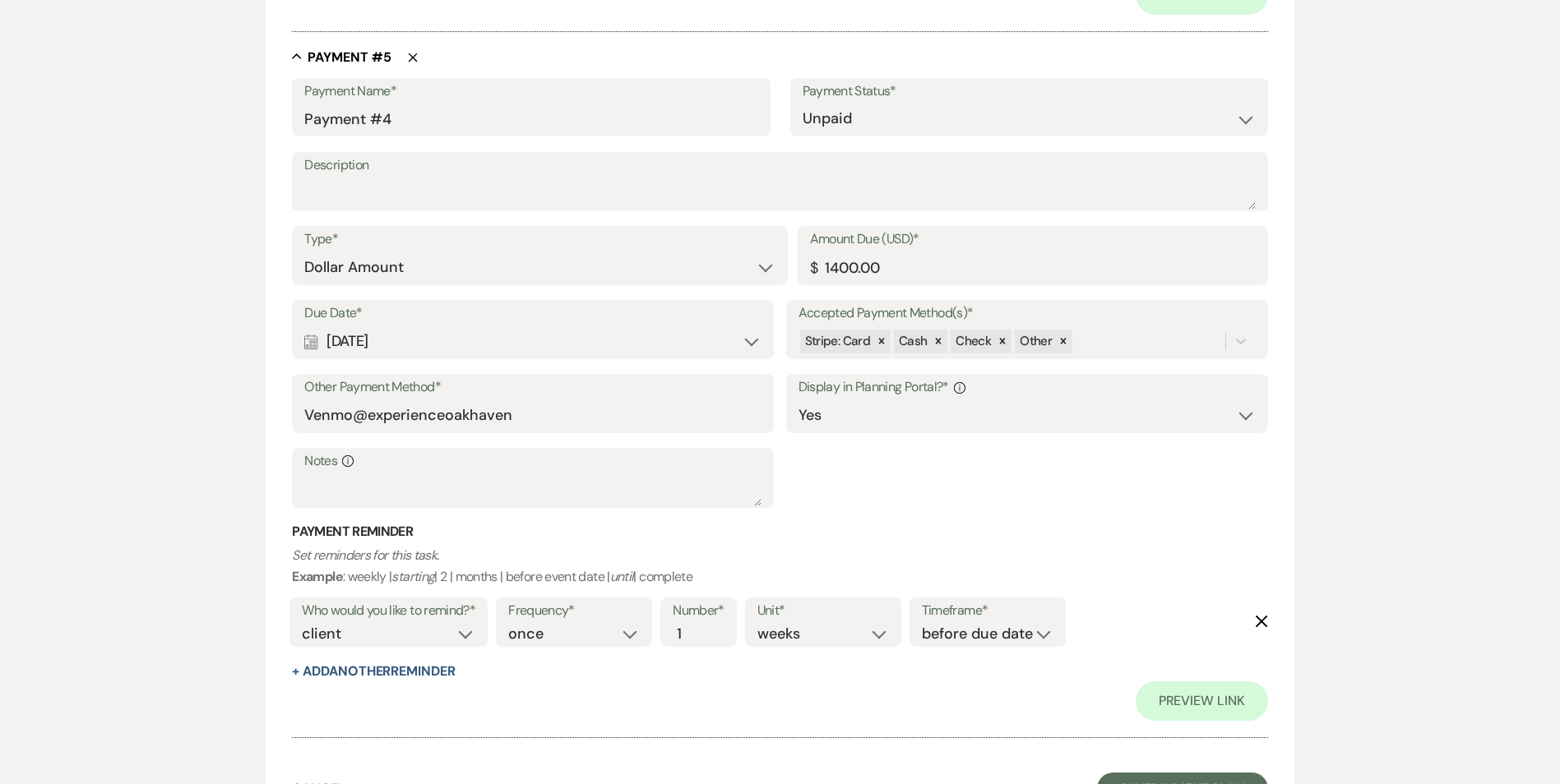
scroll to position [3268, 0]
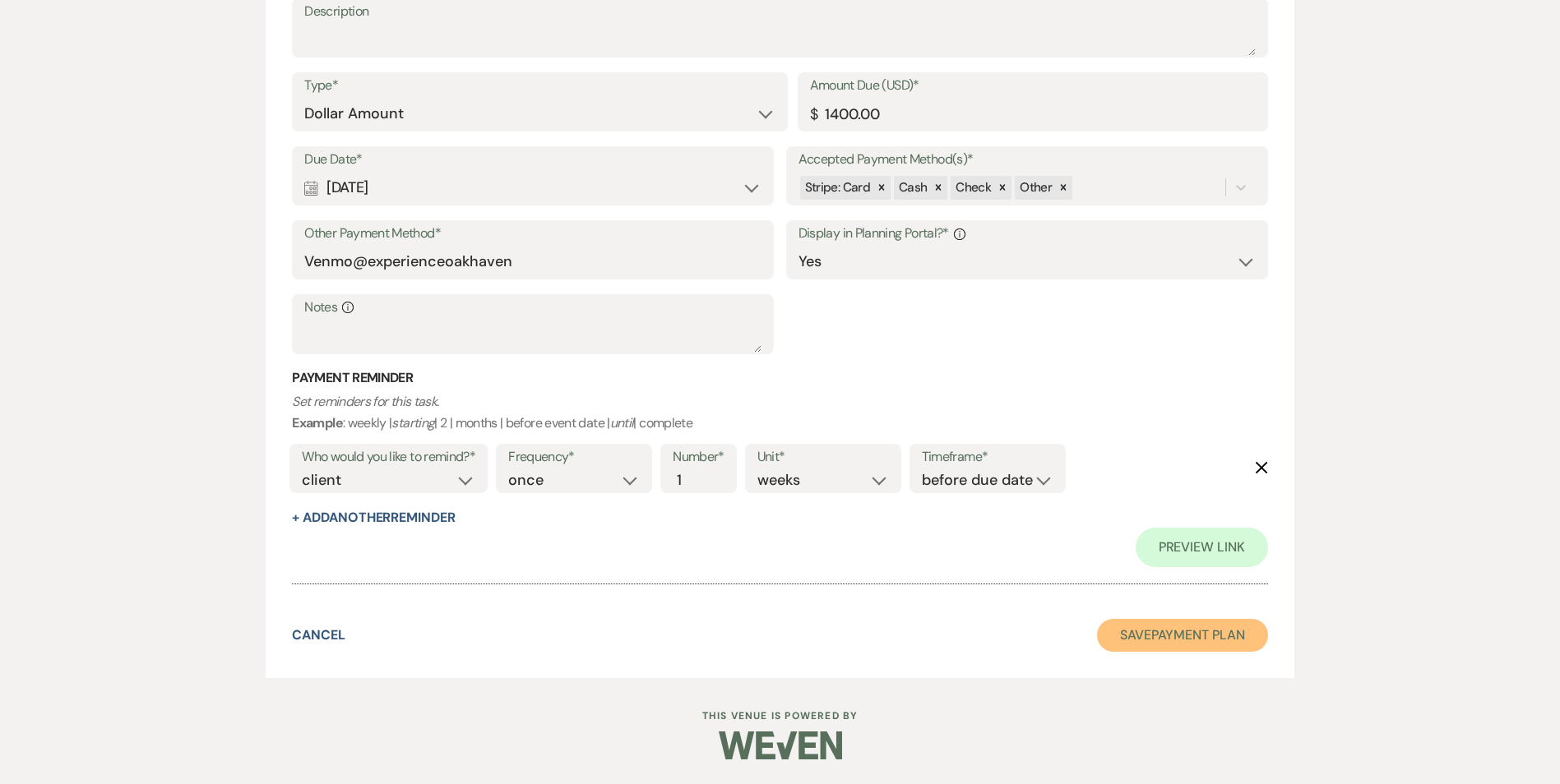
drag, startPoint x: 1185, startPoint y: 639, endPoint x: 1158, endPoint y: 634, distance: 27.5
click at [1158, 634] on button "Save Payment Plan" at bounding box center [1182, 634] width 171 height 33
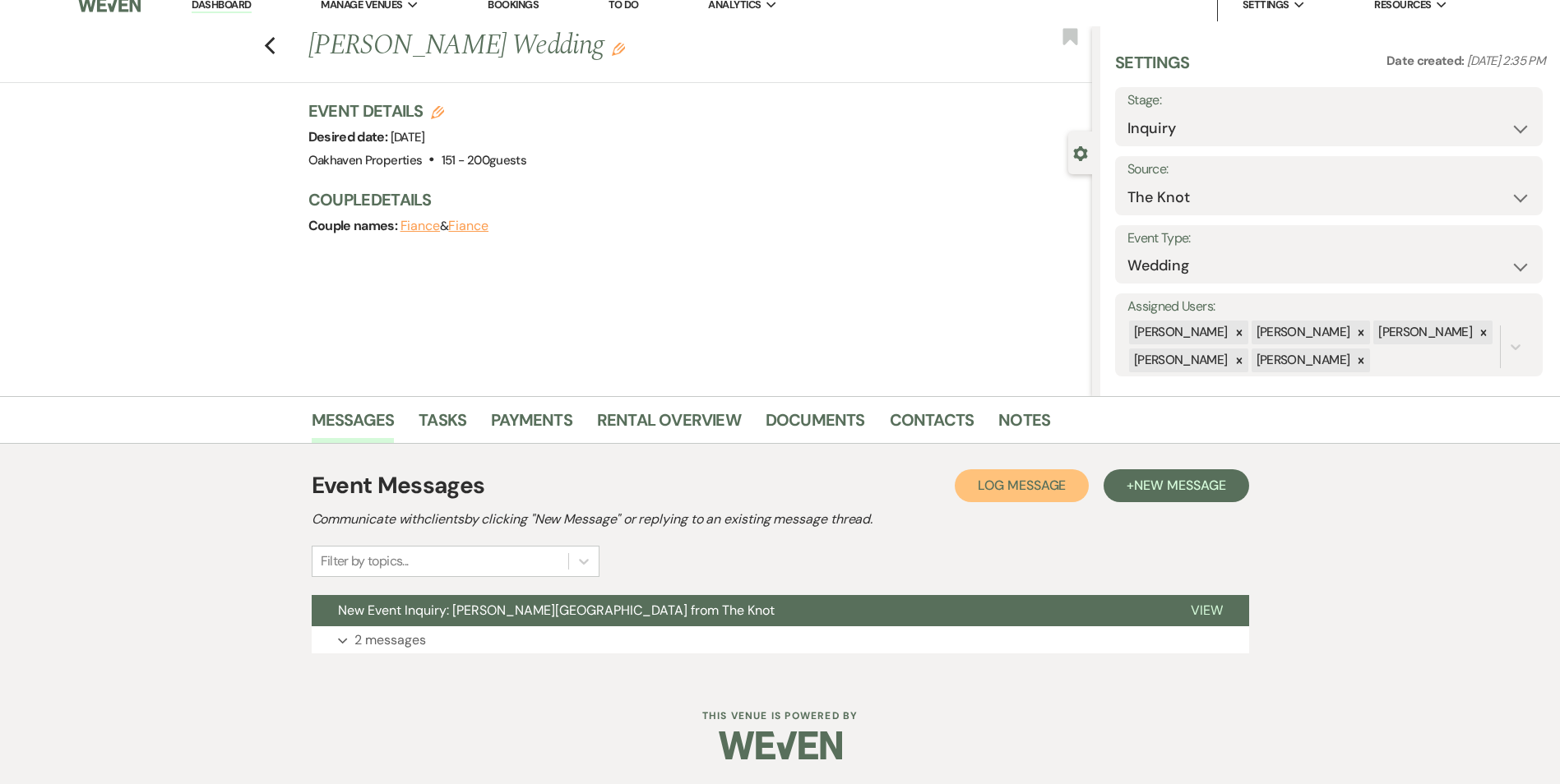
click at [1005, 493] on span "Log Message" at bounding box center [1022, 485] width 88 height 17
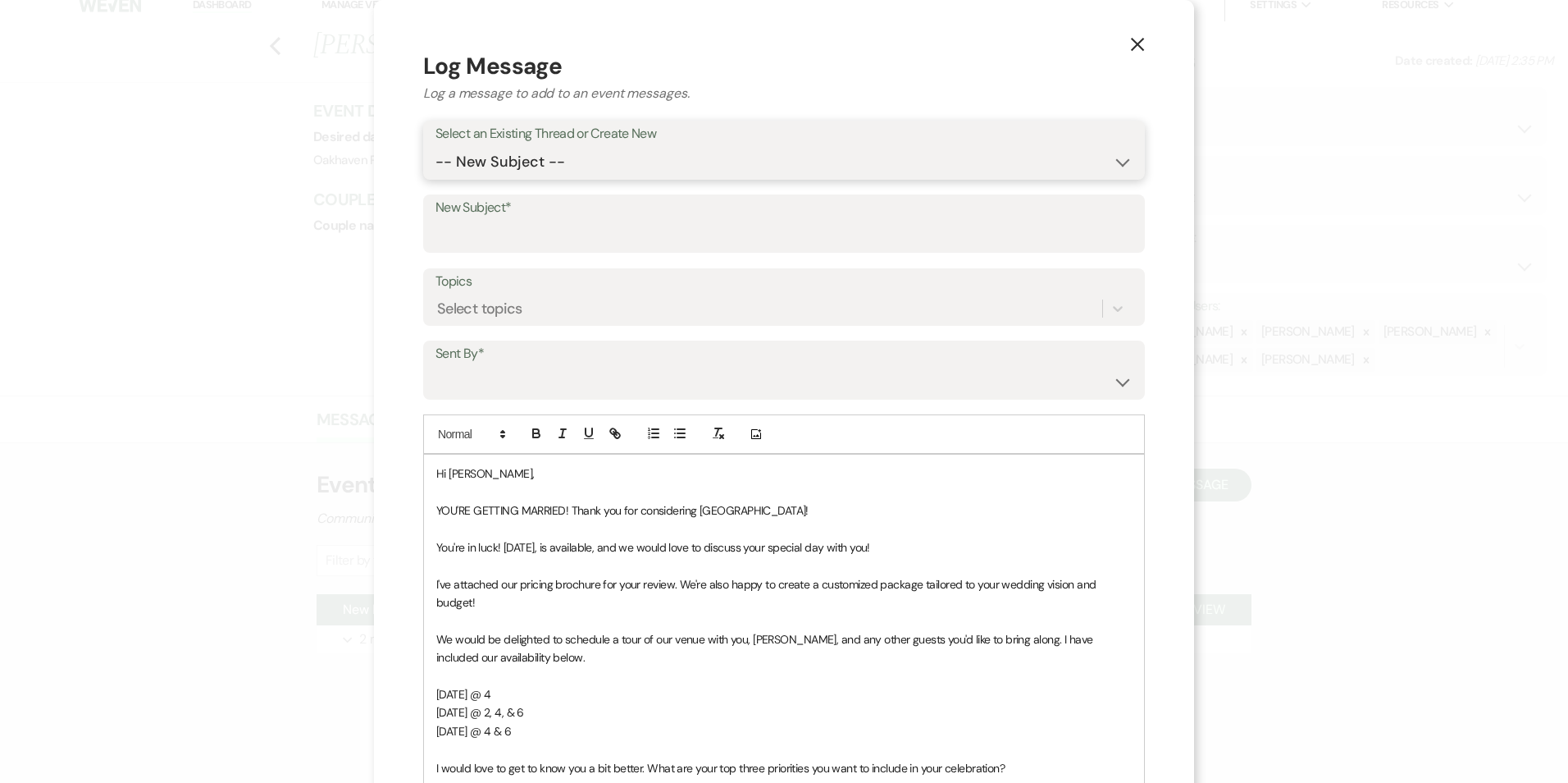
click at [636, 165] on select "-- New Subject -- New Event Inquiry: Becky Glasgow from The Knot" at bounding box center [784, 162] width 697 height 32
select select "460566"
click at [436, 146] on select "-- New Subject -- New Event Inquiry: Becky Glasgow from The Knot" at bounding box center [784, 162] width 697 height 32
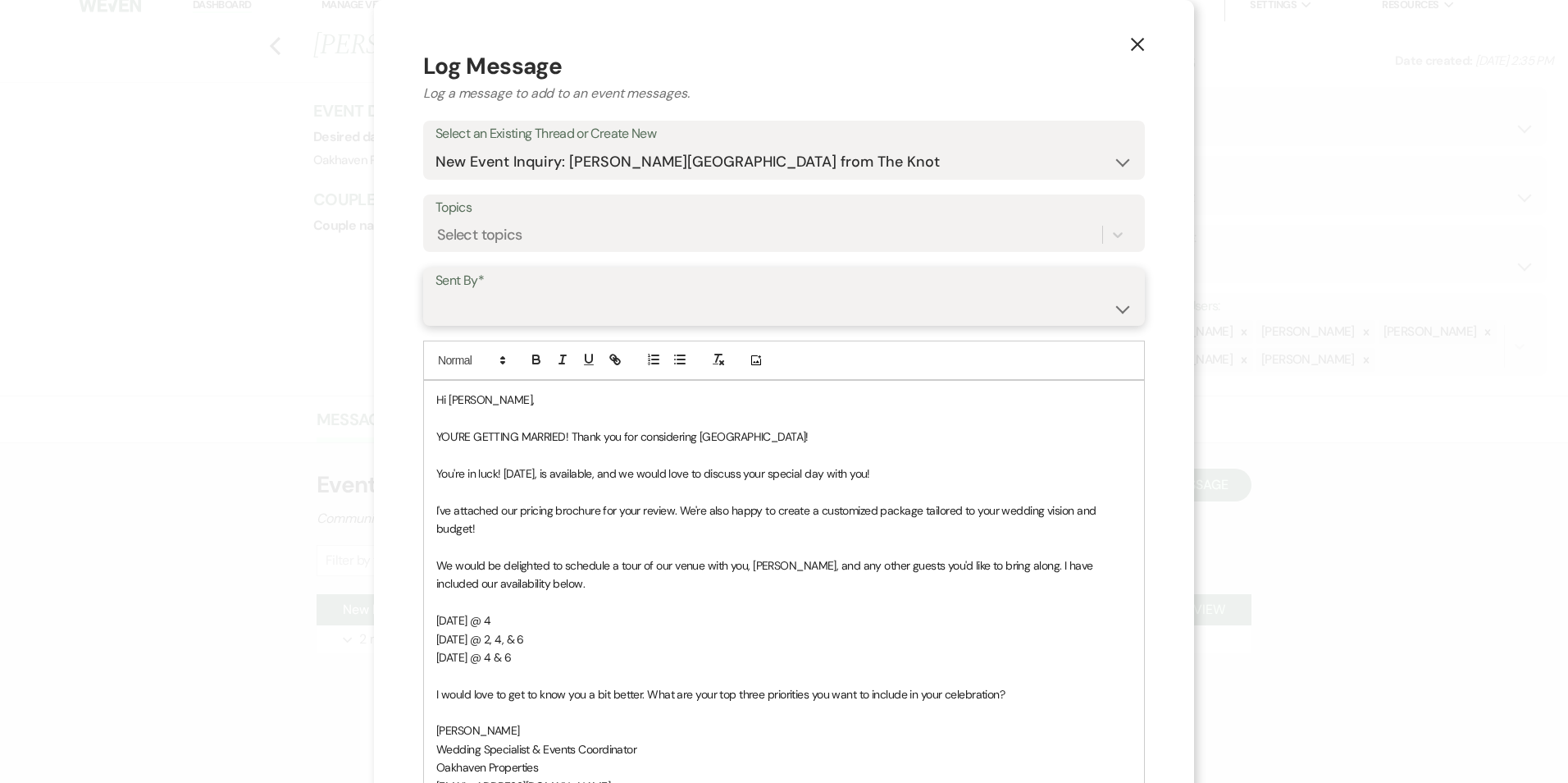
click at [607, 314] on select "Patience Ergish (pdergish@aol.com) Jeanette Wagoner (jeanette@experienceoakhave…" at bounding box center [784, 308] width 697 height 32
select select "user-127923"
click at [436, 292] on select "Patience Ergish (pdergish@aol.com) Jeanette Wagoner (jeanette@experienceoakhave…" at bounding box center [784, 308] width 697 height 32
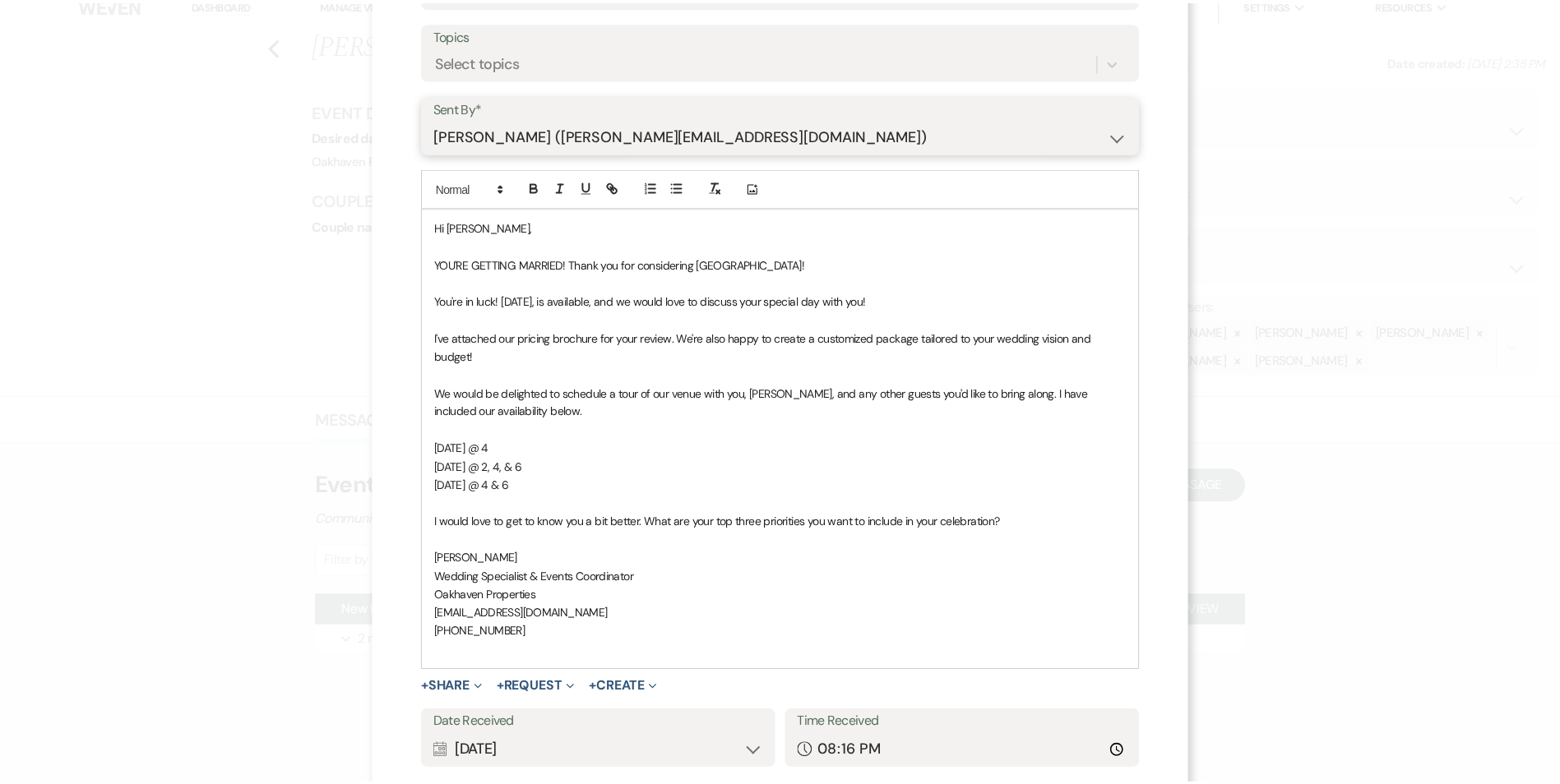
scroll to position [283, 0]
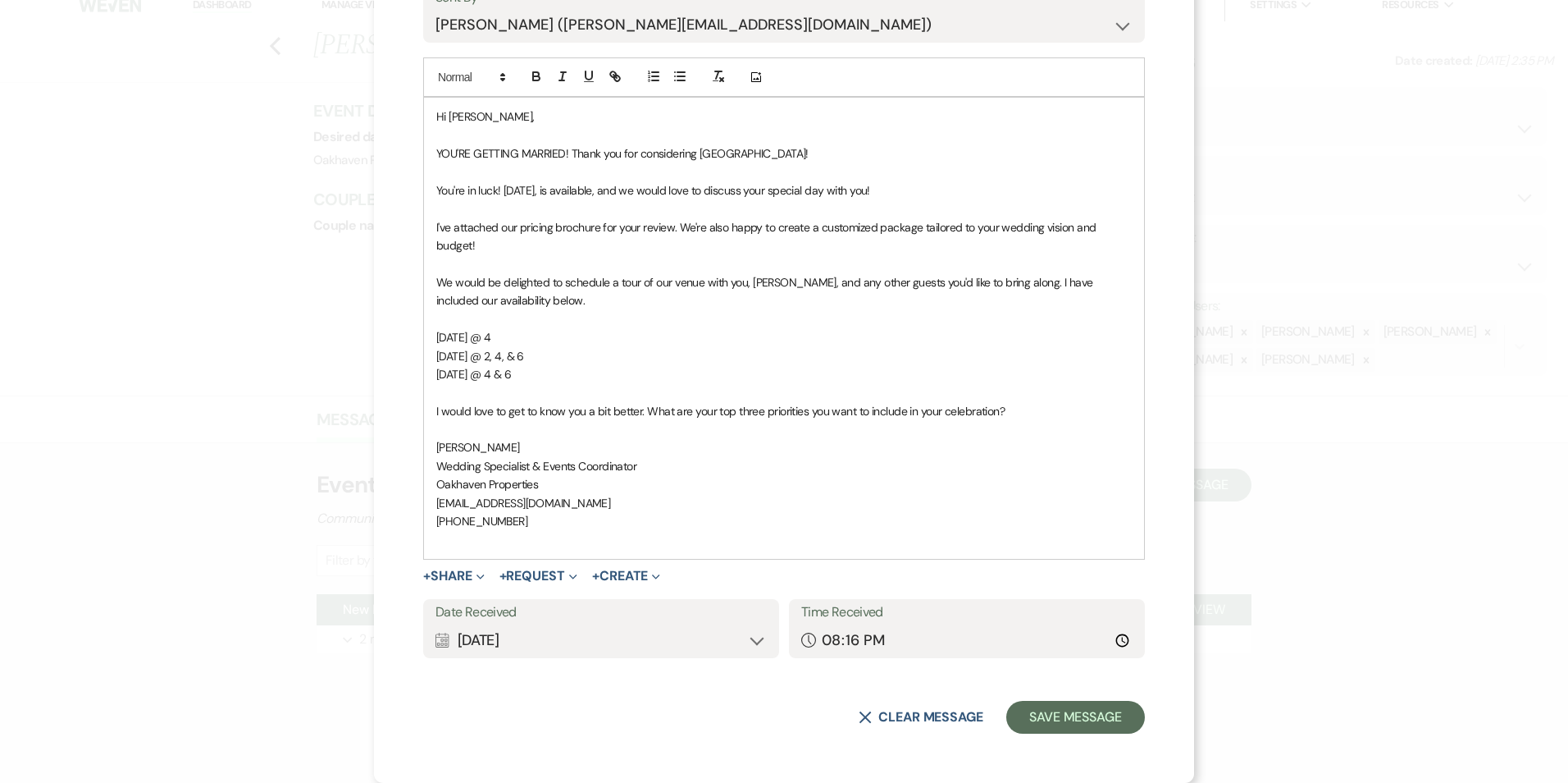
click at [1077, 698] on form "Log Message Log a message to add to an event messages. Select an Existing Threa…" at bounding box center [784, 249] width 722 height 967
click at [1079, 706] on button "Save Message" at bounding box center [1075, 717] width 138 height 33
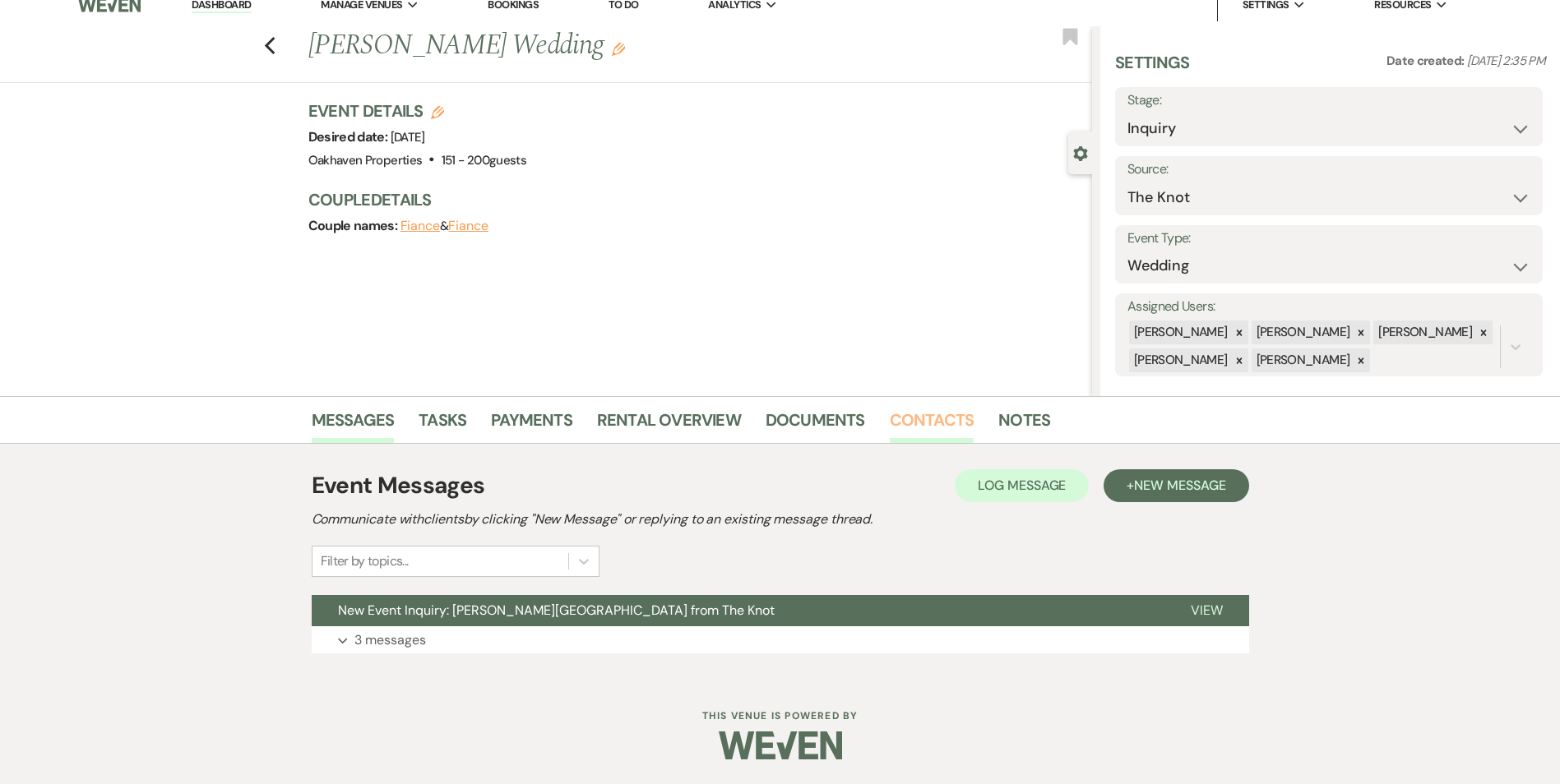
click at [918, 409] on link "Contacts" at bounding box center [932, 425] width 85 height 36
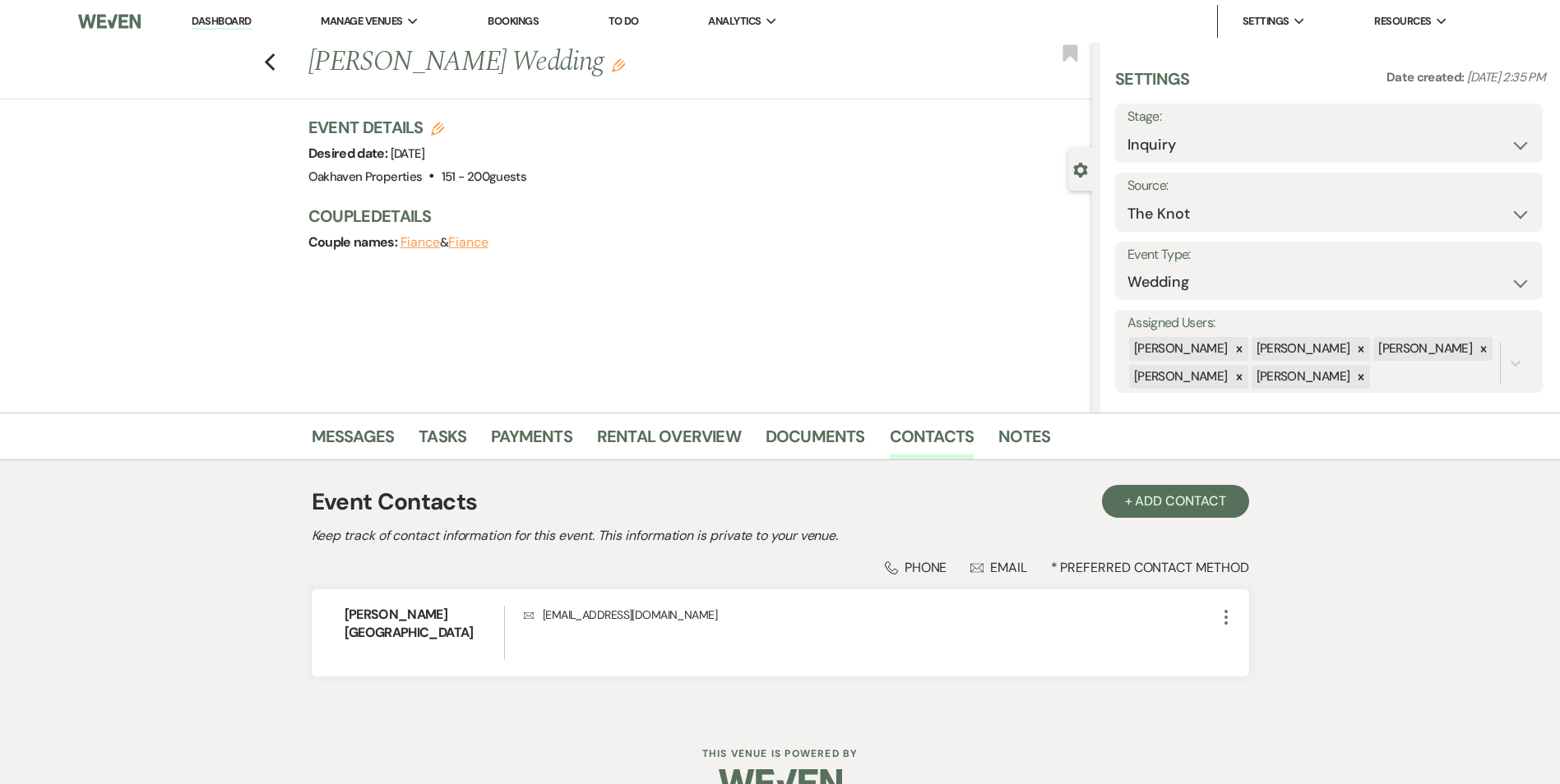
click at [1058, 436] on li "Notes" at bounding box center [1036, 440] width 77 height 40
click at [1014, 440] on link "Notes" at bounding box center [1024, 441] width 52 height 36
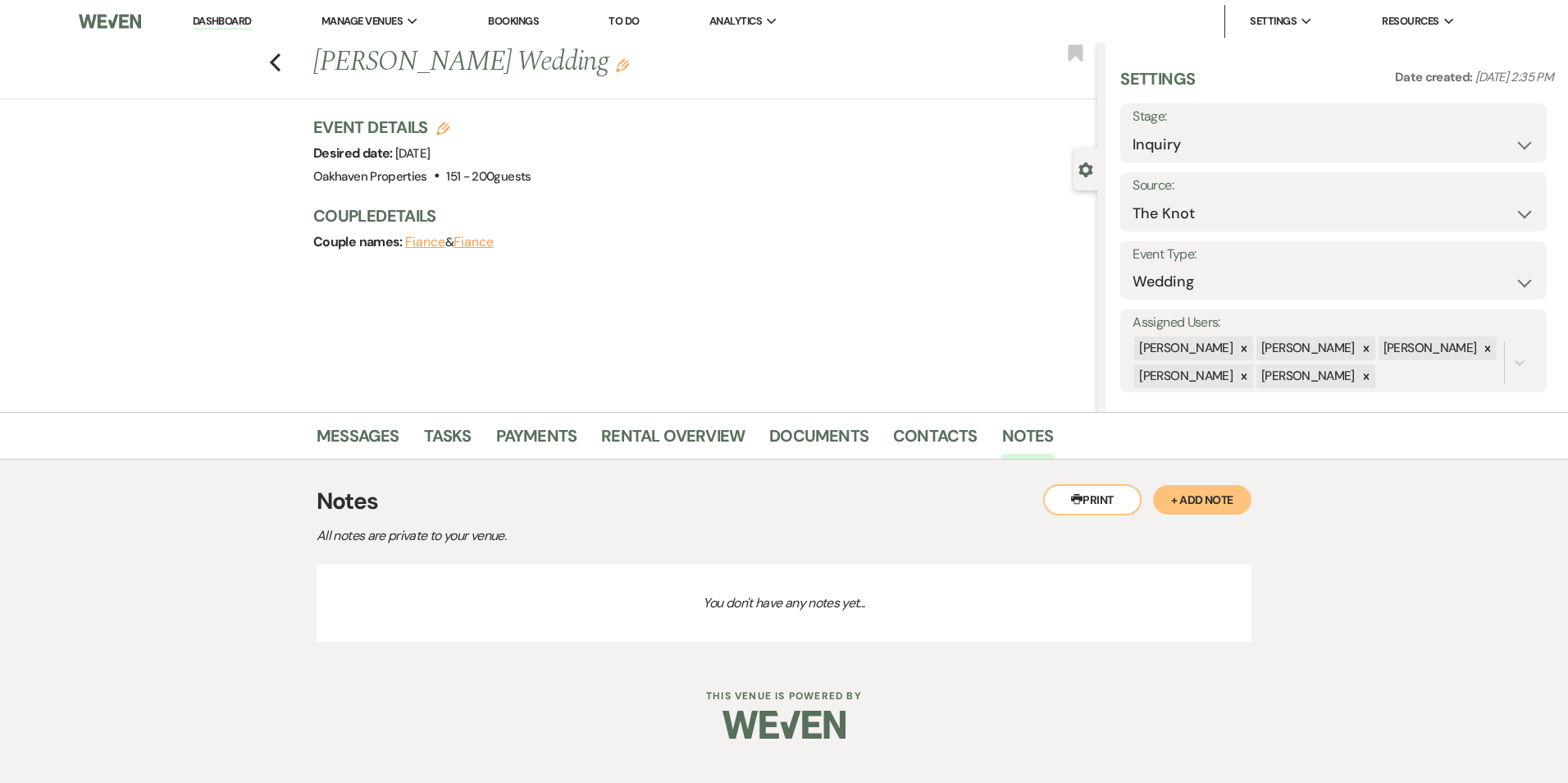
drag, startPoint x: 1220, startPoint y: 495, endPoint x: 1034, endPoint y: 540, distance: 191.4
click at [1216, 492] on button "+ Add Note" at bounding box center [1203, 500] width 99 height 30
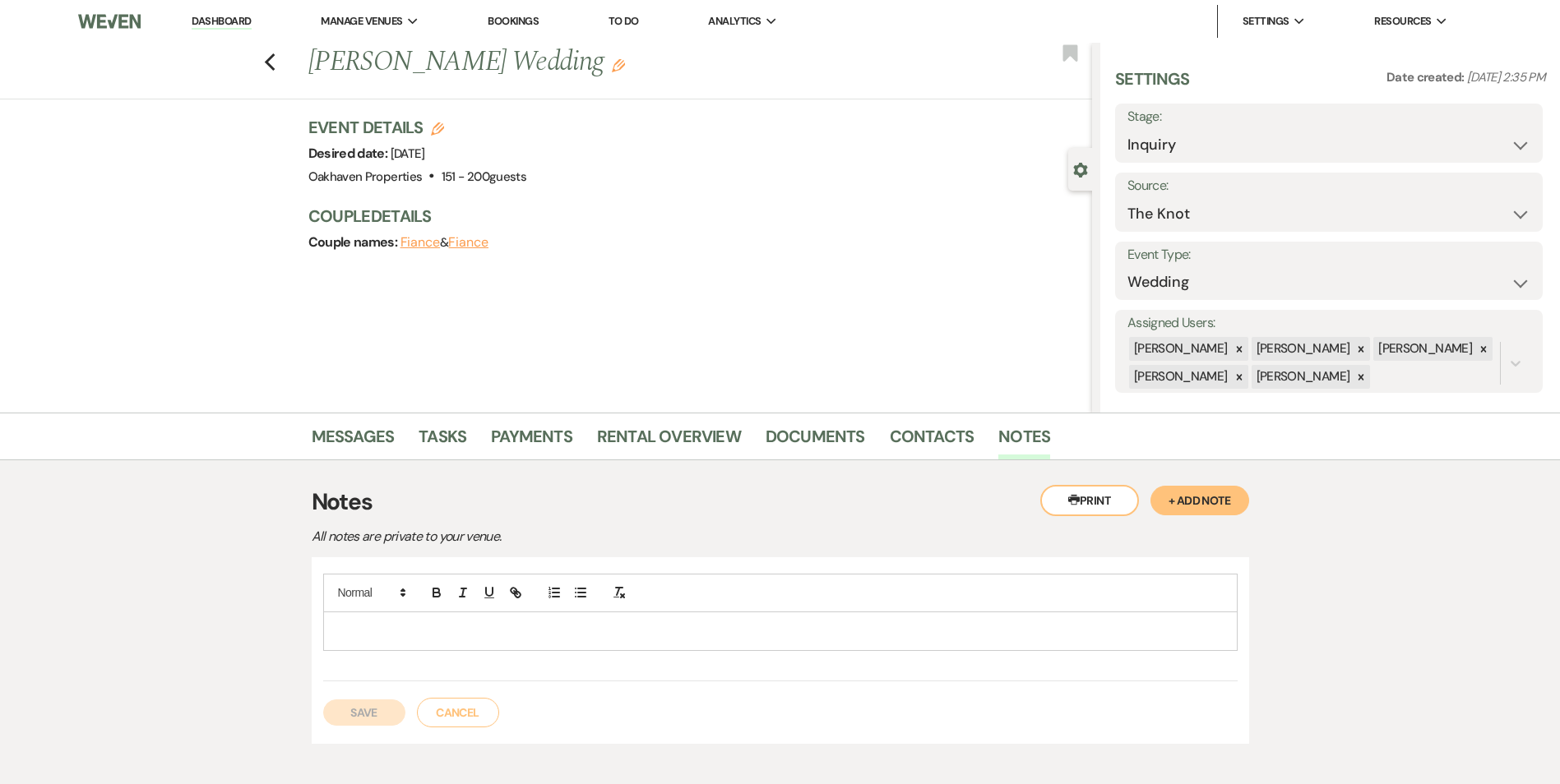
drag, startPoint x: 446, startPoint y: 642, endPoint x: 498, endPoint y: 611, distance: 60.5
click at [446, 642] on div at bounding box center [780, 631] width 913 height 38
click at [408, 708] on div "Save Cancel" at bounding box center [780, 704] width 914 height 46
click at [392, 717] on button "Save" at bounding box center [364, 712] width 82 height 26
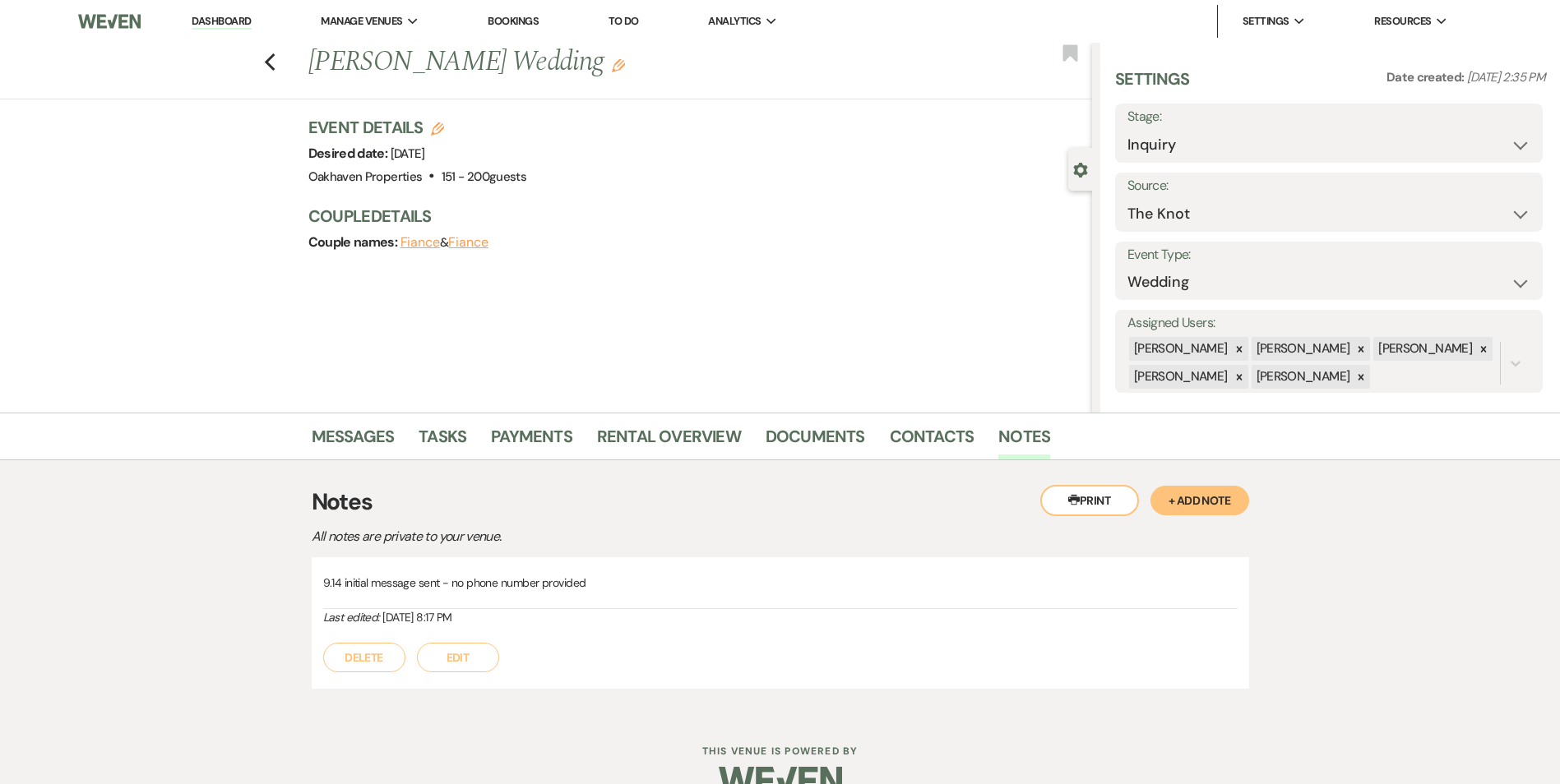
click at [418, 442] on ul "Messages Tasks Payments Rental Overview Documents Contacts Notes" at bounding box center [780, 440] width 937 height 40
click at [432, 428] on link "Tasks" at bounding box center [442, 441] width 48 height 36
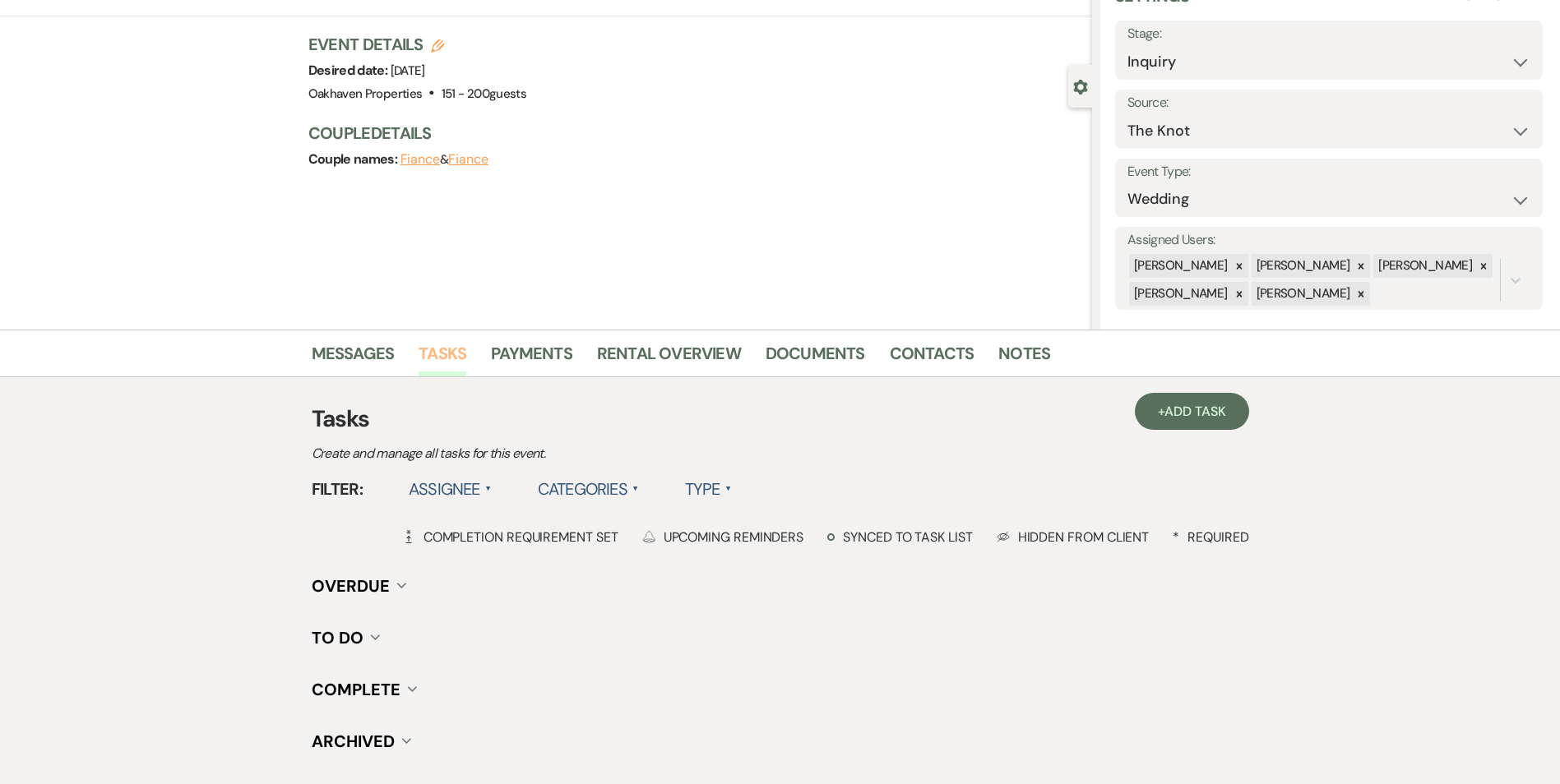
scroll to position [202, 0]
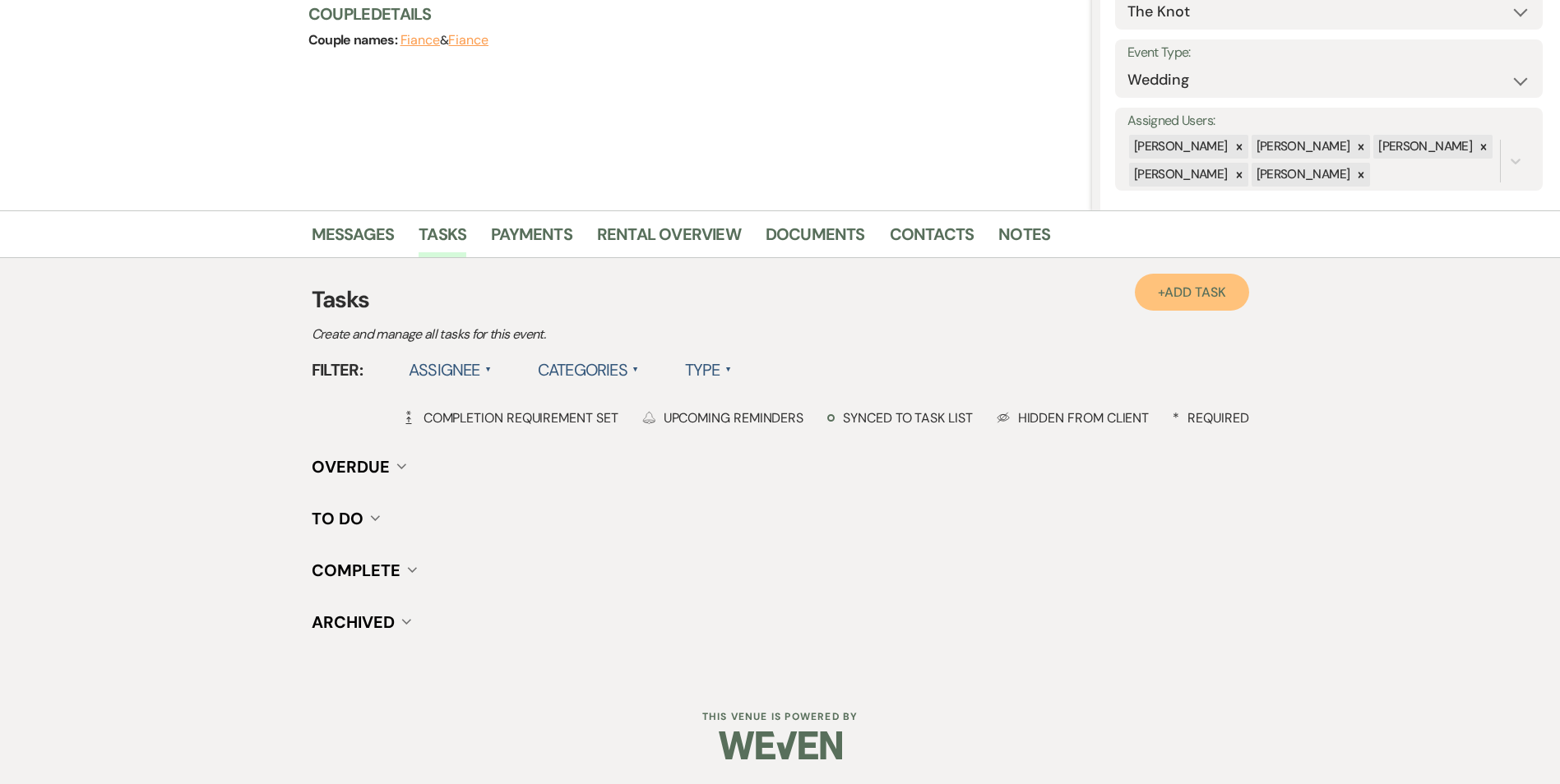
click at [1163, 282] on link "+ Add Task" at bounding box center [1192, 291] width 114 height 37
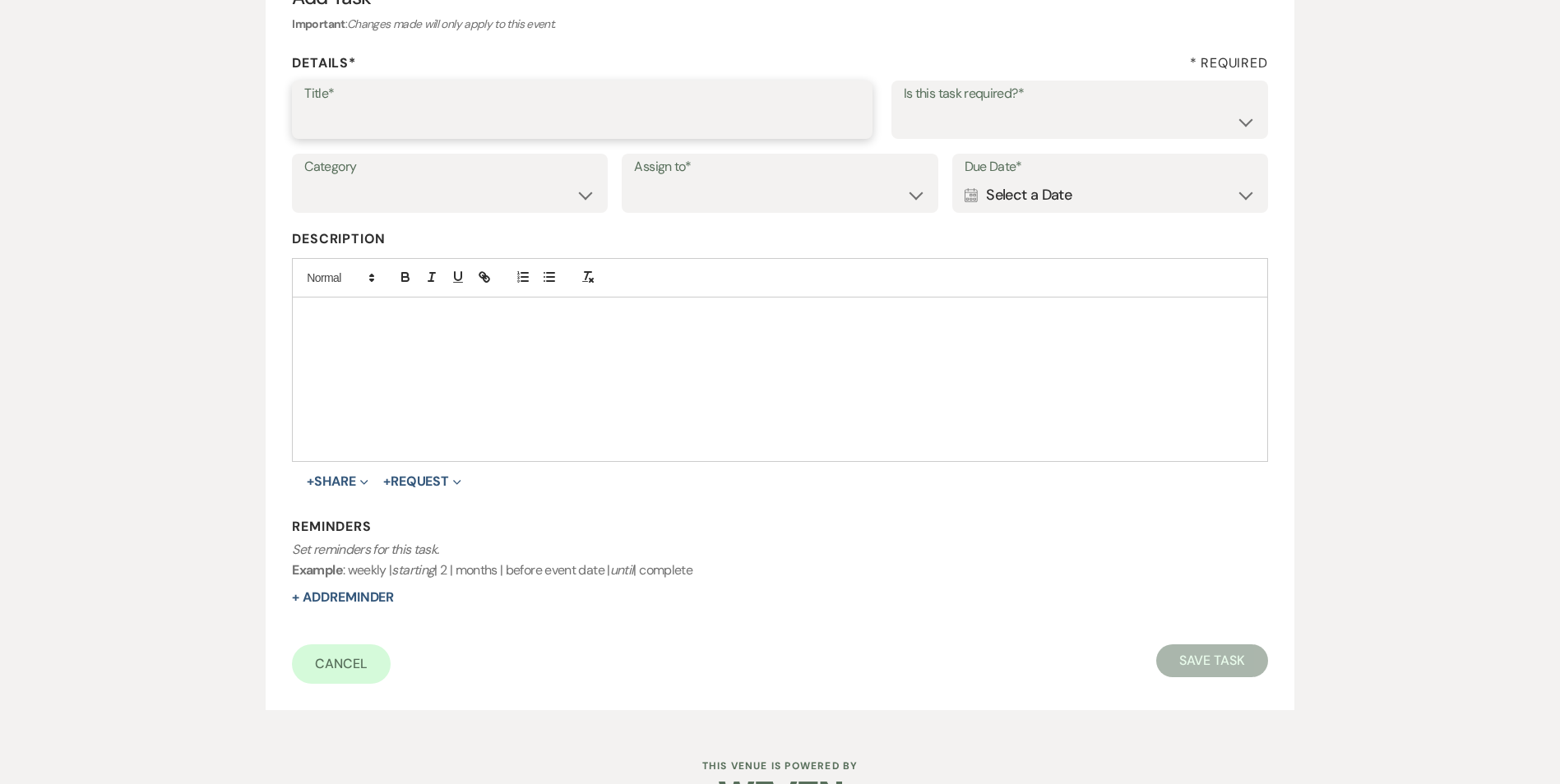
click at [396, 131] on input "Title*" at bounding box center [582, 121] width 556 height 32
type input "2nd follow up message"
click at [965, 129] on select "Yes No" at bounding box center [1080, 121] width 352 height 32
select select "true"
click at [904, 105] on select "Yes No" at bounding box center [1080, 121] width 352 height 32
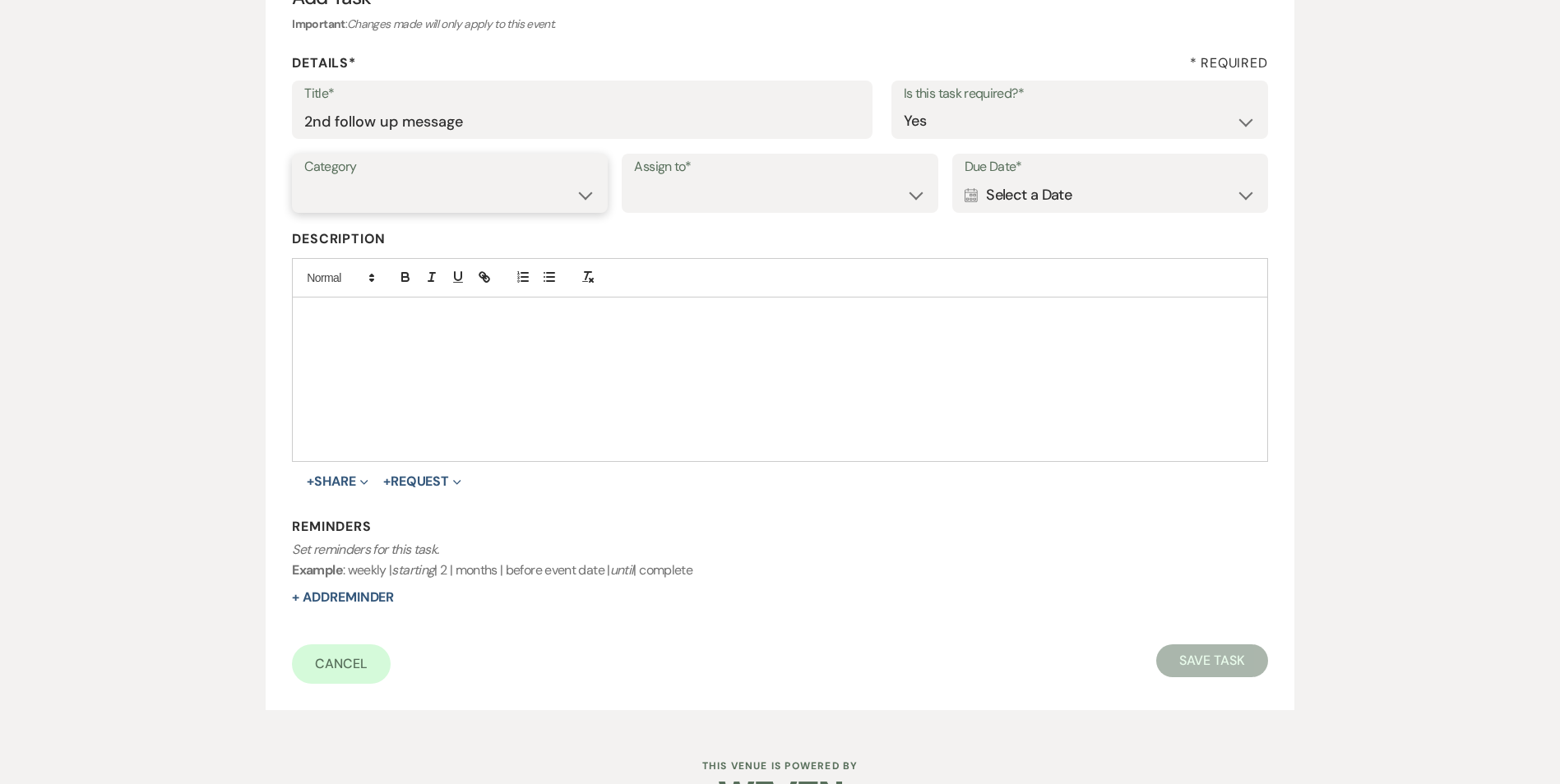
drag, startPoint x: 526, startPoint y: 190, endPoint x: 521, endPoint y: 209, distance: 19.6
click at [526, 194] on select "Venue Vendors Guests Details Finalize & Share" at bounding box center [450, 196] width 291 height 32
select select "31"
click at [304, 180] on select "Venue Vendors Guests Details Finalize & Share" at bounding box center [450, 196] width 291 height 32
click at [662, 198] on select "Venue Client" at bounding box center [780, 196] width 291 height 32
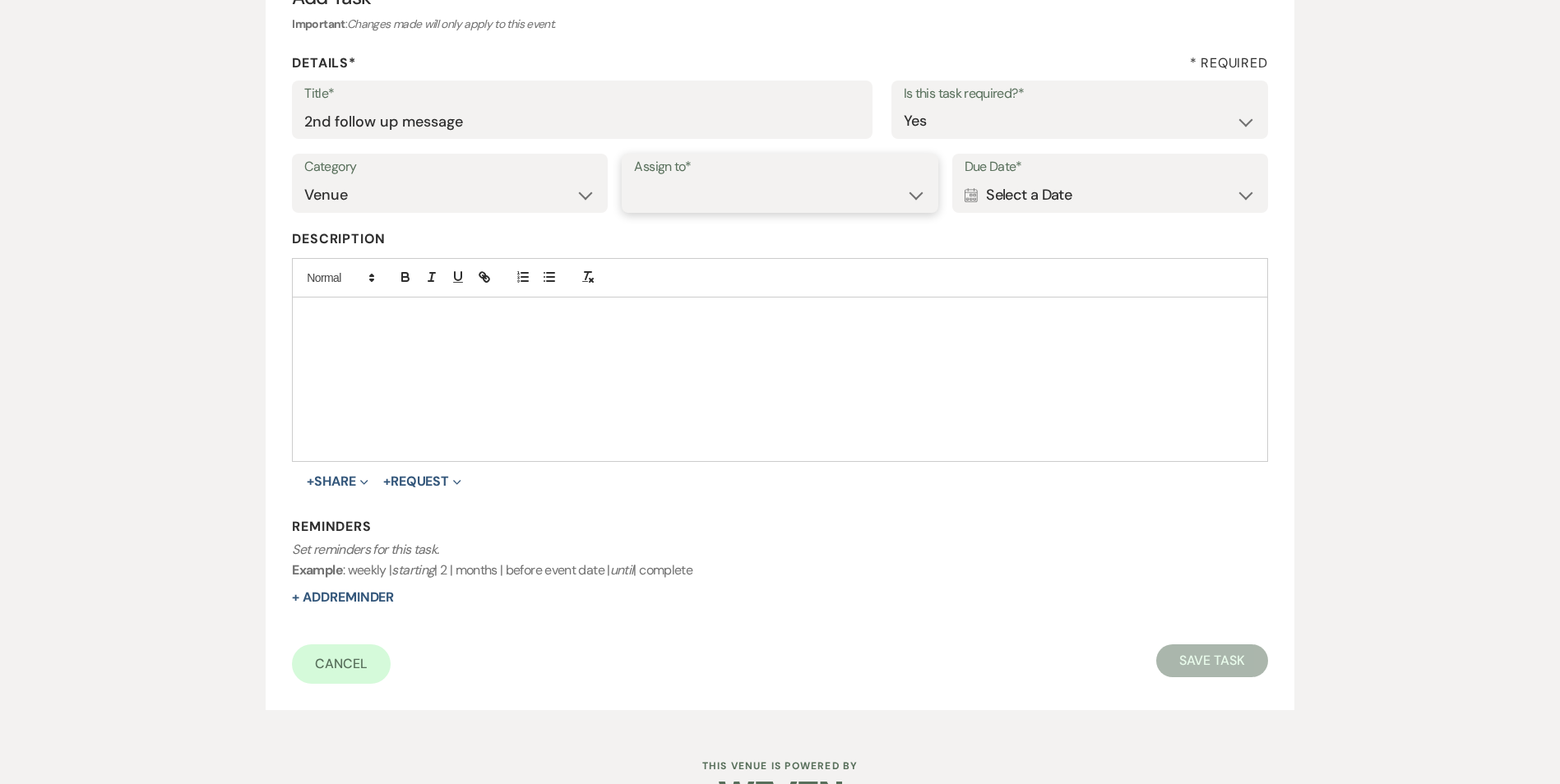
select select "venueHost"
click at [634, 180] on select "Venue Client" at bounding box center [780, 196] width 291 height 32
click at [1087, 190] on div "Calendar Select a Date Expand" at bounding box center [1111, 196] width 291 height 32
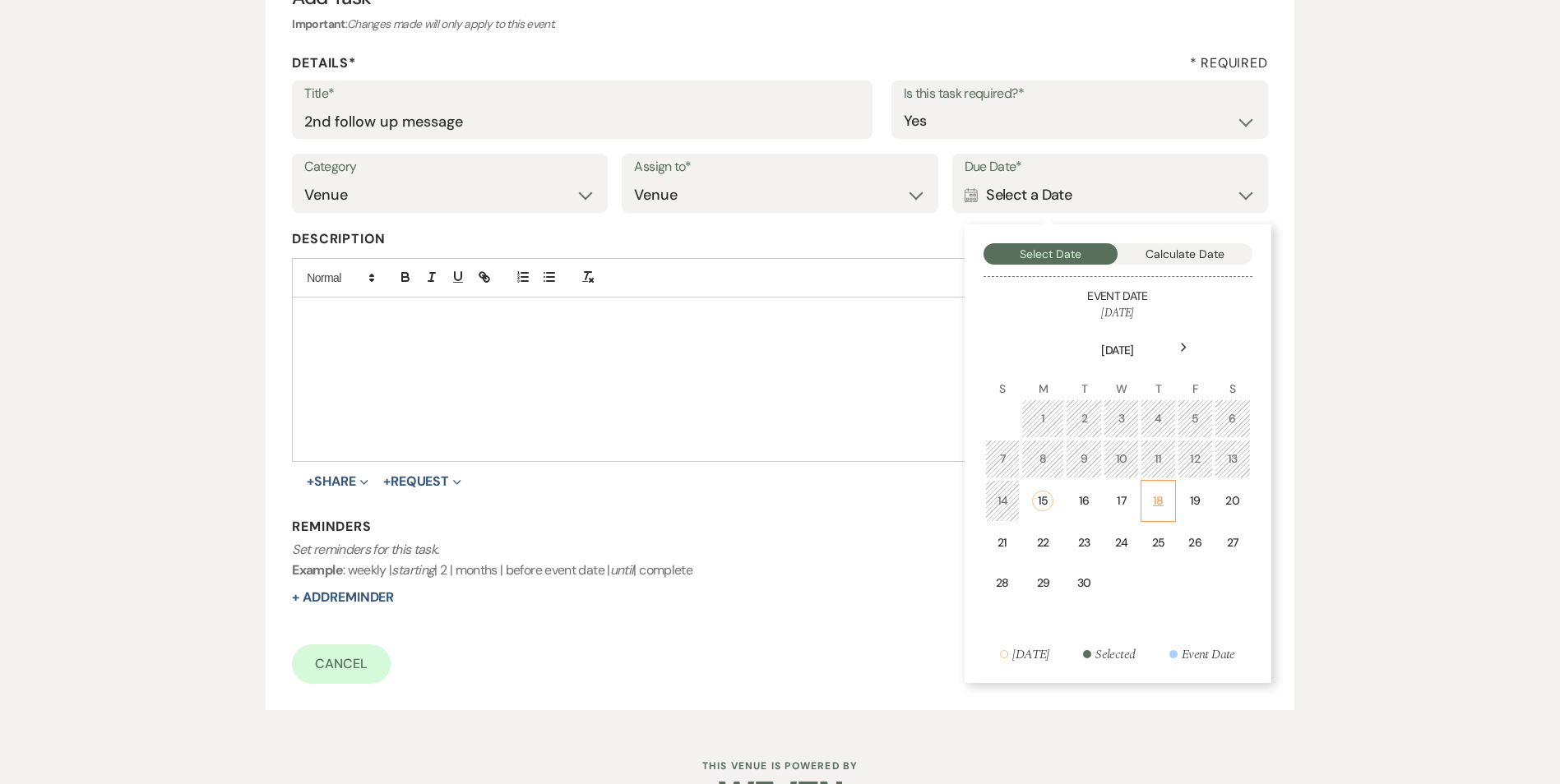
drag, startPoint x: 1154, startPoint y: 505, endPoint x: 426, endPoint y: 615, distance: 736.3
click at [1152, 505] on div "18" at bounding box center [1159, 501] width 14 height 17
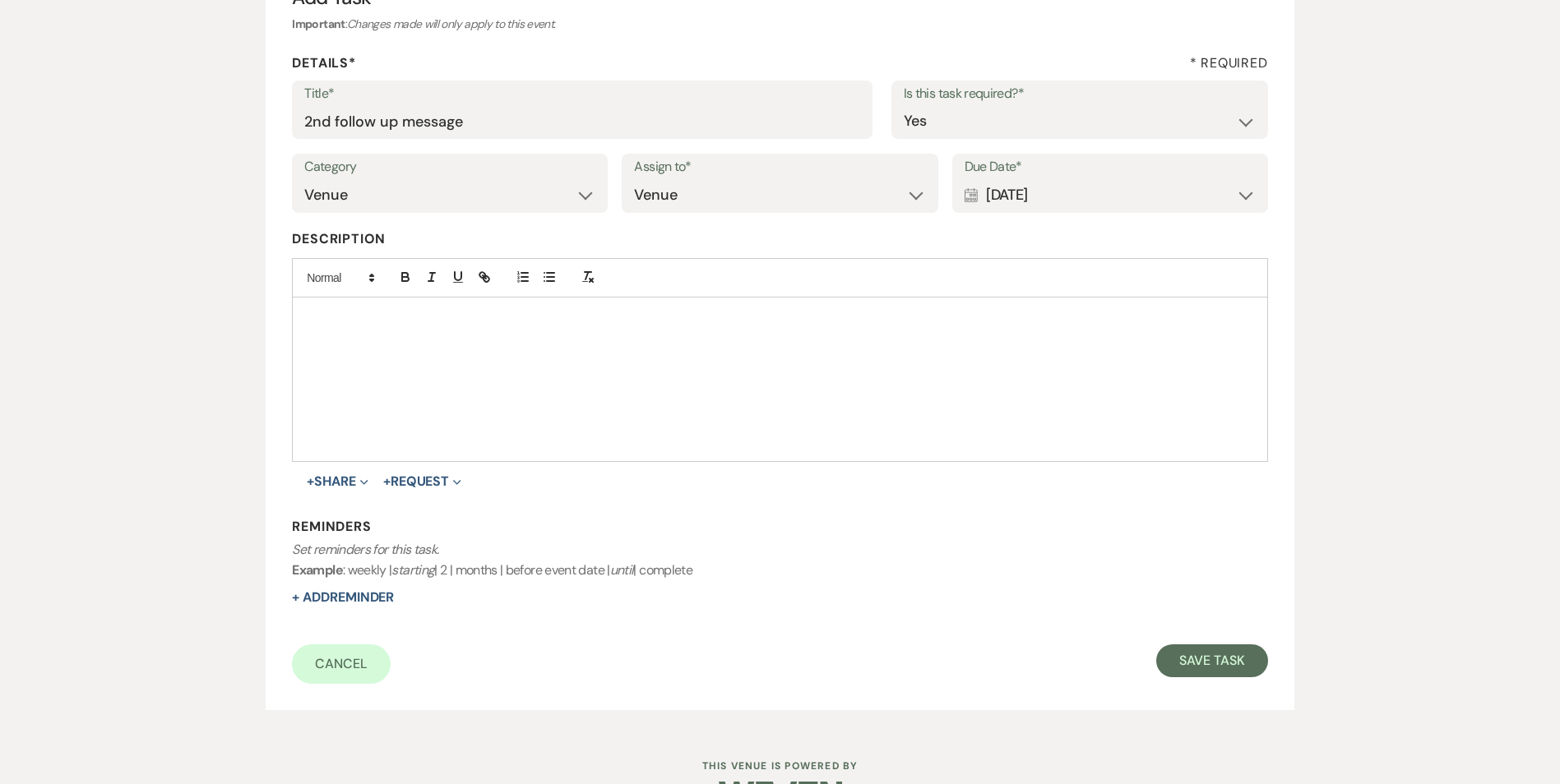
click at [1094, 196] on div "Calendar Sep 18, 2025 Expand" at bounding box center [1111, 196] width 291 height 32
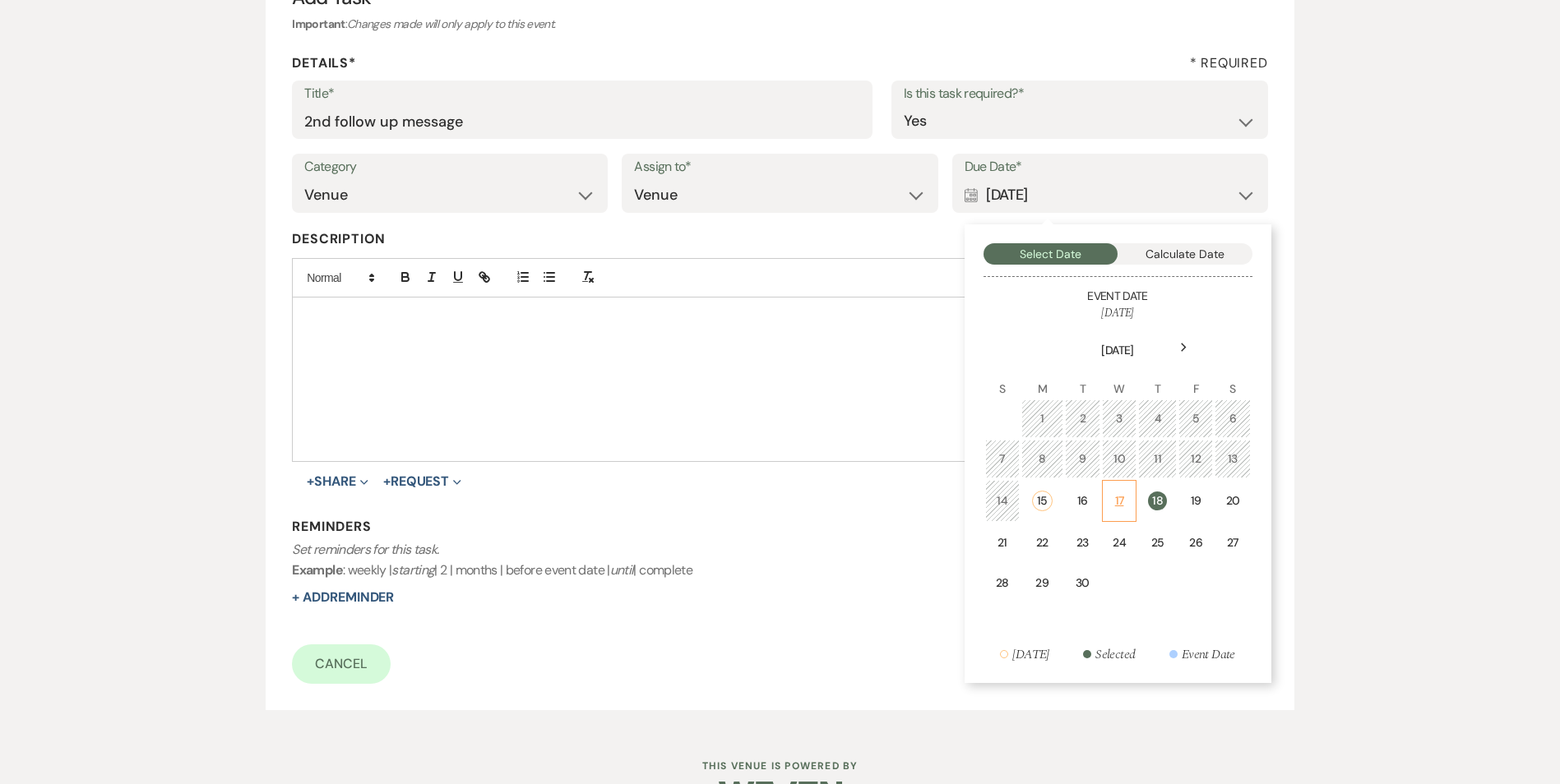
click at [1105, 492] on td "17" at bounding box center [1119, 501] width 35 height 42
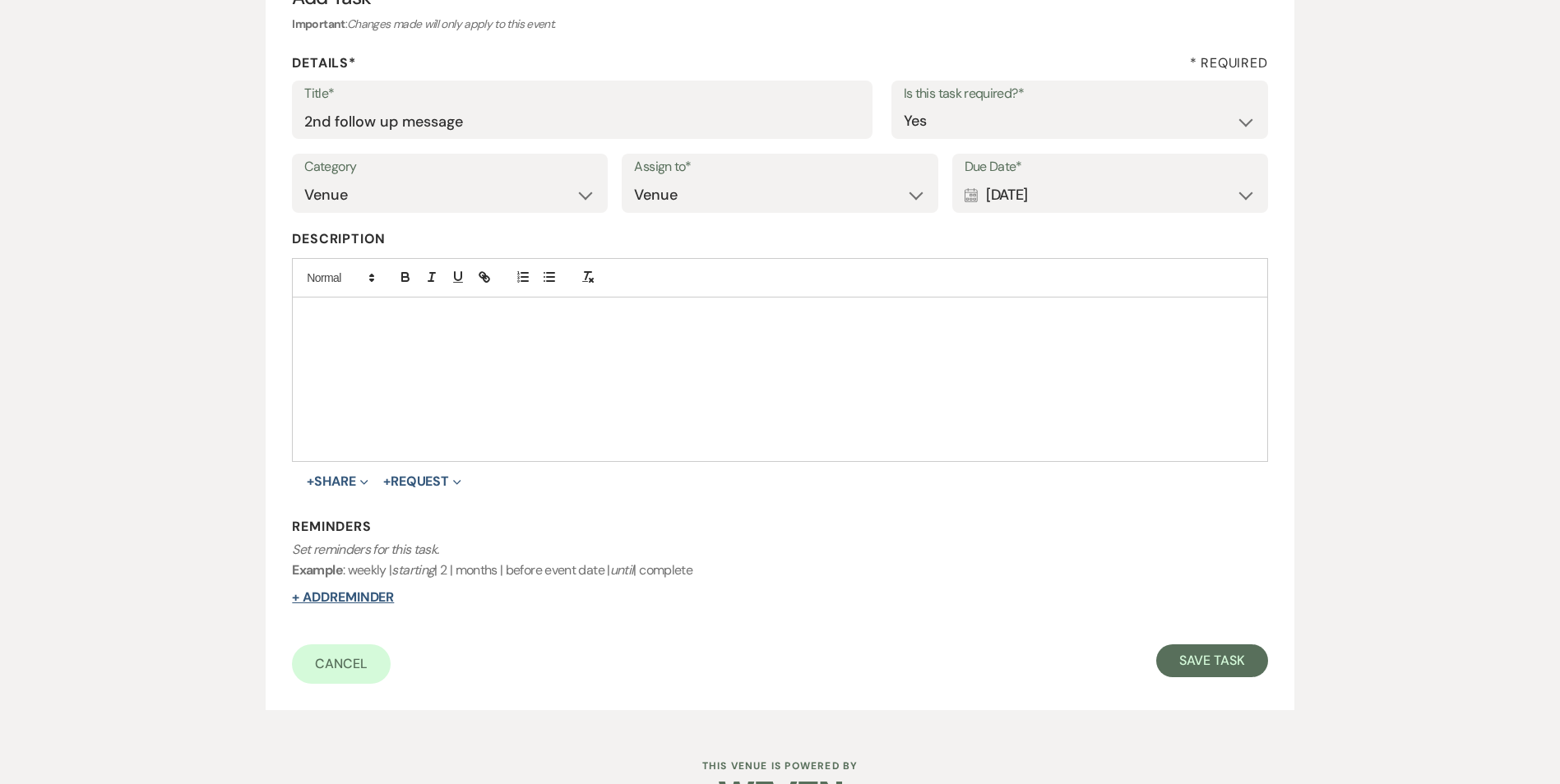
click at [316, 593] on button "+ Add Reminder" at bounding box center [343, 596] width 102 height 13
select select "host"
select select "days"
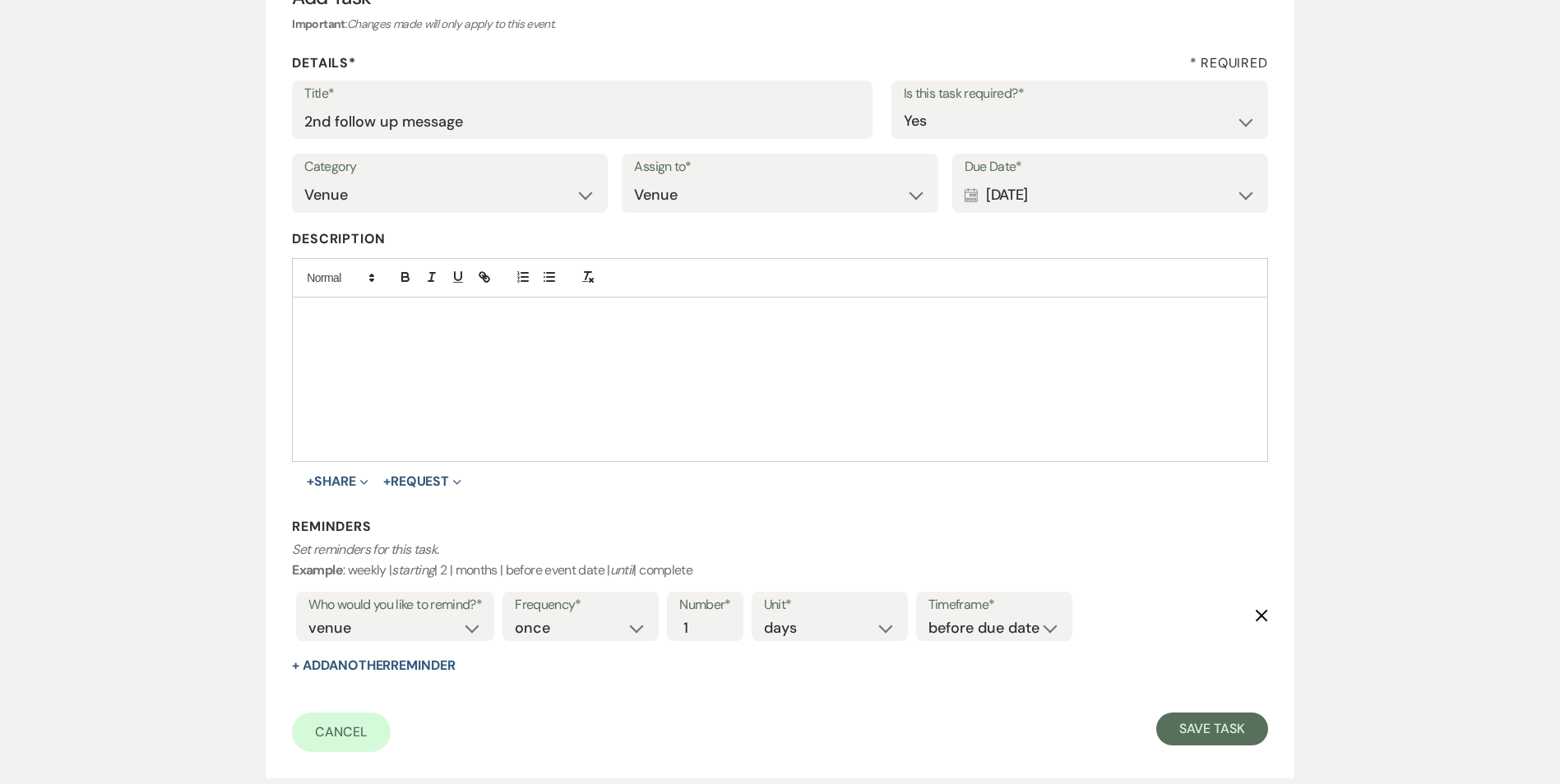
click at [969, 650] on div "Frequency* once daily weekly monthly Number* 1 Unit* days weeks months Timefram…" at bounding box center [786, 621] width 578 height 68
click at [958, 632] on select "before due date after due date on due date on custom date" at bounding box center [994, 628] width 132 height 22
select select "onDueDate"
click at [928, 617] on select "before due date after due date on due date on custom date" at bounding box center [994, 628] width 132 height 22
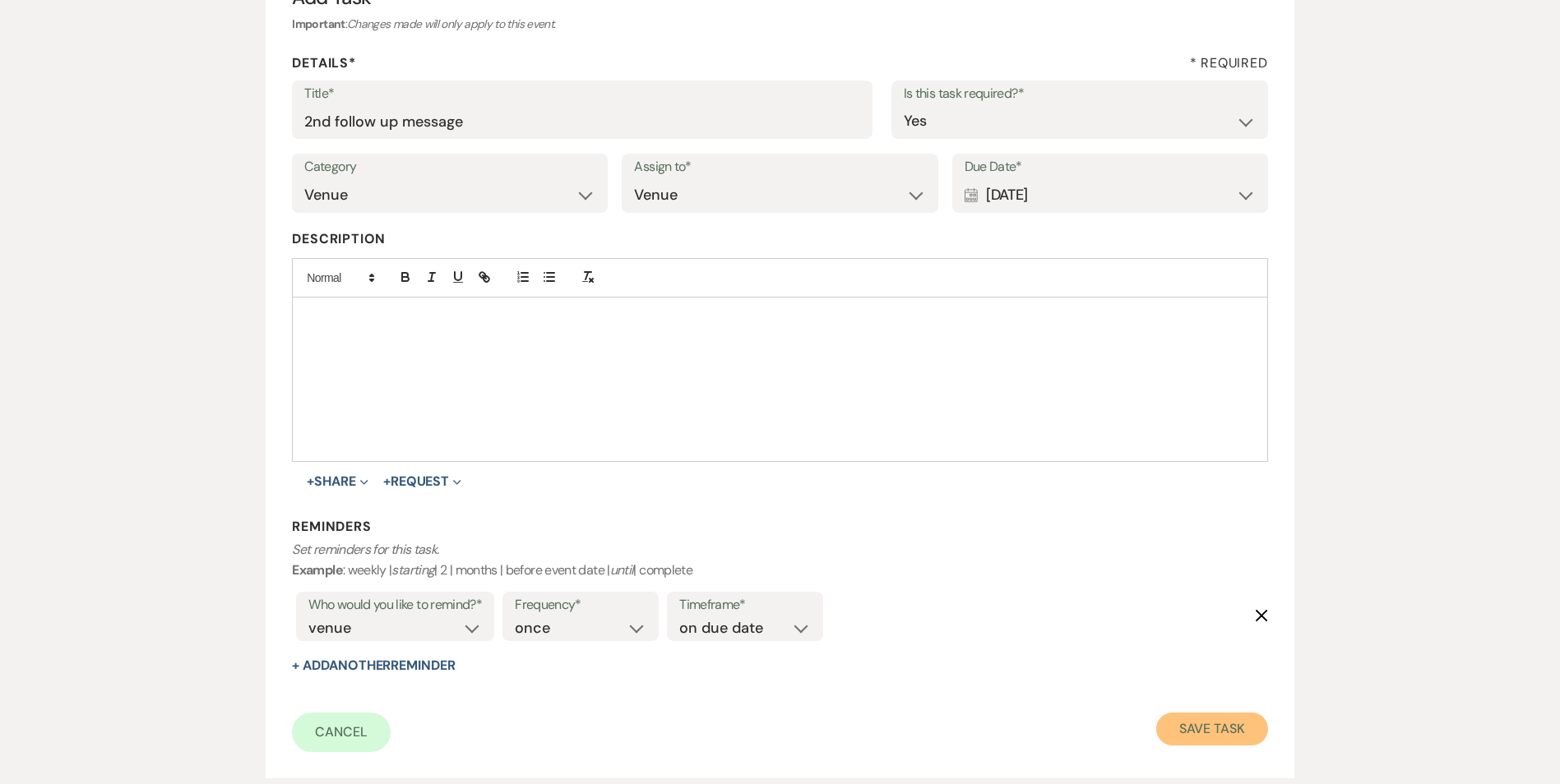
click at [1192, 730] on button "Save Task" at bounding box center [1212, 728] width 111 height 33
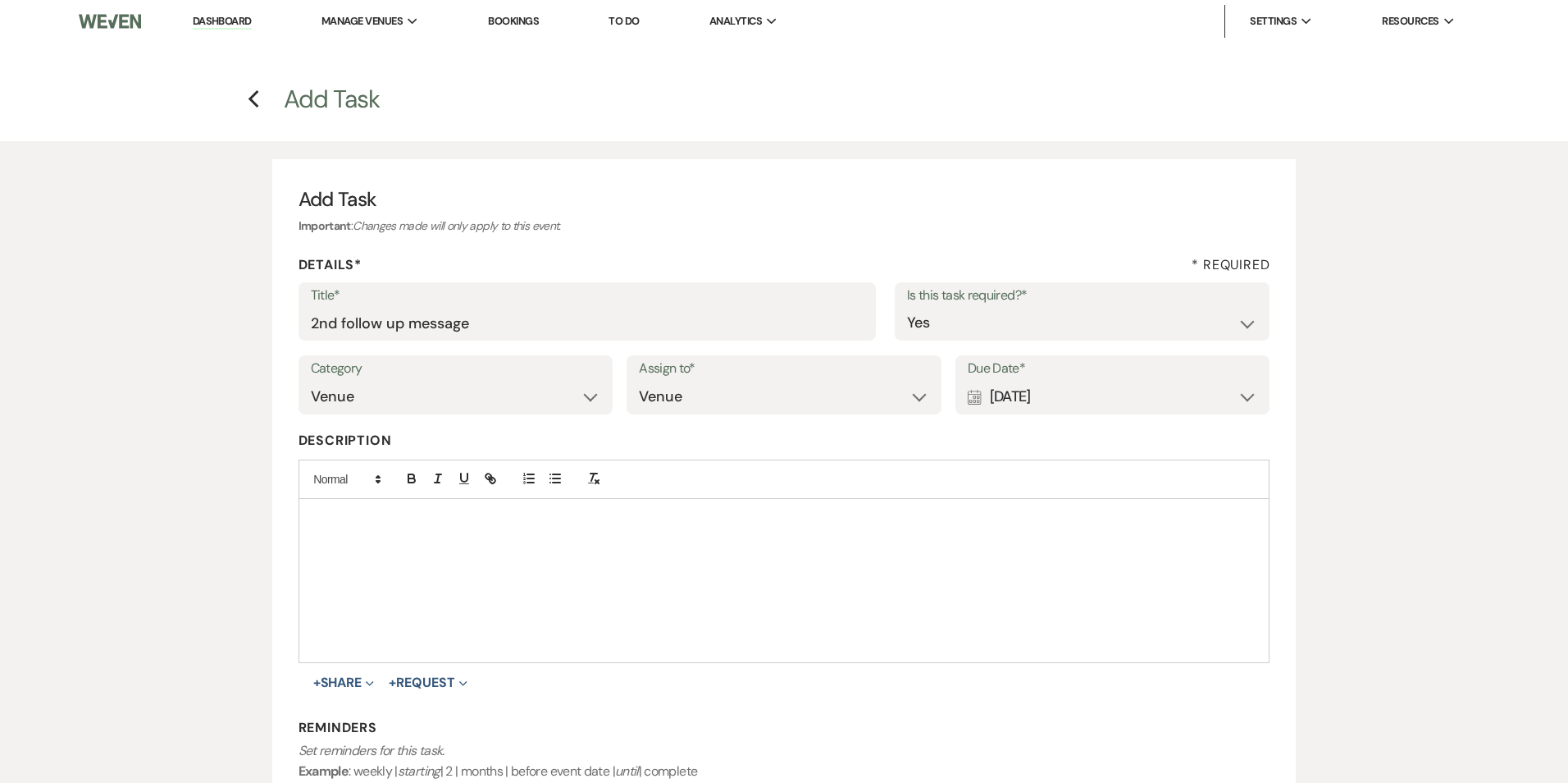
select select "2"
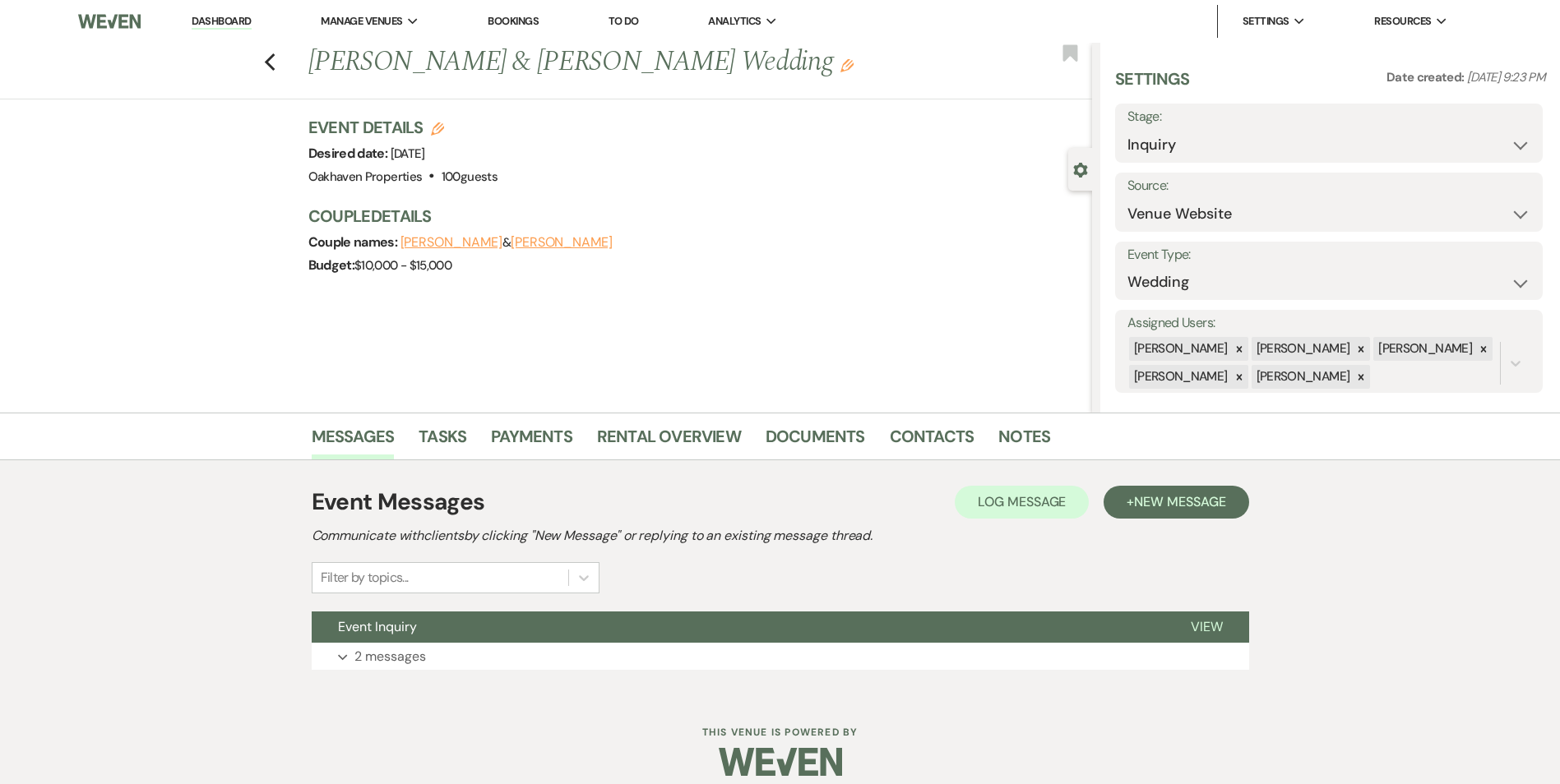
click at [923, 460] on div "Messages Tasks Payments Rental Overview Documents Contacts Notes" at bounding box center [780, 437] width 1560 height 48
click at [923, 449] on link "Contacts" at bounding box center [932, 441] width 85 height 36
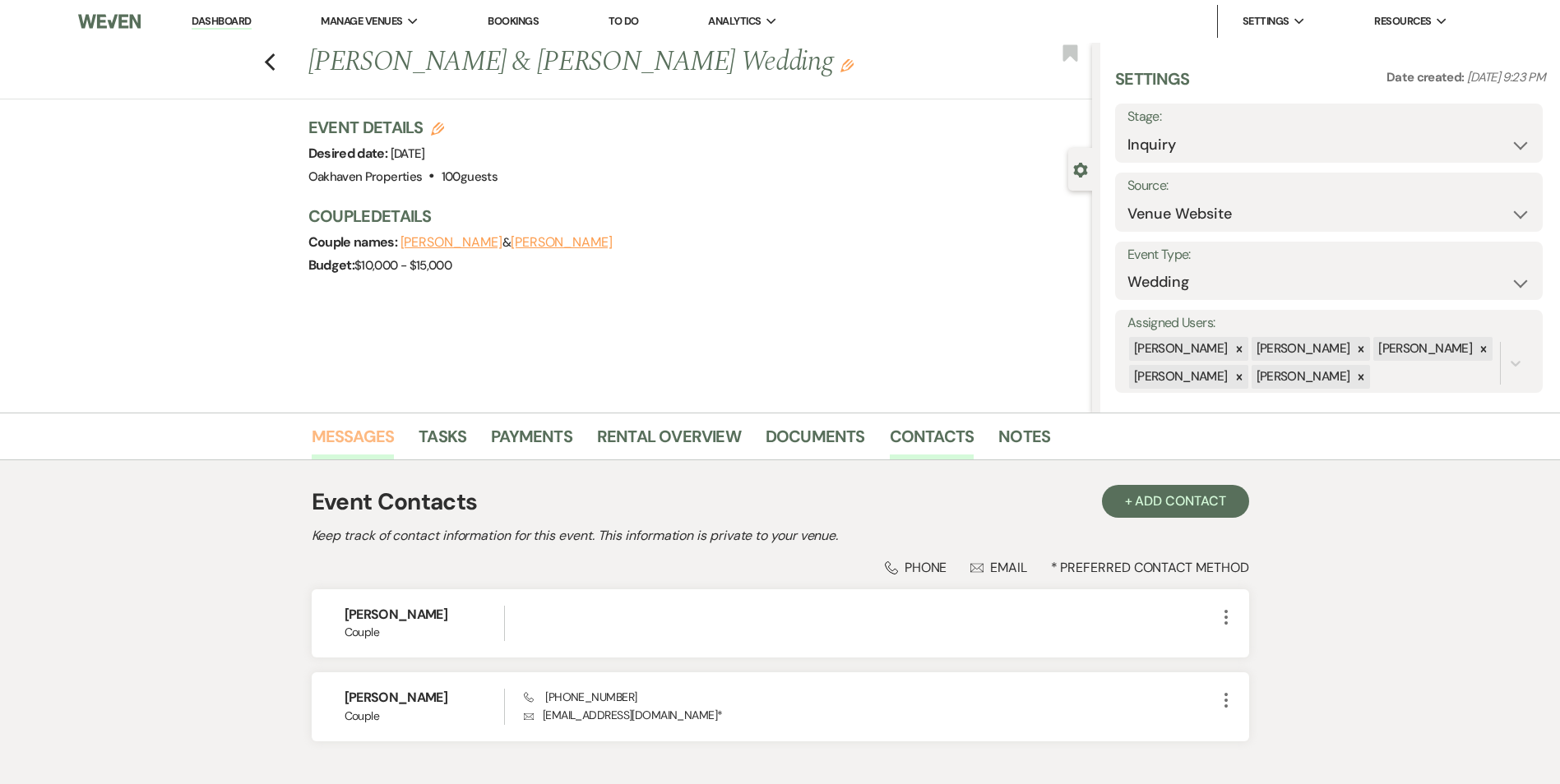
click at [349, 429] on link "Messages" at bounding box center [352, 441] width 83 height 36
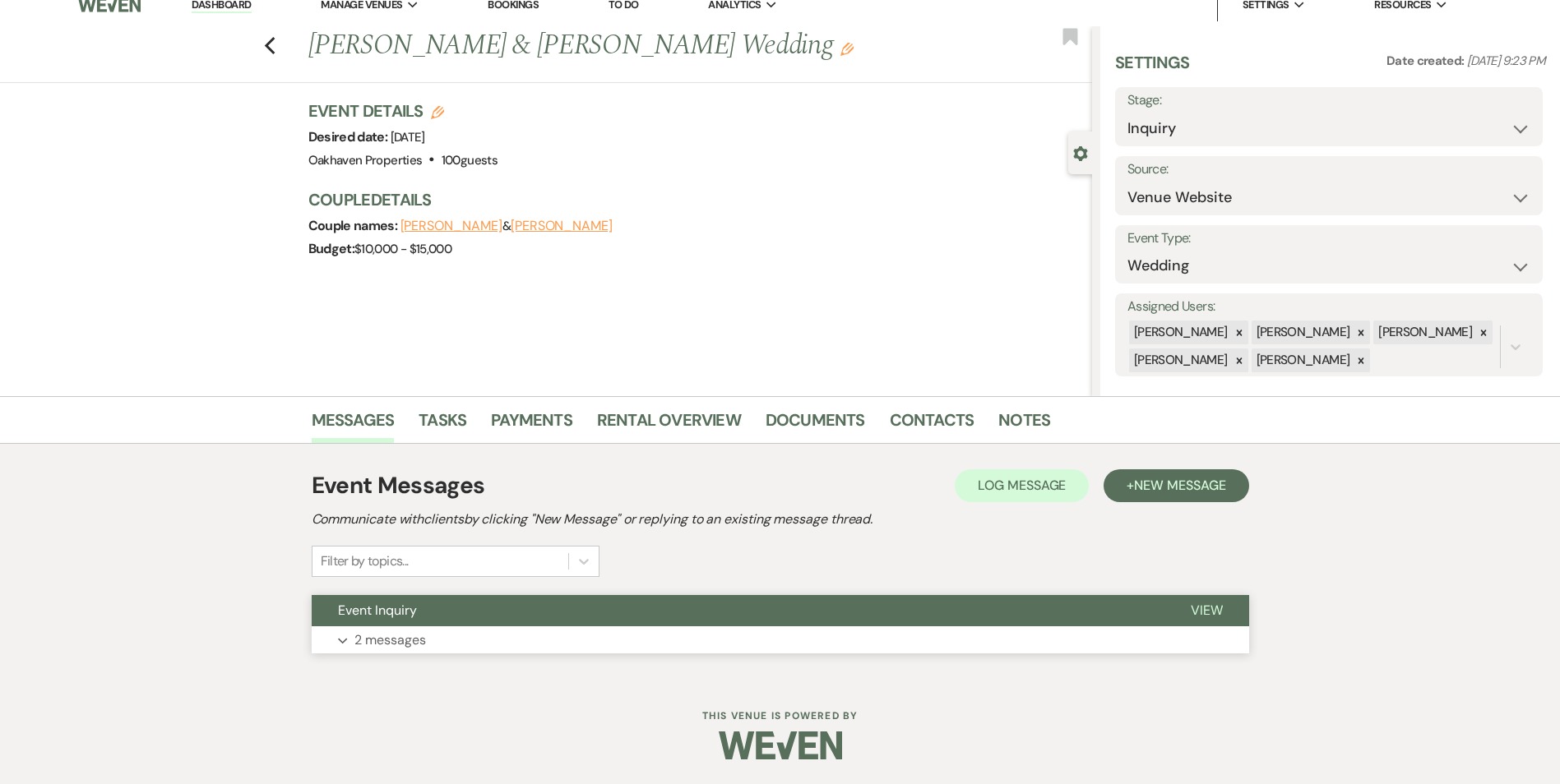
click at [1213, 608] on span "View" at bounding box center [1207, 609] width 32 height 17
